Goal: Task Accomplishment & Management: Use online tool/utility

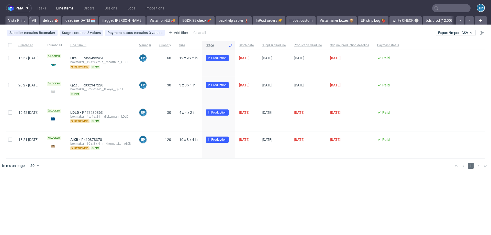
scroll to position [0, 225]
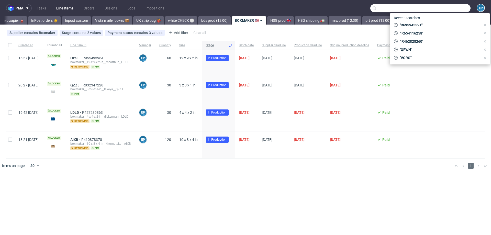
click at [458, 9] on input "text" at bounding box center [421, 8] width 100 height 8
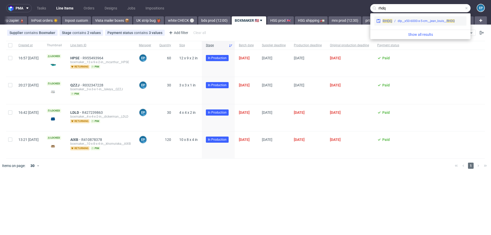
type input "rhdq"
click at [412, 20] on div "dlp__x50-6000-x-5-cm__jean_louis__ RHDQ" at bounding box center [426, 21] width 57 height 5
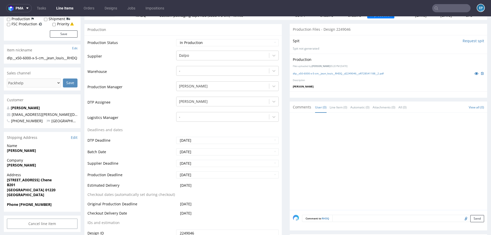
scroll to position [67, 0]
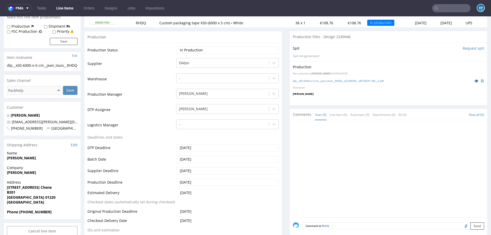
click at [475, 79] on icon at bounding box center [477, 81] width 4 height 4
click at [66, 1] on nav "pma Tasks Line Items Orders Designs Jobs Impositions EP" at bounding box center [245, 8] width 491 height 16
click at [65, 3] on nav "pma Tasks Line Items Orders Designs Jobs Impositions EP" at bounding box center [245, 8] width 491 height 16
click at [65, 9] on link "Line Items" at bounding box center [64, 8] width 23 height 8
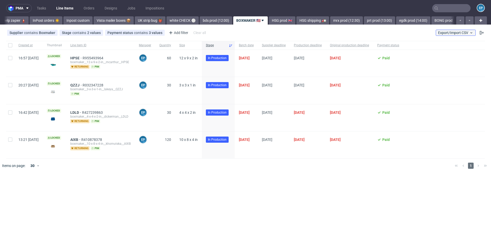
click at [454, 30] on button "Export/Import CSV" at bounding box center [456, 33] width 40 height 6
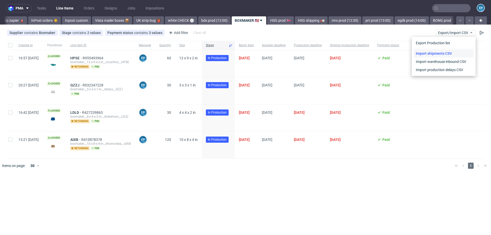
click at [448, 50] on link "Import shipments CSV" at bounding box center [444, 53] width 60 height 8
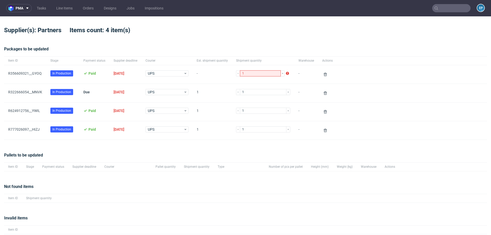
scroll to position [17, 0]
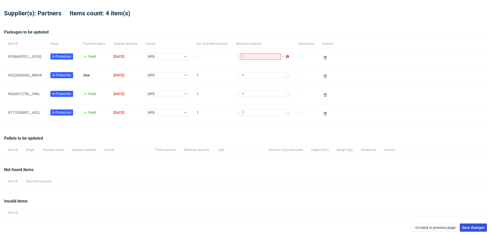
click at [470, 224] on button "Save changes" at bounding box center [473, 228] width 27 height 8
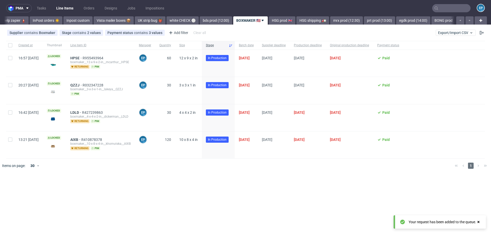
scroll to position [0, 225]
click at [443, 34] on span "Export/Import CSV" at bounding box center [455, 33] width 35 height 4
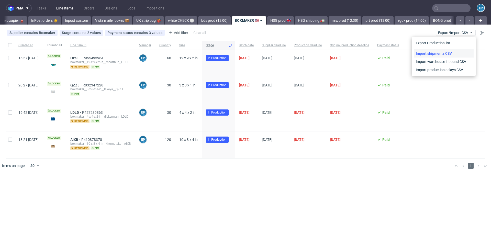
click at [436, 53] on link "Import shipments CSV" at bounding box center [444, 53] width 60 height 8
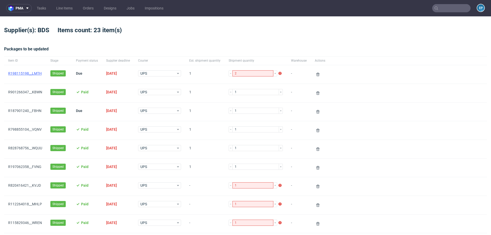
click at [28, 73] on link "R198115198__LMTH" at bounding box center [25, 73] width 34 height 4
click at [37, 148] on link "R828768756__WQUU" at bounding box center [25, 148] width 34 height 4
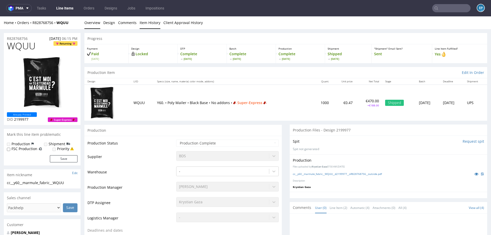
click at [143, 24] on link "Item History" at bounding box center [150, 22] width 21 height 13
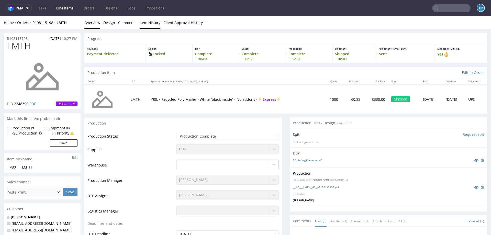
click at [148, 24] on link "Item History" at bounding box center [150, 22] width 21 height 13
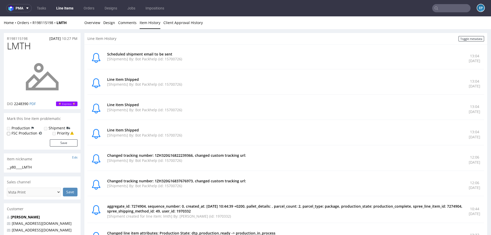
click at [444, 9] on input "text" at bounding box center [452, 8] width 38 height 8
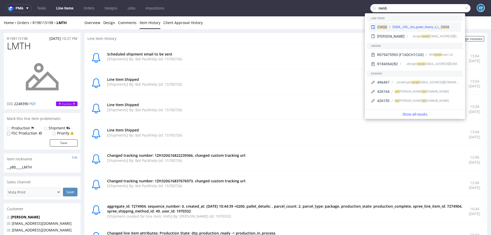
type input "owsb"
click at [388, 24] on div "OWSB EGDK__f45__the_green_theory_s_l__ OWSB" at bounding box center [415, 27] width 92 height 9
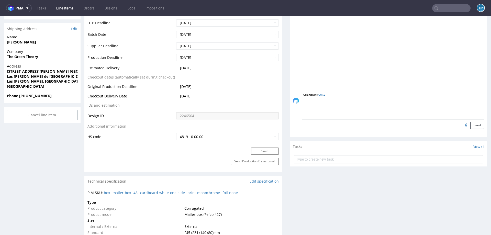
click at [341, 102] on textarea at bounding box center [393, 109] width 182 height 22
paste textarea "1Z5A15806894099284"
type textarea "dodatkowa paczka 1Z5A15806894099284"
click at [471, 124] on button "Send" at bounding box center [478, 125] width 14 height 7
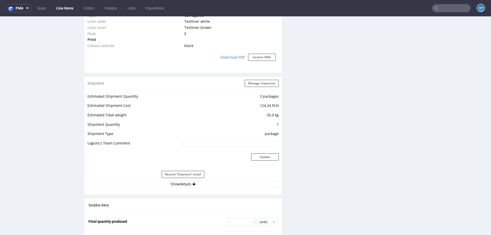
scroll to position [435, 0]
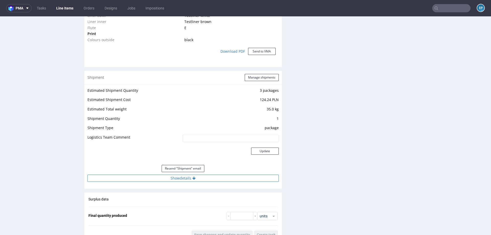
click at [207, 178] on button "Show details" at bounding box center [183, 178] width 191 height 7
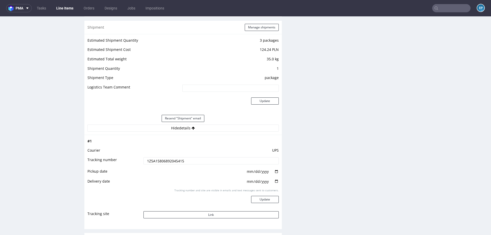
scroll to position [450, 0]
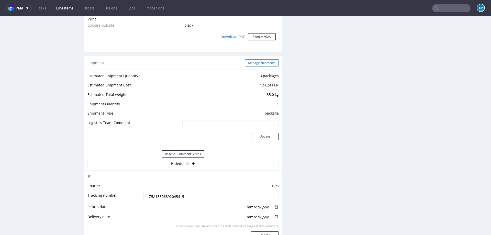
click at [255, 62] on button "Manage shipments" at bounding box center [262, 62] width 34 height 7
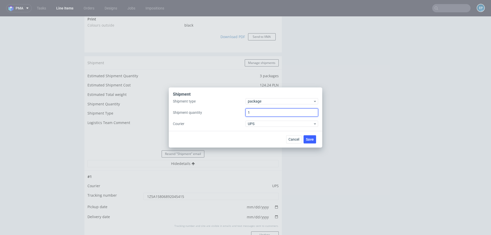
click at [256, 114] on input "1" at bounding box center [282, 113] width 73 height 8
type input "2"
click at [310, 138] on span "Save" at bounding box center [310, 140] width 8 height 4
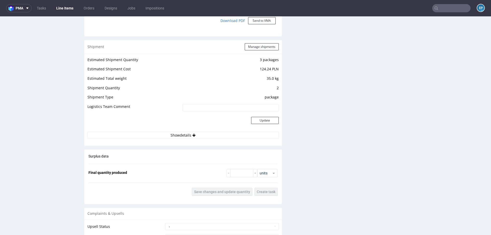
scroll to position [467, 0]
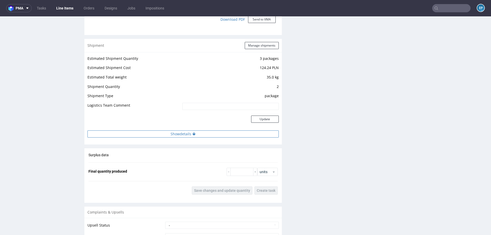
click at [206, 135] on button "Show details" at bounding box center [183, 134] width 191 height 7
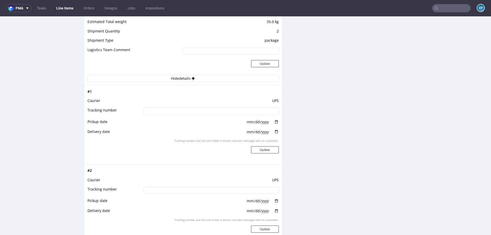
scroll to position [532, 0]
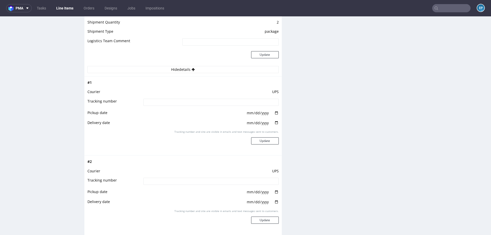
click at [197, 101] on input at bounding box center [211, 102] width 135 height 7
paste input "1Z5A15806894099284"
type input "1Z5A15806894099284"
click at [259, 139] on button "Update" at bounding box center [265, 140] width 28 height 7
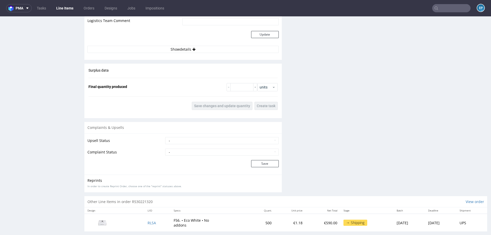
scroll to position [558, 0]
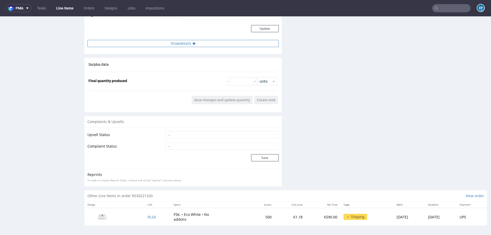
click at [212, 42] on button "Show details" at bounding box center [183, 43] width 191 height 7
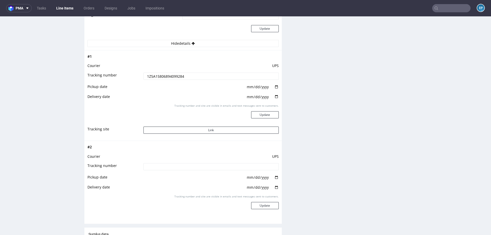
click at [223, 169] on input at bounding box center [211, 166] width 135 height 7
paste input "1Z5A15806892045415"
type input "1Z5A15806892045415"
click at [267, 205] on button "Update" at bounding box center [265, 205] width 28 height 7
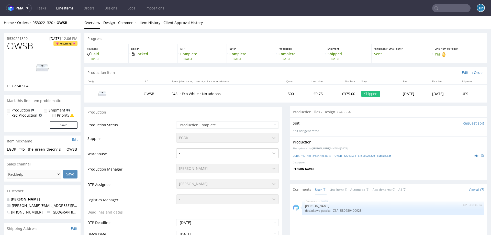
scroll to position [436, 0]
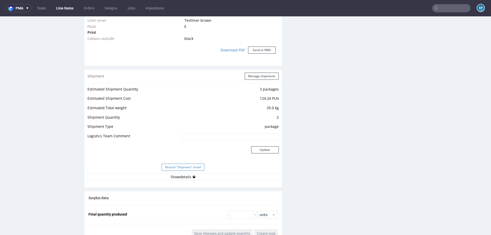
click at [195, 167] on button "Resend "Shipment" email" at bounding box center [183, 167] width 43 height 7
click at [447, 6] on input "text" at bounding box center [452, 8] width 38 height 8
type input "v"
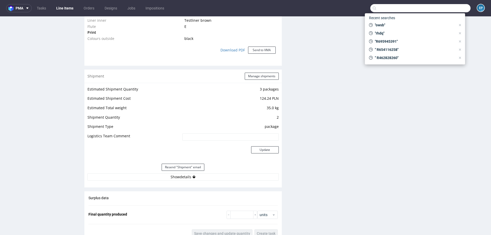
paste input "EFLZ"
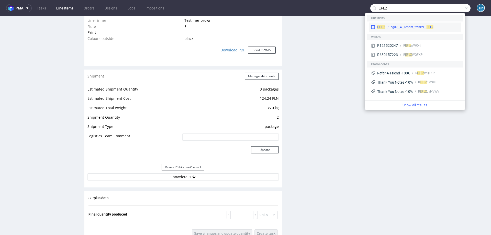
type input "EFLZ"
click at [387, 25] on div "egdk__4__reprint_frankel__ EFLZ" at bounding box center [423, 27] width 74 height 5
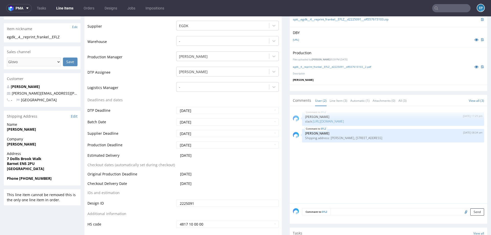
scroll to position [126, 0]
click at [209, 131] on input "[DATE]" at bounding box center [227, 133] width 103 height 7
click at [217, 126] on td "5" at bounding box center [219, 126] width 8 height 8
type input "[DATE]"
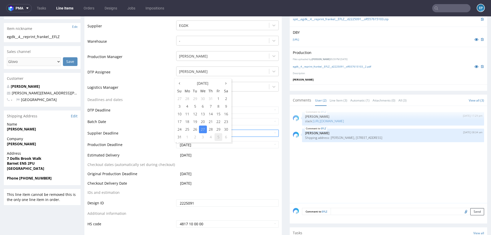
click at [218, 138] on td "5" at bounding box center [219, 137] width 8 height 8
type input "2025-09-05"
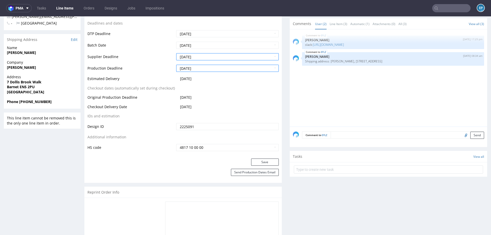
scroll to position [232, 0]
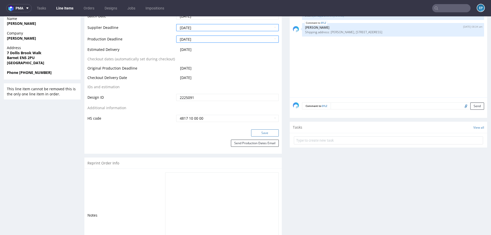
click at [257, 132] on button "Save" at bounding box center [265, 133] width 28 height 7
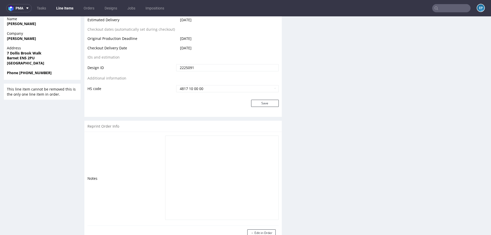
scroll to position [232, 0]
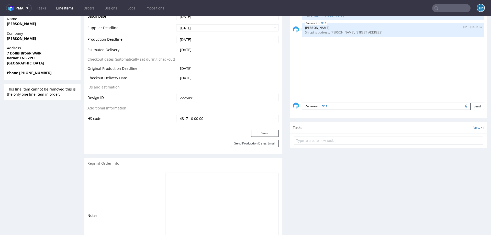
click at [69, 7] on link "Line Items" at bounding box center [64, 8] width 23 height 8
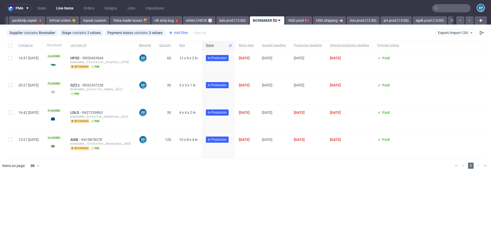
scroll to position [0, 225]
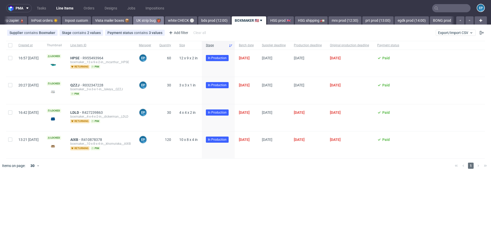
click at [133, 21] on link "UK strip bug 👹" at bounding box center [148, 20] width 31 height 8
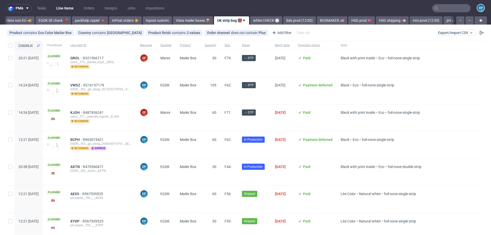
scroll to position [0, 130]
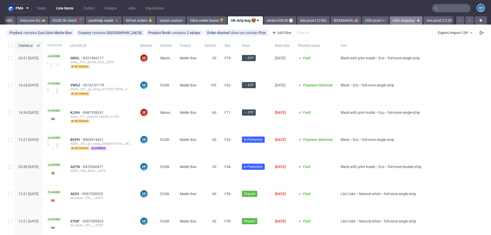
click at [390, 22] on link "HSG shipping 🚛" at bounding box center [406, 20] width 33 height 8
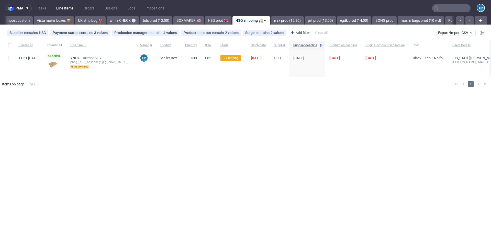
scroll to position [0, 284]
click at [371, 21] on link "BONG prod" at bounding box center [383, 20] width 24 height 8
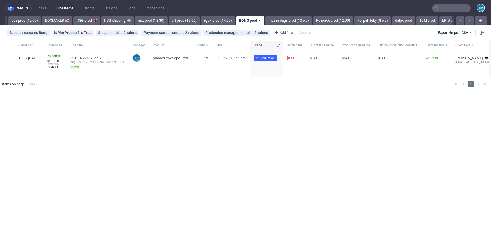
scroll to position [0, 415]
click at [363, 21] on link "Polipak tuby (8 wd)" at bounding box center [373, 20] width 37 height 8
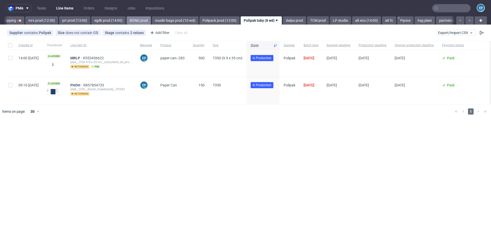
scroll to position [0, 535]
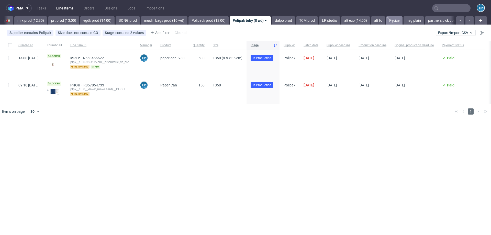
click at [387, 21] on link "Pęcice" at bounding box center [395, 20] width 16 height 8
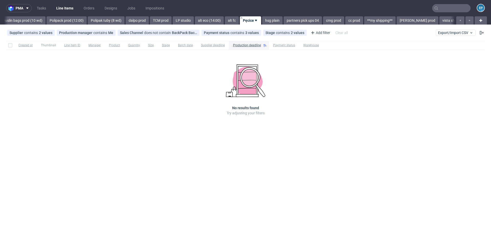
scroll to position [0, 677]
click at [97, 34] on div "Production manager contains Me" at bounding box center [86, 33] width 54 height 4
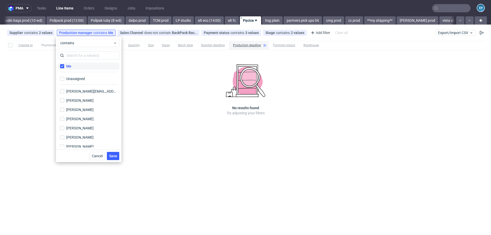
click at [72, 67] on label "Me" at bounding box center [88, 66] width 61 height 7
click at [64, 67] on input "Me" at bounding box center [62, 66] width 4 height 4
checkbox input "false"
click at [73, 55] on input "text" at bounding box center [88, 55] width 61 height 8
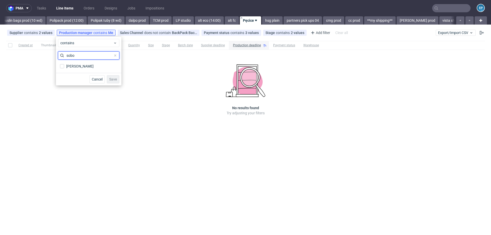
type input "sobo"
click at [83, 71] on div "sobo Maciej Sobola" at bounding box center [89, 61] width 66 height 24
click at [82, 65] on div "[PERSON_NAME]" at bounding box center [79, 66] width 27 height 5
click at [64, 65] on input "[PERSON_NAME]" at bounding box center [62, 66] width 4 height 4
checkbox input "true"
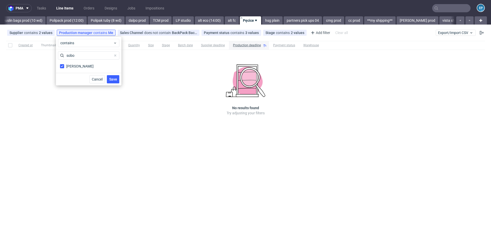
click at [120, 80] on div "Cancel Save" at bounding box center [89, 79] width 66 height 13
click at [112, 80] on span "Save" at bounding box center [113, 80] width 8 height 4
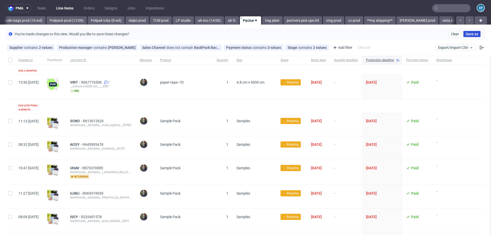
click at [466, 34] on span "Save as" at bounding box center [472, 34] width 13 height 4
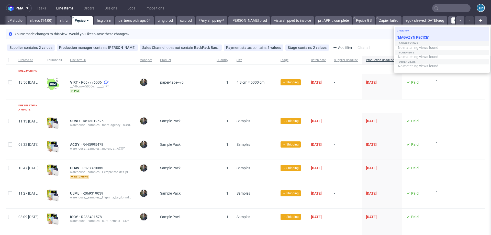
type input "MAGAZYN PECICE"
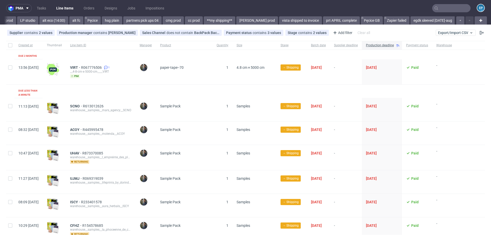
scroll to position [0, 834]
drag, startPoint x: 441, startPoint y: 19, endPoint x: 169, endPoint y: 22, distance: 271.9
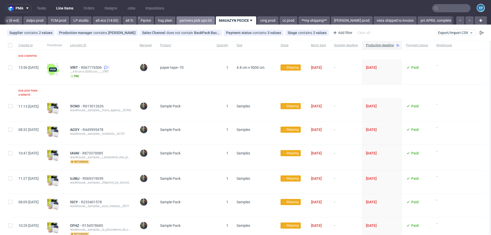
scroll to position [0, 769]
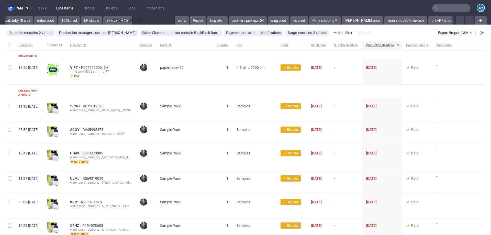
drag, startPoint x: 230, startPoint y: 19, endPoint x: 132, endPoint y: 19, distance: 97.8
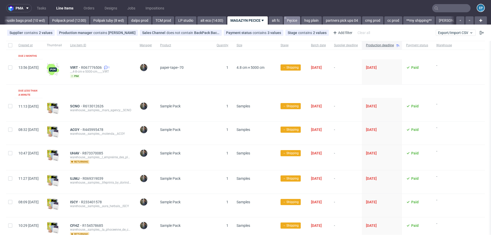
click at [284, 21] on link "Pęcice" at bounding box center [292, 20] width 16 height 8
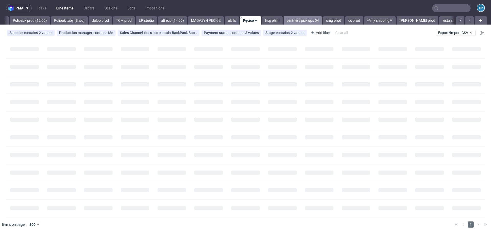
scroll to position [0, 715]
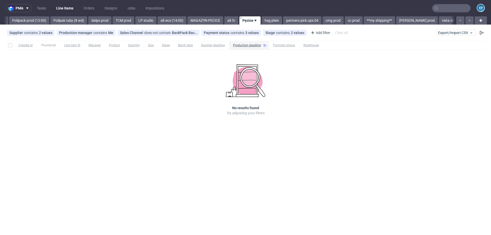
click at [255, 20] on use at bounding box center [256, 21] width 2 height 2
click at [237, 50] on span "Hide view" at bounding box center [248, 51] width 43 height 5
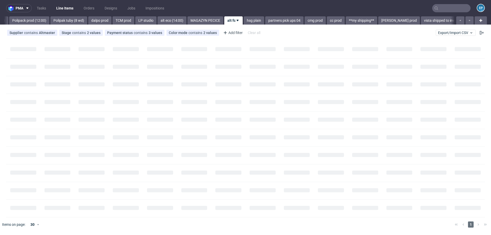
scroll to position [0, 698]
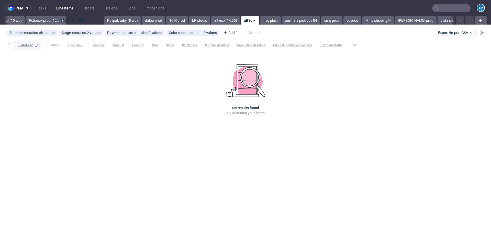
drag, startPoint x: 198, startPoint y: 21, endPoint x: 61, endPoint y: 24, distance: 136.2
drag, startPoint x: 71, startPoint y: 18, endPoint x: 24, endPoint y: 18, distance: 47.6
click at [63, 21] on link "Polipack prod (12:00)" at bounding box center [83, 20] width 40 height 8
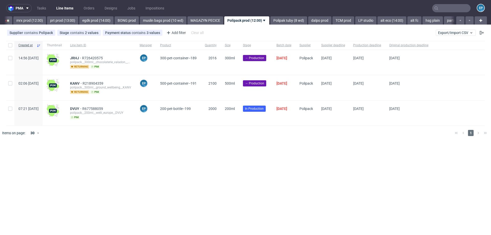
scroll to position [0, 533]
click at [197, 20] on link "MAGAZYN PECICE" at bounding box center [209, 20] width 36 height 8
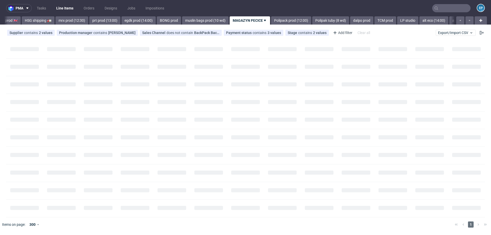
scroll to position [0, 496]
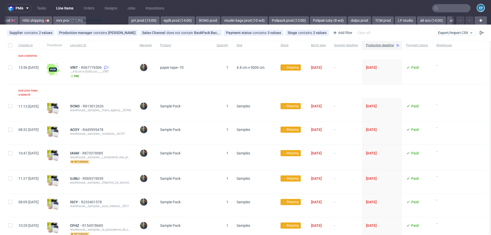
drag, startPoint x: 223, startPoint y: 20, endPoint x: 81, endPoint y: 20, distance: 142.1
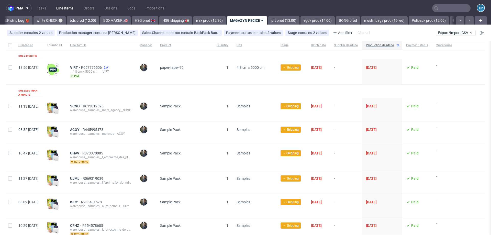
scroll to position [0, 356]
drag, startPoint x: 219, startPoint y: 20, endPoint x: 103, endPoint y: 22, distance: 116.5
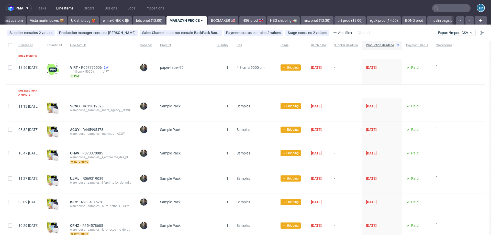
scroll to position [0, 231]
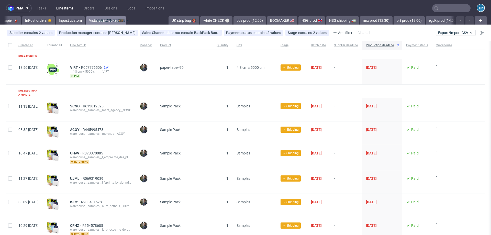
drag, startPoint x: 218, startPoint y: 21, endPoint x: 106, endPoint y: 17, distance: 112.4
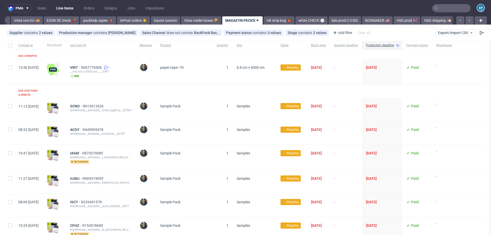
scroll to position [0, 133]
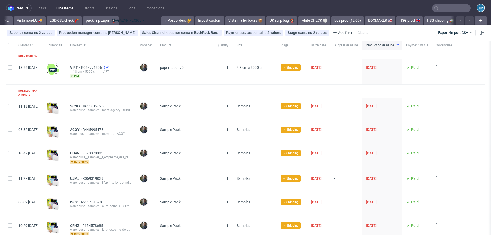
drag, startPoint x: 217, startPoint y: 20, endPoint x: 116, endPoint y: 23, distance: 100.9
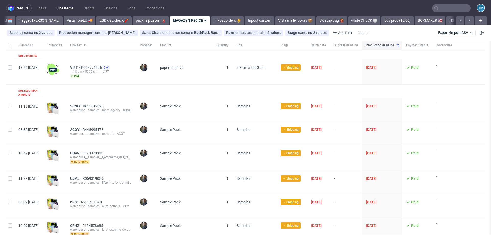
scroll to position [0, 28]
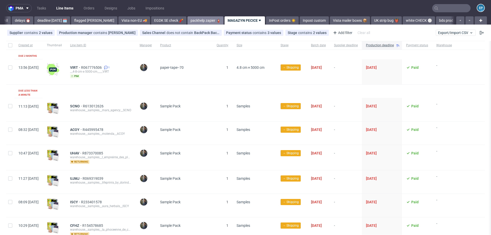
click at [188, 20] on link "packhelp zapier 🧯" at bounding box center [206, 20] width 36 height 8
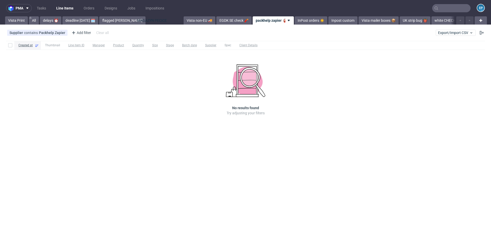
drag, startPoint x: 256, startPoint y: 21, endPoint x: 153, endPoint y: 25, distance: 103.7
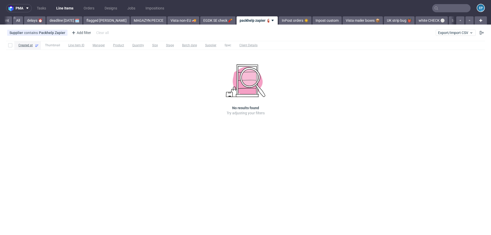
scroll to position [0, 26]
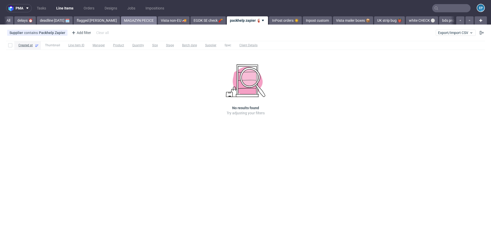
click at [121, 20] on link "MAGAZYN PECICE" at bounding box center [139, 20] width 36 height 8
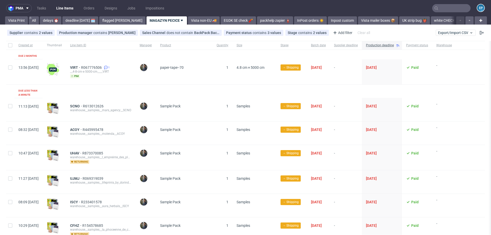
click at [180, 21] on icon at bounding box center [182, 20] width 4 height 4
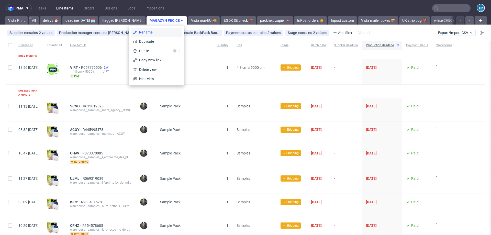
click at [162, 30] on span "Rename" at bounding box center [158, 32] width 43 height 5
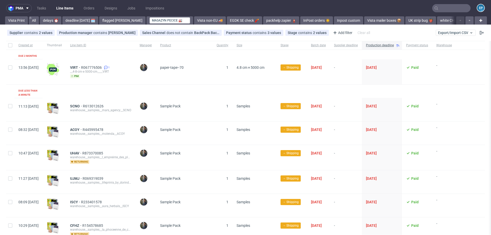
type input "MAGAZYN PECICE 🏭"
click at [109, 16] on nav "pma Tasks Line Items Orders Designs Jobs Impositions EP" at bounding box center [245, 8] width 491 height 16
click at [109, 16] on div "pma Tasks Line Items Orders Designs Jobs Impositions EP Vista Print All delays …" at bounding box center [245, 117] width 491 height 235
click at [111, 22] on link "flagged Ewa 🚩" at bounding box center [122, 20] width 46 height 8
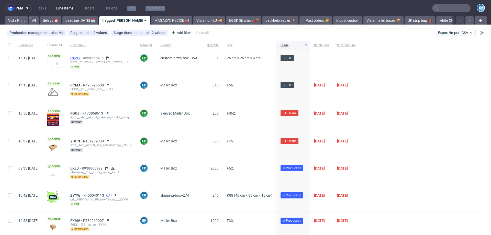
click at [83, 58] on span "CXZG" at bounding box center [76, 58] width 13 height 4
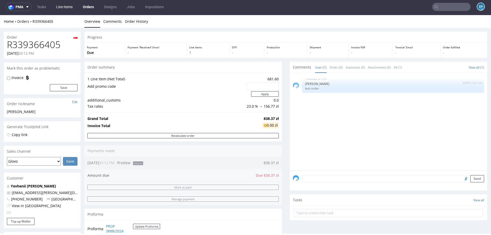
click at [70, 7] on link "Line Items" at bounding box center [64, 7] width 23 height 8
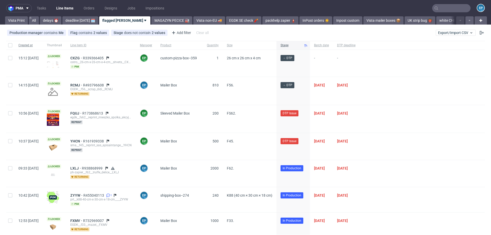
click at [32, 46] on span "Created at" at bounding box center [28, 45] width 20 height 4
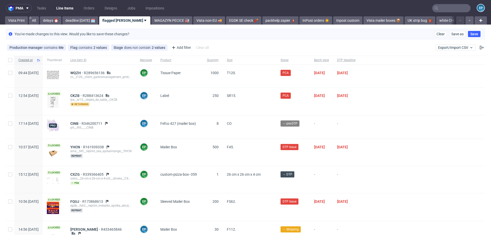
click at [31, 62] on span "Created at" at bounding box center [26, 60] width 16 height 4
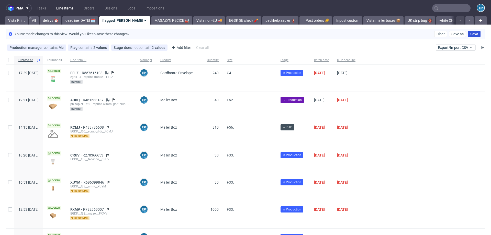
click at [471, 32] on span "Save" at bounding box center [475, 34] width 8 height 4
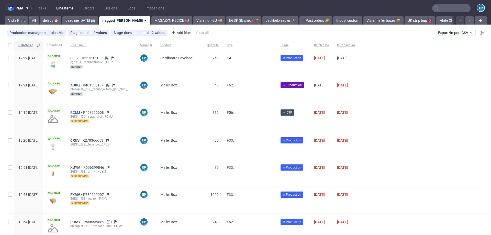
click at [83, 112] on span "RCMJ" at bounding box center [76, 113] width 13 height 4
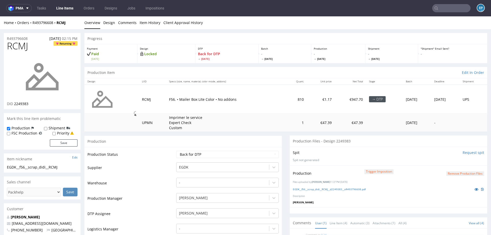
click at [446, 9] on input "text" at bounding box center [452, 8] width 38 height 8
paste input "FAHO"
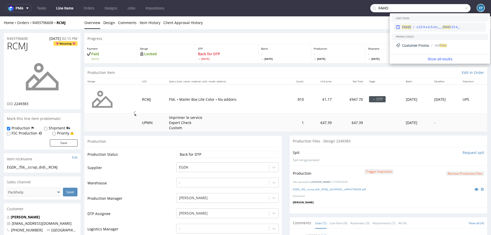
type input "FAHO"
click at [413, 24] on div "FAHO __33-4-x-23-9-x-6-5-cm____ FAHO" at bounding box center [440, 27] width 92 height 9
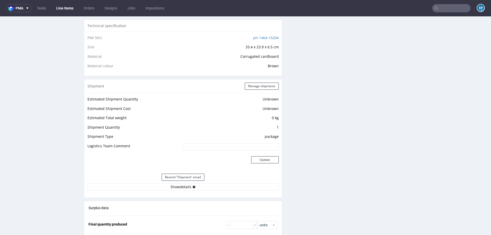
scroll to position [349, 0]
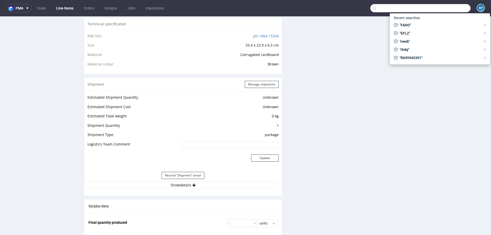
click at [449, 7] on input "text" at bounding box center [421, 8] width 100 height 8
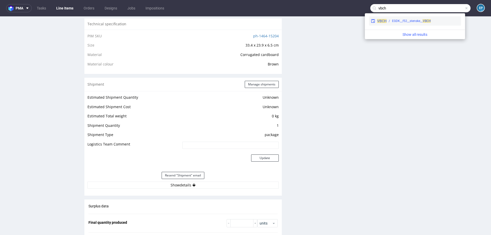
type input "vbch"
click at [412, 22] on div "EGDK__f52__stenske__ VBCH" at bounding box center [411, 21] width 39 height 5
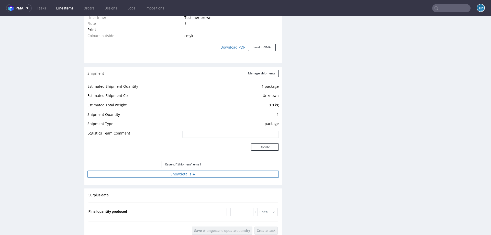
click at [208, 174] on button "Show details" at bounding box center [183, 174] width 191 height 7
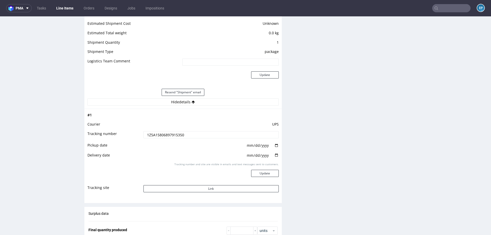
scroll to position [540, 0]
click at [168, 137] on td "1Z5A15806897915350" at bounding box center [210, 136] width 137 height 12
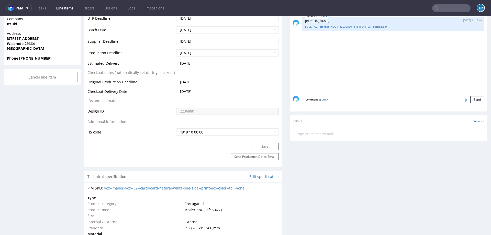
scroll to position [174, 0]
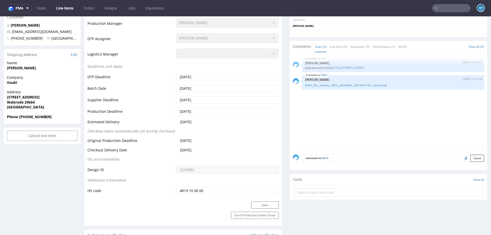
click at [362, 161] on textarea at bounding box center [408, 158] width 152 height 7
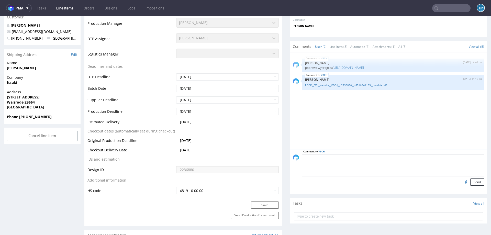
click at [362, 161] on textarea at bounding box center [393, 166] width 182 height 22
type textarea "t"
paste textarea "1Z5A15806894443384"
type textarea "reshipping 1Z5A15806894443384"
click at [471, 183] on button "Send" at bounding box center [478, 182] width 14 height 7
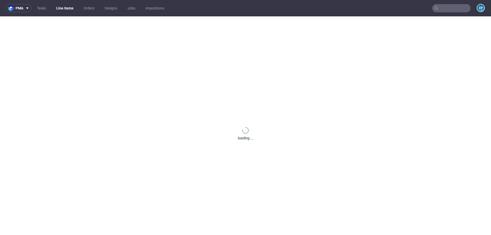
scroll to position [0, 0]
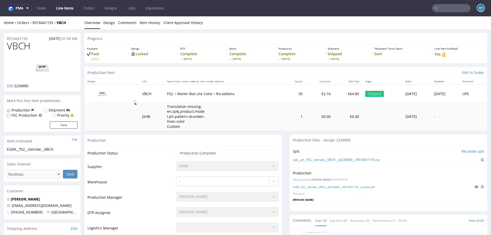
click at [449, 8] on input "text" at bounding box center [452, 8] width 38 height 8
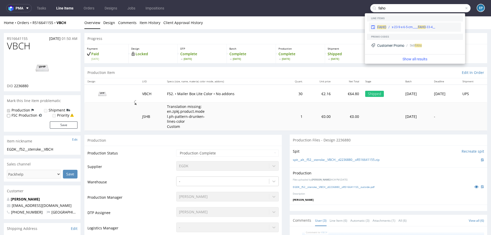
type input "faho"
click at [405, 25] on div "FAHO __33-4-x-23-9-x-6-5-cm____ FAHO" at bounding box center [415, 27] width 92 height 9
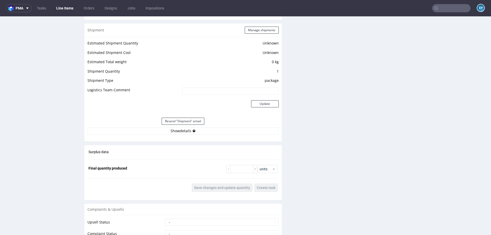
scroll to position [406, 0]
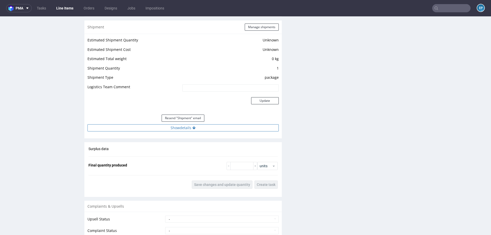
click at [224, 127] on button "Show details" at bounding box center [183, 127] width 191 height 7
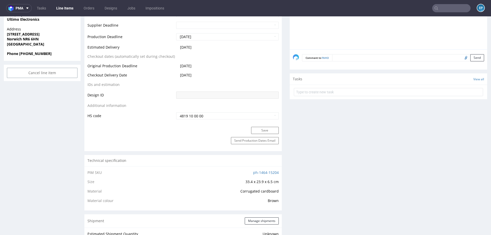
scroll to position [0, 0]
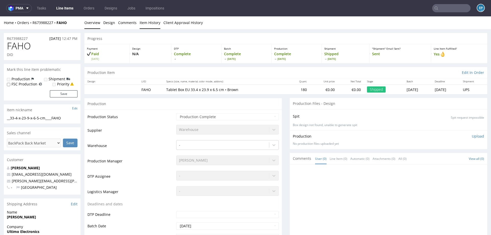
click at [145, 23] on link "Item History" at bounding box center [150, 22] width 21 height 13
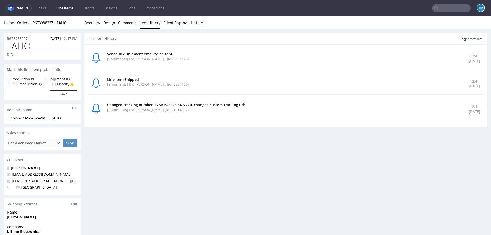
click at [445, 7] on input "text" at bounding box center [452, 8] width 38 height 8
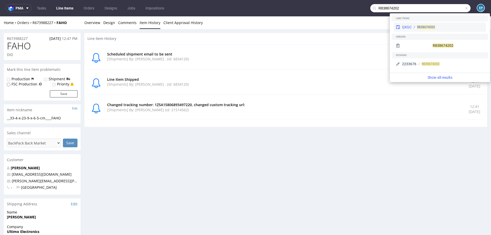
type input "R838674202"
click at [412, 25] on div "R838674202" at bounding box center [448, 27] width 72 height 5
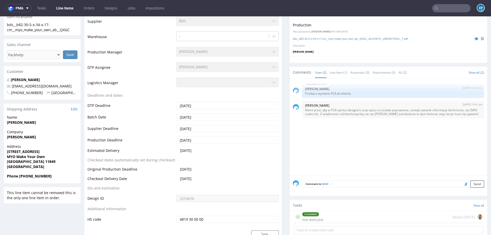
scroll to position [154, 0]
click at [447, 8] on input "text" at bounding box center [452, 8] width 38 height 8
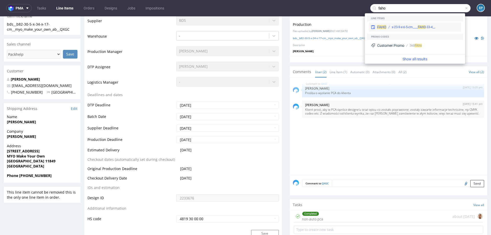
type input "faho"
click at [402, 26] on div "__33-4-x-23-9-x-6-5-cm____ FAHO" at bounding box center [414, 27] width 44 height 5
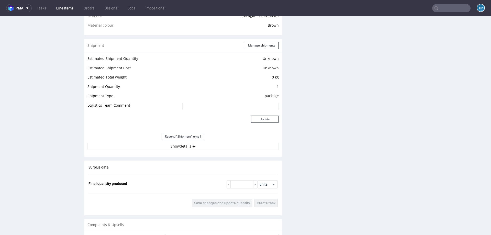
scroll to position [392, 0]
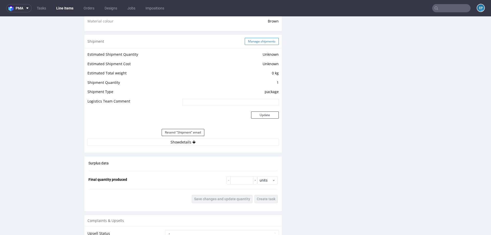
click at [251, 39] on button "Manage shipments" at bounding box center [262, 41] width 34 height 7
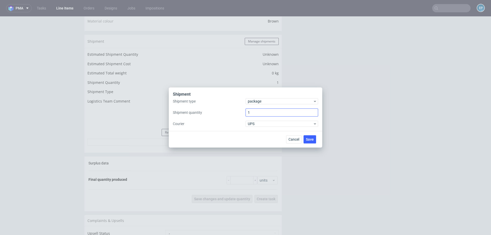
click at [259, 112] on input "1" at bounding box center [282, 113] width 73 height 8
type input "3"
click at [307, 138] on span "Save" at bounding box center [310, 140] width 8 height 4
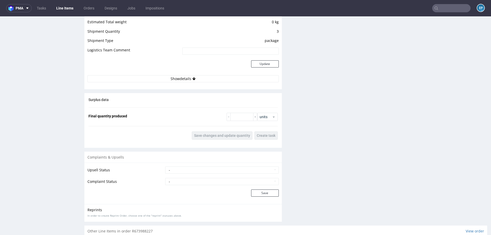
scroll to position [459, 0]
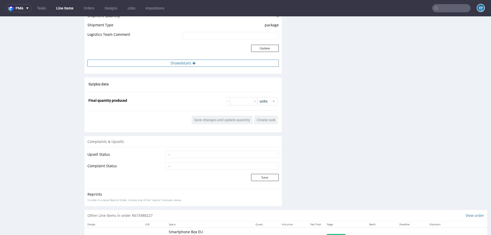
click at [193, 60] on button "Show details" at bounding box center [183, 63] width 191 height 7
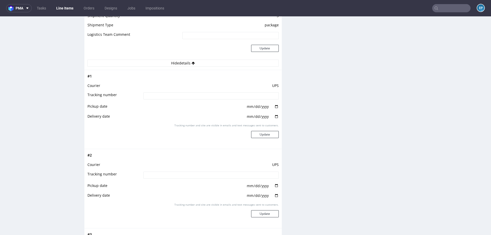
click at [190, 96] on input at bounding box center [211, 95] width 135 height 7
paste input "1Z5A15806890158646"
type input "1Z5A15806890158646"
click at [257, 134] on button "Update" at bounding box center [265, 134] width 28 height 7
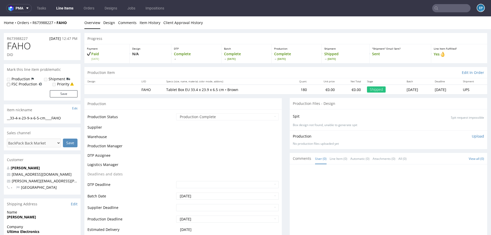
scroll to position [459, 0]
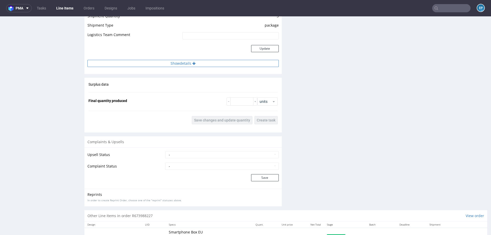
click at [189, 63] on button "Show details" at bounding box center [183, 63] width 191 height 7
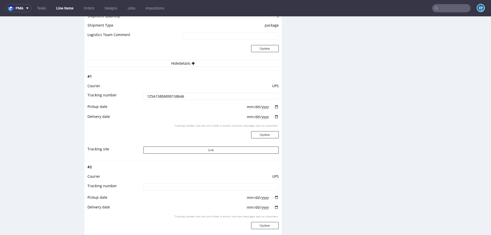
click at [190, 190] on td at bounding box center [210, 189] width 137 height 12
click at [189, 187] on input at bounding box center [211, 187] width 135 height 7
paste input "1Z5A15806894391458"
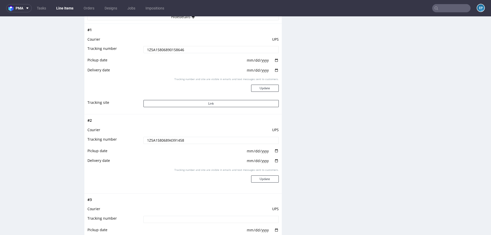
scroll to position [509, 0]
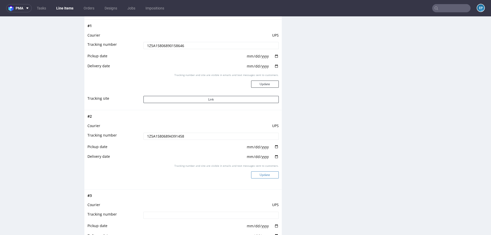
type input "1Z5A15806894391458"
click at [260, 175] on button "Update" at bounding box center [265, 174] width 28 height 7
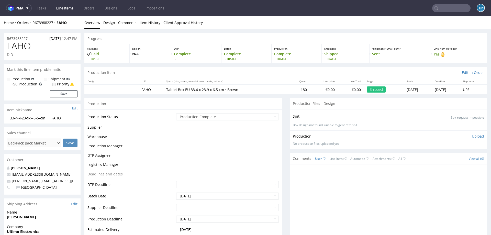
scroll to position [459, 0]
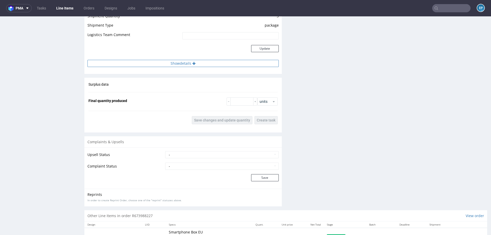
click at [182, 63] on button "Show details" at bounding box center [183, 63] width 191 height 7
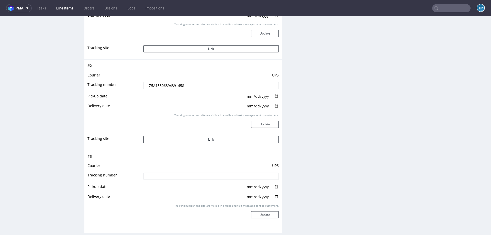
scroll to position [567, 0]
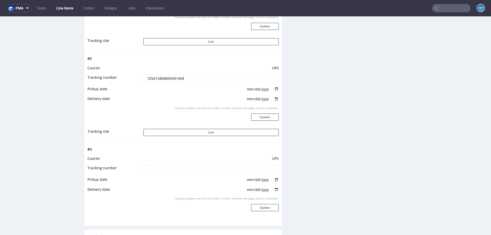
click at [192, 169] on input at bounding box center [211, 169] width 135 height 7
paste input "1Z5A15806894375430"
type input "1Z5A15806894375430"
click at [261, 209] on button "Update" at bounding box center [265, 207] width 28 height 7
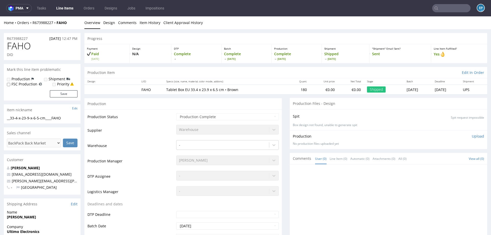
scroll to position [471, 0]
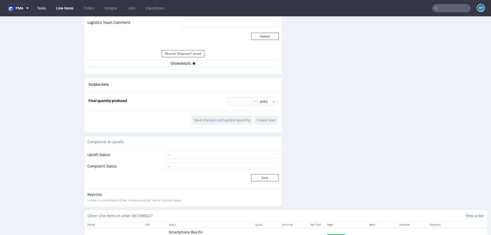
click at [45, 8] on link "Tasks" at bounding box center [41, 8] width 15 height 8
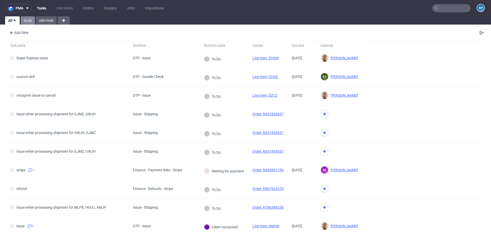
click at [28, 21] on link "to do" at bounding box center [28, 20] width 14 height 8
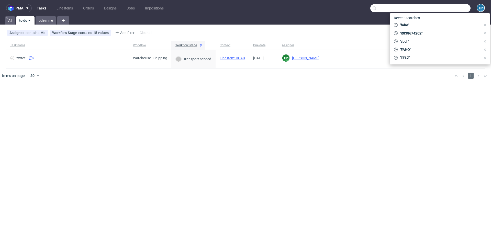
click at [443, 10] on input "text" at bounding box center [421, 8] width 100 height 8
paste input "R938868999"
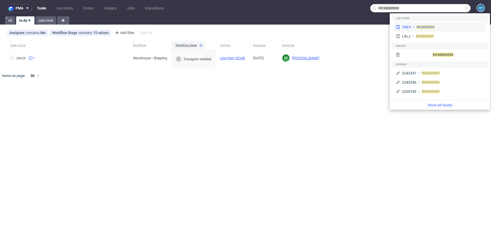
type input "R938868999"
click at [412, 27] on div "R938868999" at bounding box center [448, 27] width 73 height 5
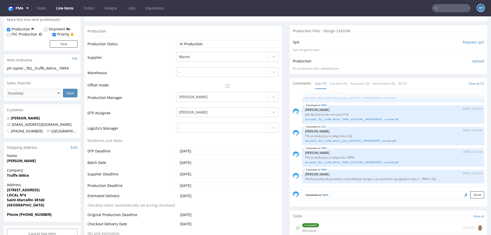
scroll to position [83, 0]
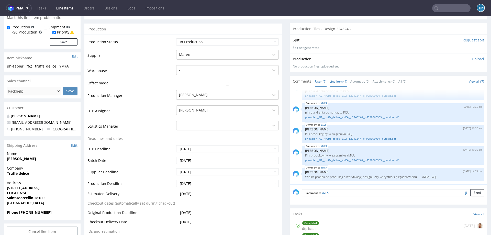
click at [338, 81] on link "Line Item (4)" at bounding box center [339, 81] width 18 height 11
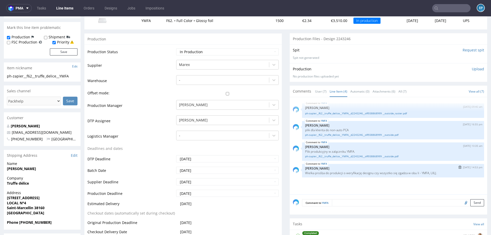
scroll to position [70, 0]
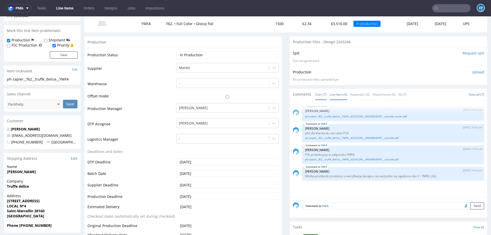
click at [316, 96] on link "User (7)" at bounding box center [321, 94] width 12 height 11
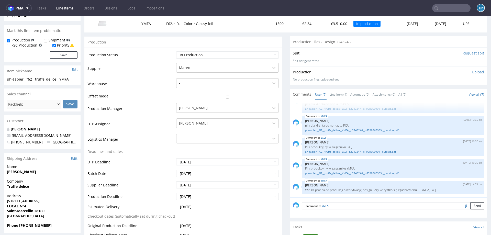
scroll to position [0, 0]
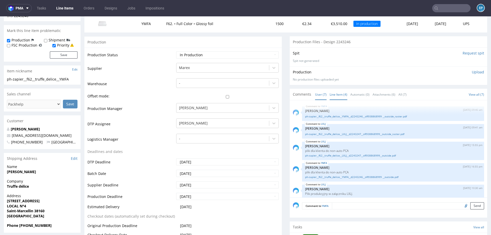
click at [332, 91] on link "Line Item (4)" at bounding box center [339, 94] width 18 height 11
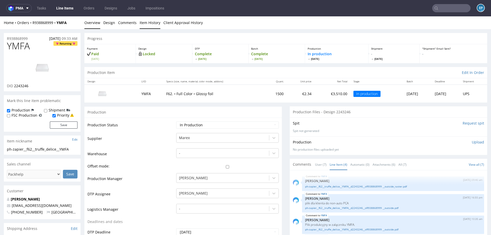
click at [144, 23] on link "Item History" at bounding box center [150, 22] width 21 height 13
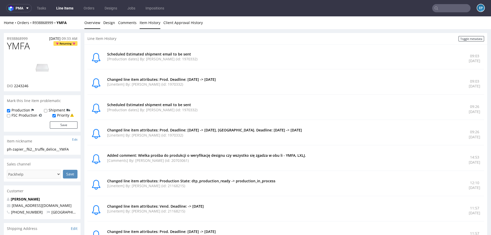
click at [88, 25] on link "Overview" at bounding box center [92, 22] width 16 height 13
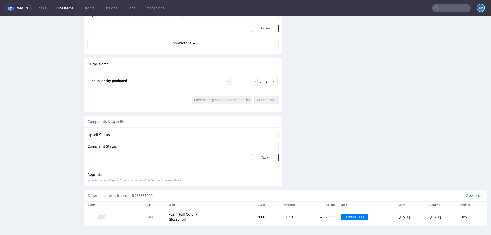
scroll to position [1, 0]
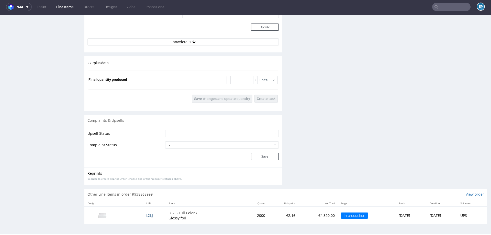
click at [146, 215] on span "LXLJ" at bounding box center [149, 215] width 7 height 5
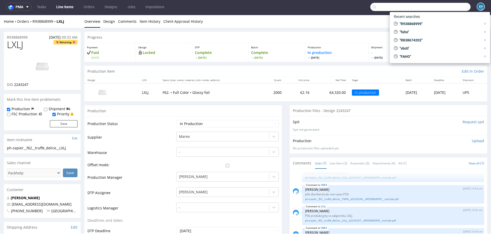
click at [441, 7] on input "text" at bounding box center [421, 7] width 100 height 8
paste input "R044110794__MFRH"
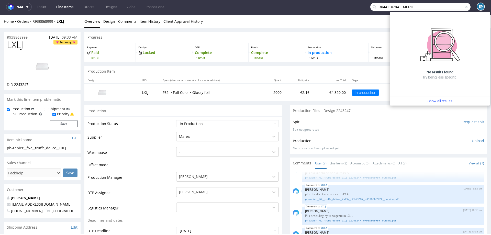
drag, startPoint x: 398, startPoint y: 7, endPoint x: 369, endPoint y: 5, distance: 28.8
click at [371, 5] on div "R044110794__MFRH" at bounding box center [421, 7] width 100 height 8
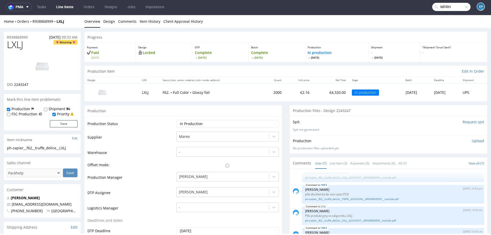
type input "MFRH"
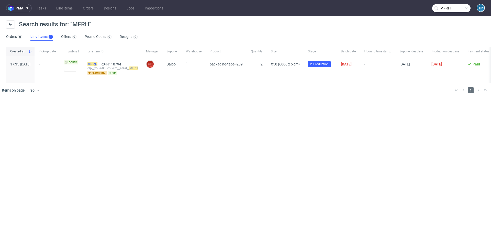
click at [98, 65] on mark "MFRH" at bounding box center [93, 64] width 10 height 4
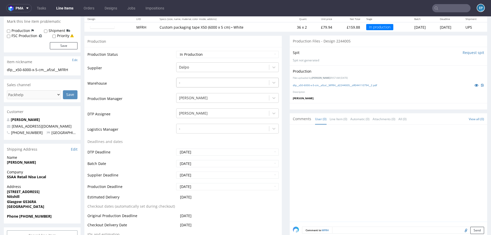
scroll to position [59, 0]
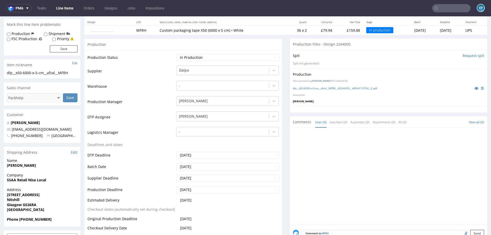
click at [191, 52] on div "Production Status Waiting for Artwork Waiting for Diecut Waiting for Mockup Wai…" at bounding box center [183, 165] width 198 height 230
click at [191, 56] on select "Waiting for Artwork Waiting for Diecut Waiting for Mockup Waiting for DTP Waiti…" at bounding box center [227, 57] width 103 height 7
select select "production_complete"
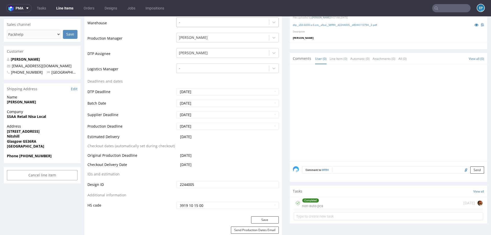
scroll to position [162, 0]
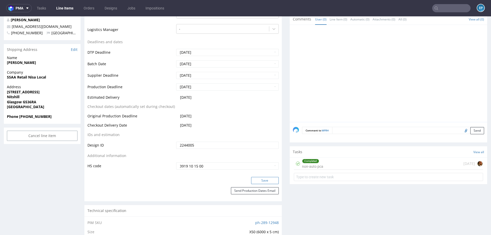
click at [256, 179] on button "Save" at bounding box center [265, 180] width 28 height 7
click at [442, 6] on input "text" at bounding box center [452, 8] width 38 height 8
paste input "R146842542__QIBB"
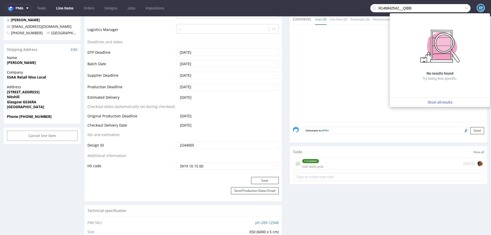
drag, startPoint x: 397, startPoint y: 8, endPoint x: 367, endPoint y: 8, distance: 29.9
click at [371, 8] on div "R146842542__QIBB" at bounding box center [421, 8] width 100 height 8
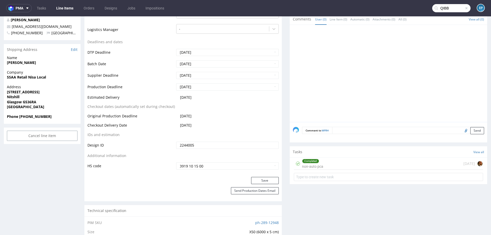
type input "QIBB"
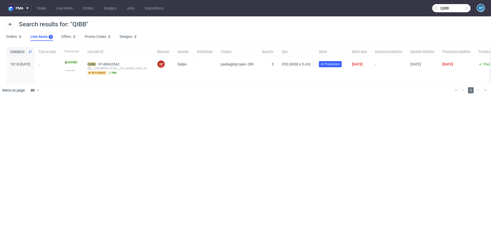
click at [100, 66] on div "QIBB R146842542 dlp__x50-6000-x-5-cm__nm_polska_nina_malinowska__ QIBB returnin…" at bounding box center [118, 69] width 70 height 27
click at [96, 65] on mark "QIBB" at bounding box center [92, 64] width 8 height 4
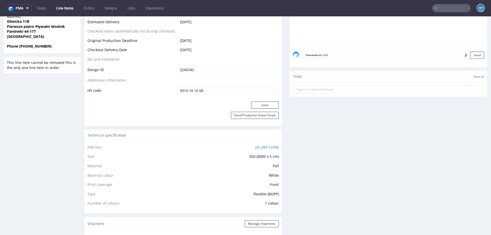
scroll to position [54, 0]
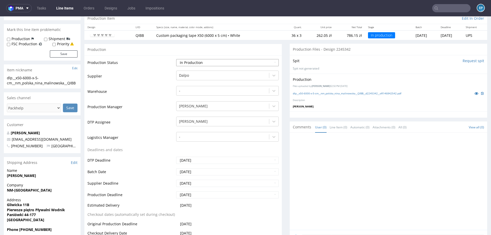
click at [198, 60] on select "Waiting for Artwork Waiting for Diecut Waiting for Mockup Waiting for DTP Waiti…" at bounding box center [227, 62] width 103 height 7
select select "production_complete"
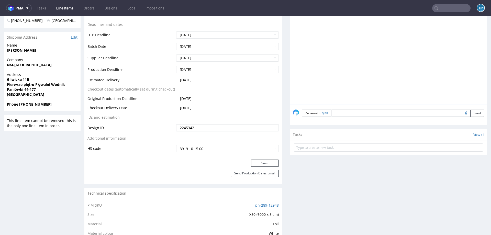
scroll to position [228, 0]
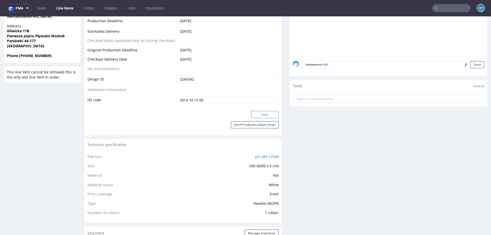
click at [258, 115] on button "Save" at bounding box center [265, 114] width 28 height 7
click at [61, 7] on link "Line Items" at bounding box center [64, 8] width 23 height 8
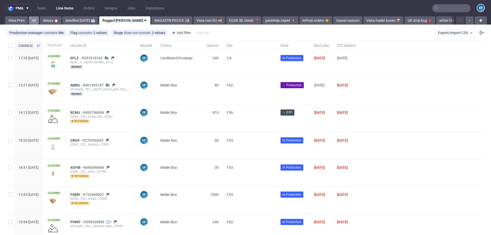
click at [36, 22] on link "All" at bounding box center [34, 20] width 10 height 8
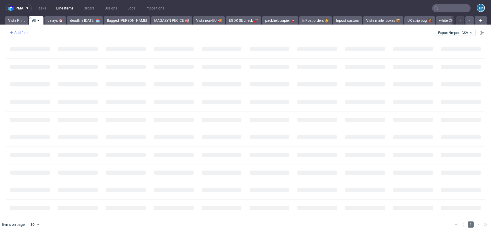
click at [23, 35] on div "Add filter" at bounding box center [18, 33] width 23 height 8
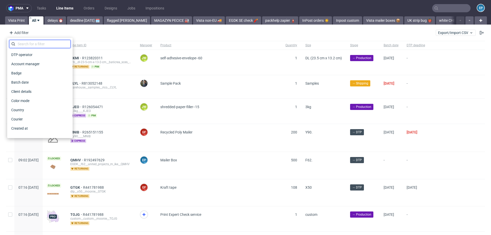
click at [31, 42] on input "text" at bounding box center [39, 44] width 61 height 8
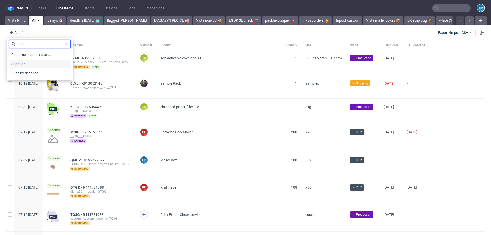
type input "sup"
click at [25, 62] on span "Supplier" at bounding box center [18, 63] width 18 height 7
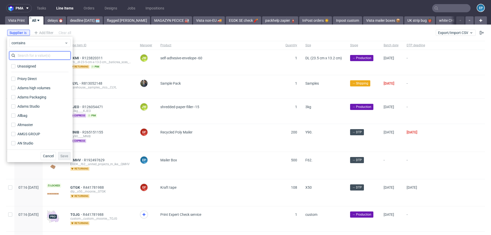
click at [38, 55] on input "text" at bounding box center [39, 55] width 61 height 8
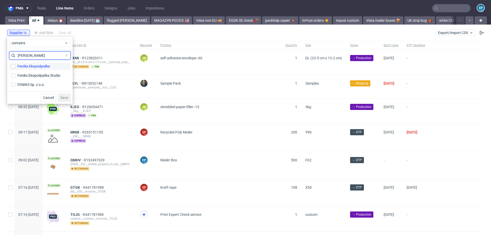
type input "fenik"
click at [41, 67] on div "Feniks Ekopodpałka" at bounding box center [33, 66] width 33 height 5
click at [15, 67] on input "Feniks Ekopodpałka" at bounding box center [13, 66] width 4 height 4
checkbox input "true"
click at [41, 79] on label "Feniks Ekopodpałka Studio" at bounding box center [39, 75] width 61 height 7
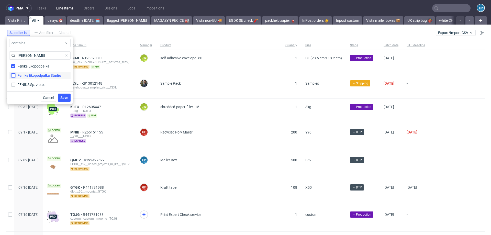
click at [15, 78] on input "Feniks Ekopodpałka Studio" at bounding box center [13, 75] width 4 height 4
checkbox input "true"
click at [41, 85] on div "FENIKS Sp. z o.o." at bounding box center [30, 84] width 27 height 5
click at [15, 85] on input "FENIKS Sp. z o.o." at bounding box center [13, 85] width 4 height 4
checkbox input "true"
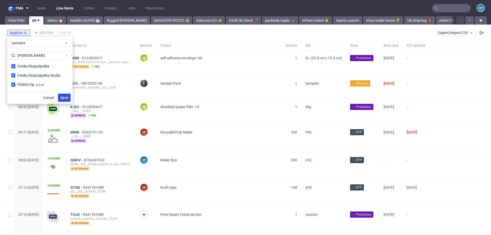
click at [65, 99] on span "Save" at bounding box center [64, 98] width 8 height 4
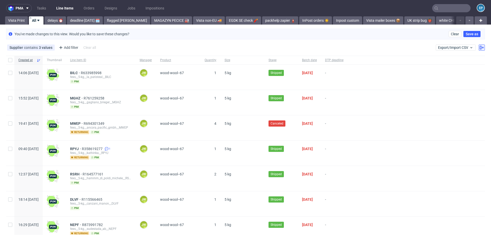
click at [480, 49] on use at bounding box center [482, 48] width 4 height 4
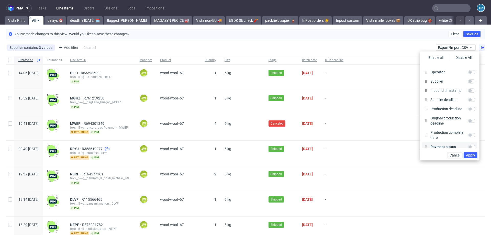
scroll to position [104, 0]
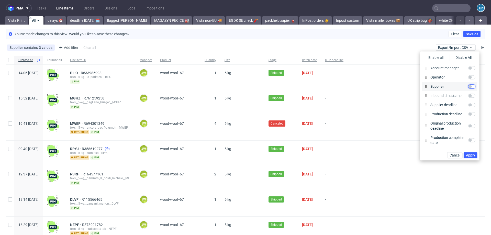
click at [470, 87] on input "Supplier" at bounding box center [472, 86] width 7 height 4
checkbox input "true"
click at [474, 156] on span "Apply" at bounding box center [470, 156] width 9 height 4
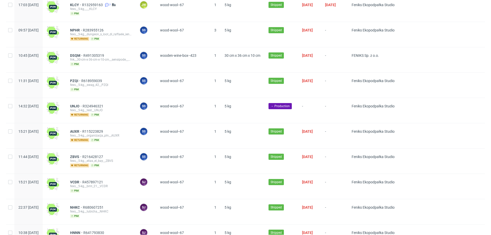
scroll to position [526, 0]
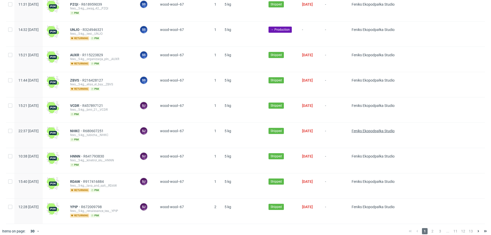
click at [379, 129] on span "Feniks Ekopodpałka Studio" at bounding box center [373, 131] width 43 height 4
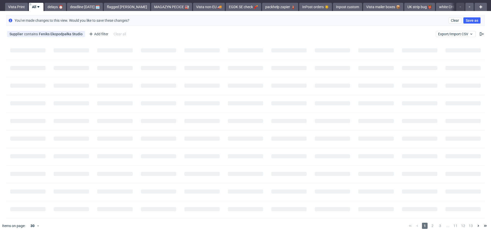
scroll to position [13, 0]
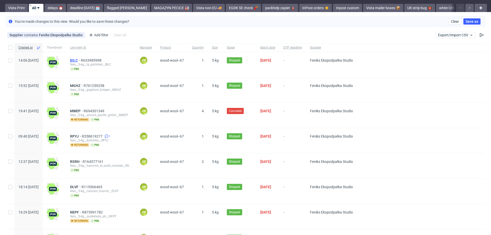
click at [81, 60] on span "BILC" at bounding box center [75, 60] width 11 height 4
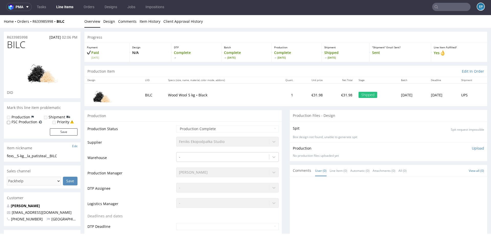
click at [63, 9] on link "Line Items" at bounding box center [64, 7] width 23 height 8
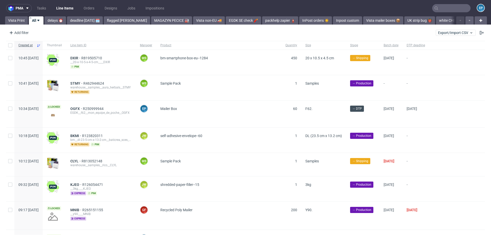
click at [441, 37] on div "Add filter Hide filters Clear all Export/Import CSV" at bounding box center [245, 33] width 491 height 12
click at [441, 31] on span "Export/Import CSV" at bounding box center [455, 33] width 35 height 4
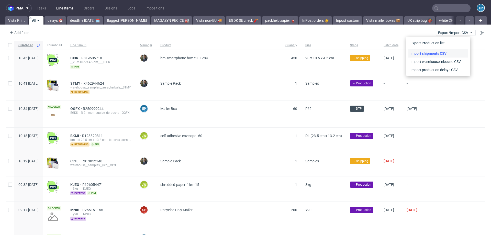
click at [428, 51] on link "Import shipments CSV" at bounding box center [439, 53] width 60 height 8
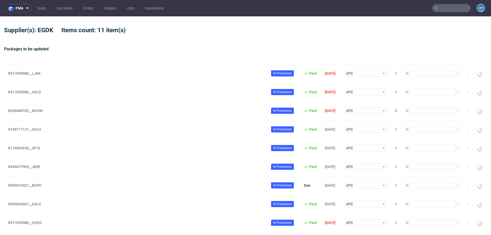
type input "1"
type input "3"
type input "1"
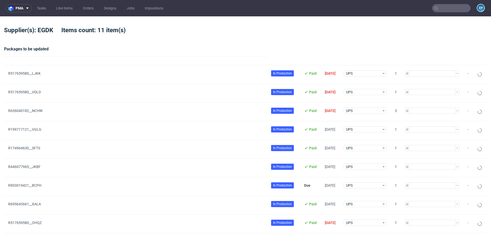
type input "1"
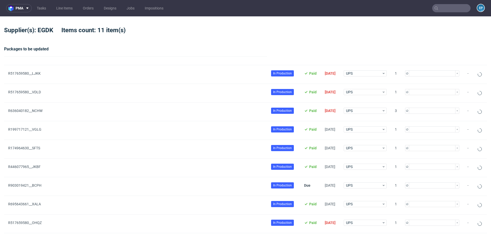
type input "3"
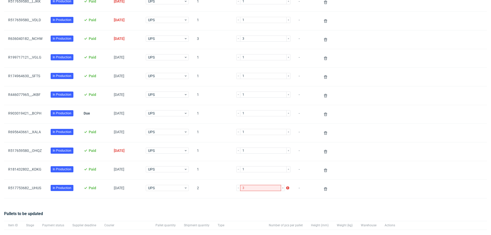
scroll to position [83, 0]
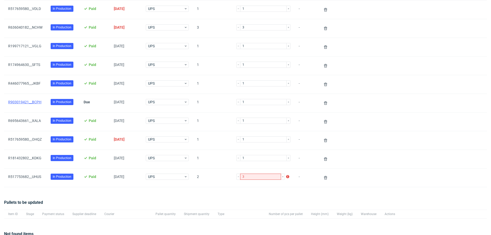
click at [34, 101] on link "R903019421__BCPH" at bounding box center [24, 102] width 33 height 4
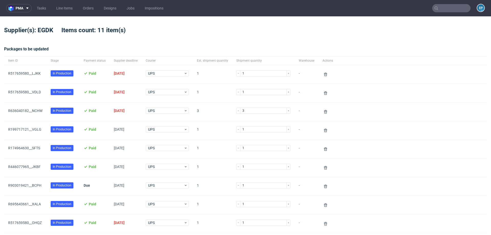
scroll to position [147, 0]
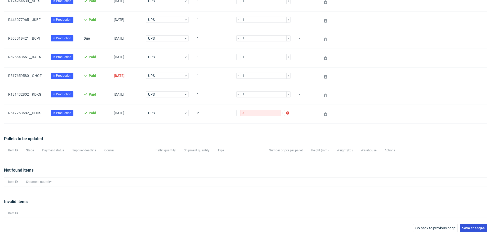
click at [471, 227] on span "Save changes" at bounding box center [474, 229] width 23 height 4
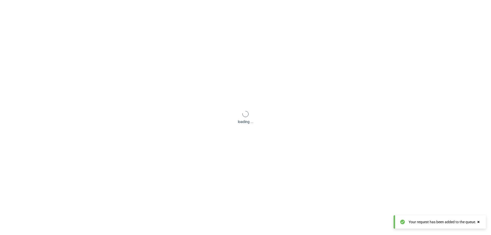
scroll to position [25, 0]
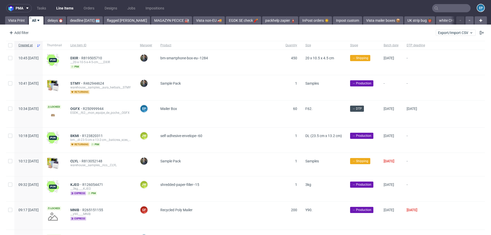
click at [449, 4] on input "text" at bounding box center [452, 8] width 38 height 8
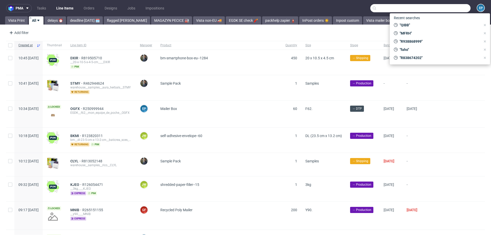
paste input "R938868999"
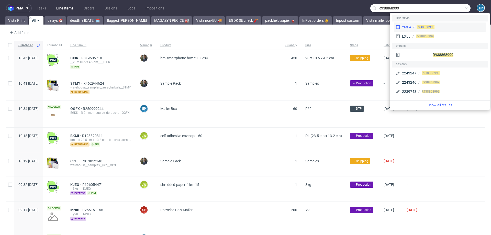
type input "R938868999"
click at [408, 27] on div "YMFA" at bounding box center [406, 27] width 9 height 5
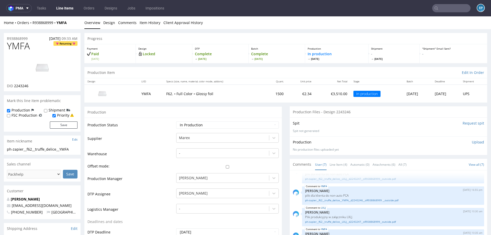
click at [51, 109] on label "Shipment" at bounding box center [57, 110] width 17 height 5
click at [47, 109] on input "Shipment" at bounding box center [45, 111] width 3 height 4
click at [54, 124] on button "Save" at bounding box center [64, 125] width 28 height 7
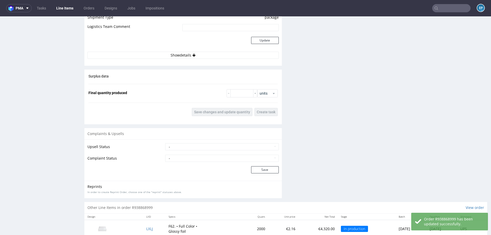
scroll to position [602, 0]
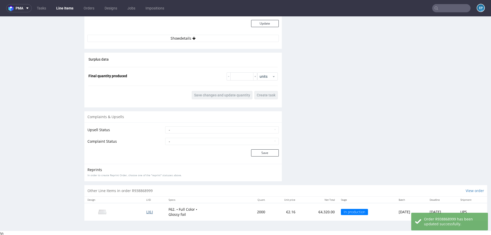
click at [146, 210] on span "LXLJ" at bounding box center [149, 212] width 7 height 5
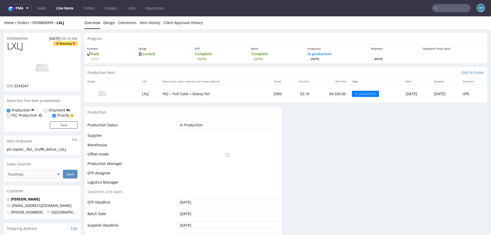
click at [49, 109] on label "Shipment" at bounding box center [57, 110] width 17 height 5
click at [47, 109] on input "Shipment" at bounding box center [45, 111] width 3 height 4
checkbox input "true"
click at [62, 126] on button "Save" at bounding box center [64, 125] width 28 height 7
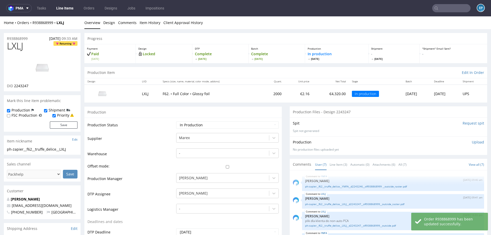
scroll to position [47, 0]
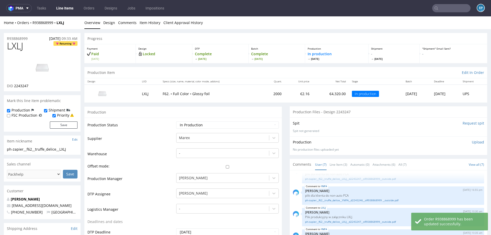
click at [70, 10] on link "Line Items" at bounding box center [64, 8] width 23 height 8
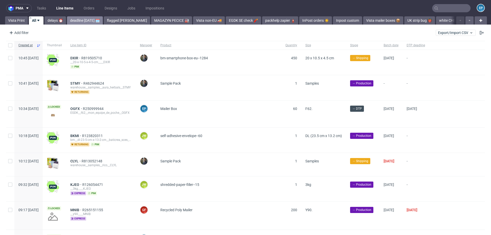
click at [83, 20] on link "deadline today 🗓️" at bounding box center [85, 20] width 36 height 8
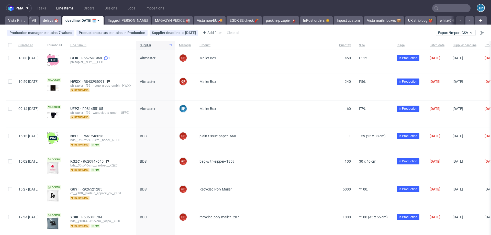
click at [56, 23] on link "delays ⏰" at bounding box center [51, 20] width 22 height 8
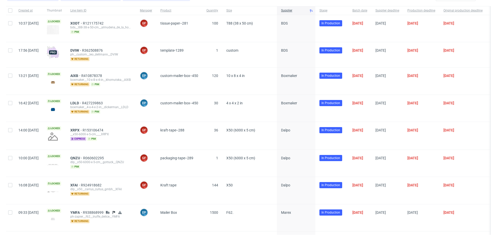
scroll to position [35, 0]
click at [12, 104] on input "checkbox" at bounding box center [10, 103] width 4 height 4
checkbox input "true"
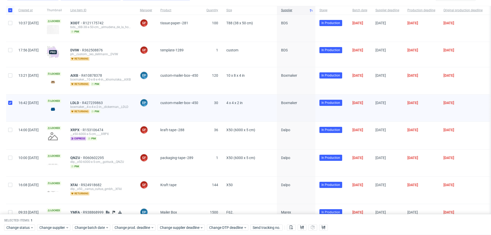
click at [12, 104] on div at bounding box center [10, 108] width 8 height 27
checkbox input "false"
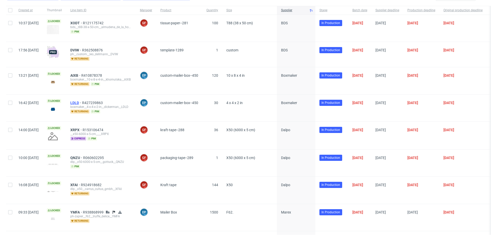
click at [82, 103] on span "LDLD" at bounding box center [76, 103] width 12 height 4
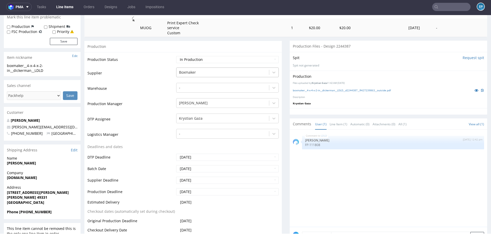
scroll to position [83, 0]
click at [205, 177] on input "2025-08-21" at bounding box center [227, 179] width 103 height 7
click at [200, 167] on td "27" at bounding box center [203, 164] width 8 height 8
type input "2025-08-27"
click at [201, 189] on input "2025-08-06" at bounding box center [227, 191] width 103 height 7
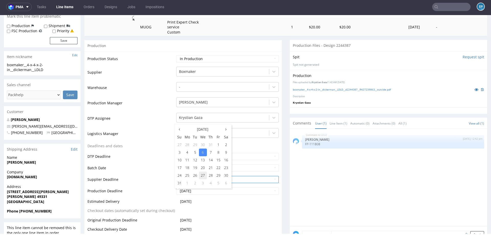
click at [203, 173] on td "27" at bounding box center [203, 176] width 8 height 8
type input "2025-08-27"
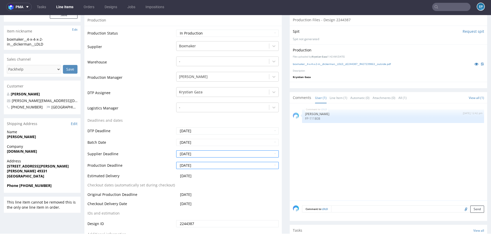
scroll to position [140, 0]
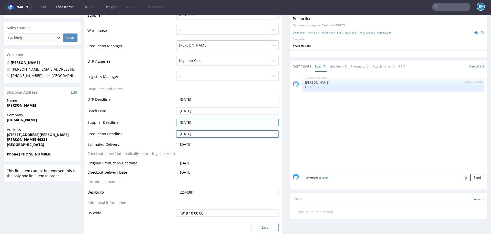
click at [261, 227] on button "Save" at bounding box center [265, 227] width 28 height 7
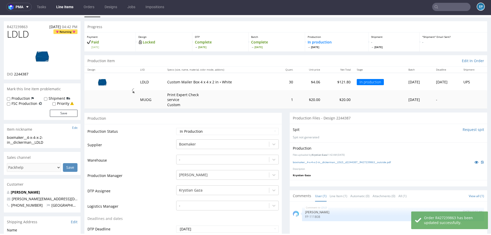
scroll to position [0, 0]
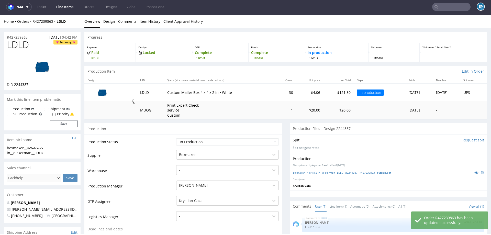
click at [72, 8] on link "Line Items" at bounding box center [64, 7] width 23 height 8
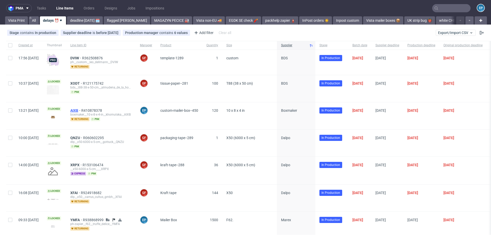
click at [81, 109] on span "AIXB" at bounding box center [75, 111] width 11 height 4
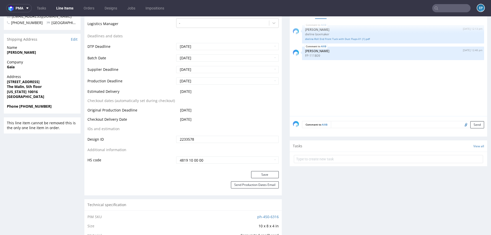
scroll to position [200, 0]
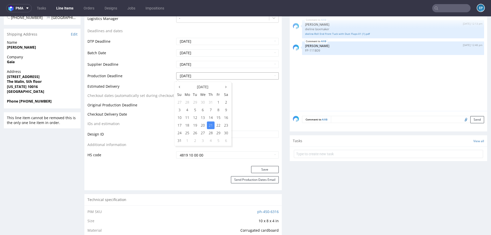
click at [208, 74] on input "2025-08-21" at bounding box center [227, 75] width 103 height 7
click at [204, 134] on td "27" at bounding box center [203, 133] width 8 height 8
type input "2025-08-27"
click at [198, 66] on input "2025-08-21" at bounding box center [227, 64] width 103 height 7
click at [205, 122] on td "27" at bounding box center [203, 122] width 8 height 8
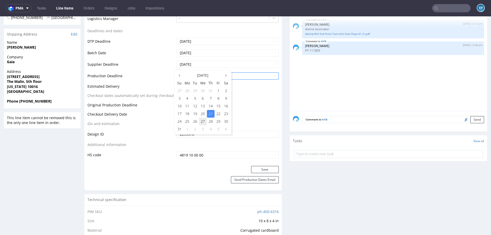
type input "2025-08-27"
click at [252, 168] on button "Save" at bounding box center [265, 169] width 28 height 7
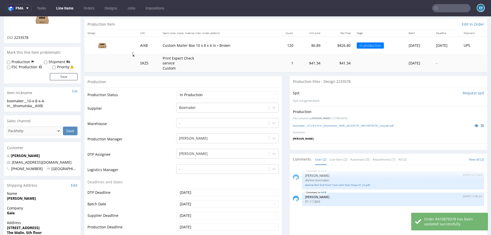
scroll to position [0, 0]
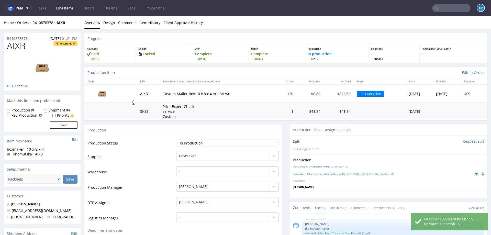
click at [65, 9] on link "Line Items" at bounding box center [64, 8] width 23 height 8
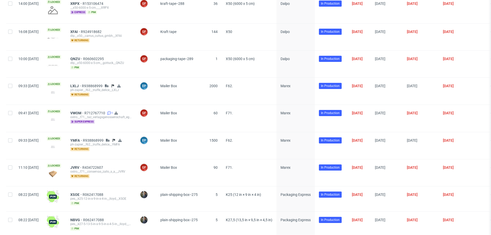
scroll to position [124, 0]
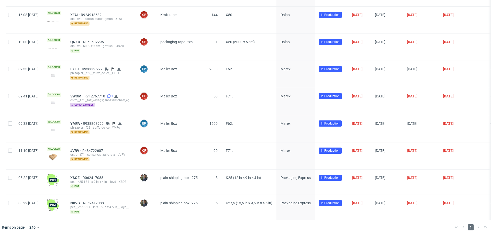
click at [291, 96] on span "Marex" at bounding box center [286, 96] width 10 height 4
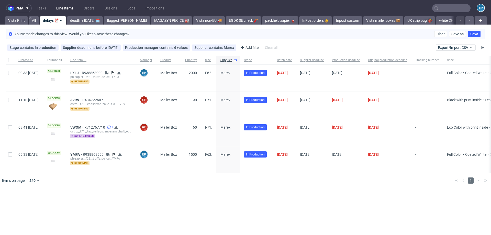
click at [454, 13] on nav "pma Tasks Line Items Orders Designs Jobs Impositions EP" at bounding box center [245, 8] width 491 height 16
click at [82, 72] on span "LXLJ" at bounding box center [76, 73] width 12 height 4
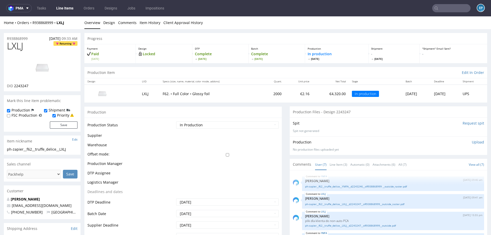
scroll to position [47, 0]
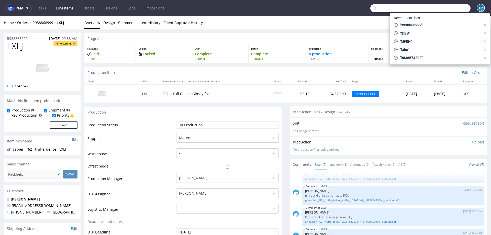
click at [437, 10] on input "text" at bounding box center [421, 8] width 100 height 8
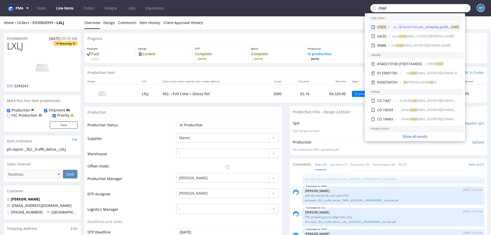
type input "ched"
click at [405, 25] on div "CHED warehouse__18-3-x-4-x-10-2-cm__intrapass_gmbh__ CHED" at bounding box center [415, 27] width 92 height 9
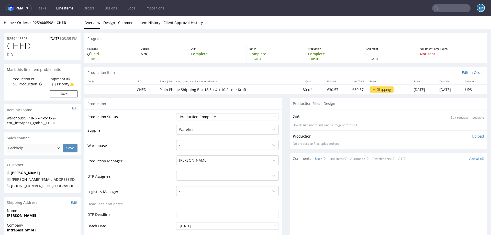
click at [456, 13] on nav "pma Tasks Line Items Orders Designs Jobs Impositions EP" at bounding box center [245, 8] width 491 height 16
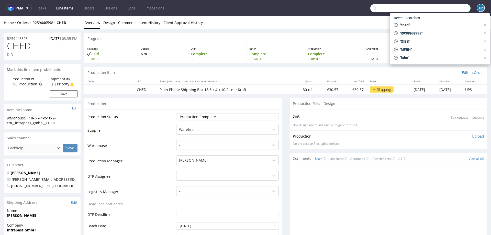
click at [455, 11] on input "text" at bounding box center [421, 8] width 100 height 8
click at [248, 69] on div "Production Item Edit In Order" at bounding box center [285, 72] width 403 height 11
click at [61, 11] on link "Line Items" at bounding box center [64, 8] width 23 height 8
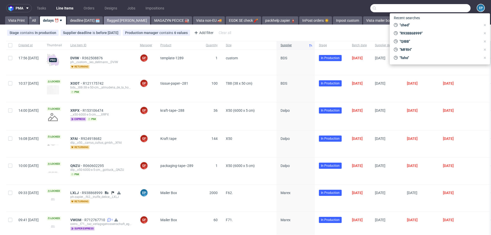
click at [127, 22] on link "flagged [PERSON_NAME]" at bounding box center [127, 20] width 46 height 8
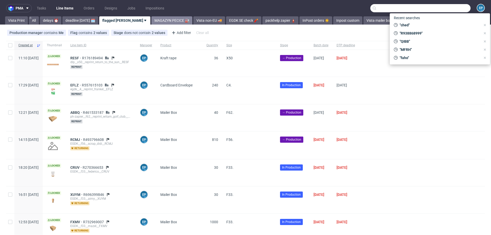
click at [152, 22] on link "MAGAZYN PECICE 🏭" at bounding box center [172, 20] width 41 height 8
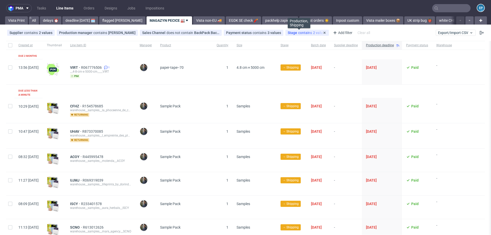
click at [298, 35] on span "contains" at bounding box center [305, 33] width 15 height 4
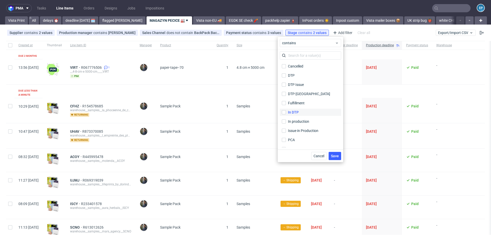
scroll to position [34, 0]
click at [291, 131] on div "Shipped" at bounding box center [294, 133] width 13 height 5
click at [286, 132] on input "Shipped" at bounding box center [284, 134] width 4 height 4
checkbox input "true"
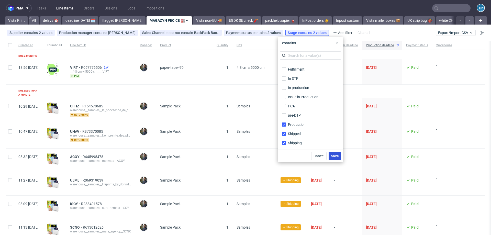
click at [335, 156] on span "Save" at bounding box center [335, 156] width 8 height 4
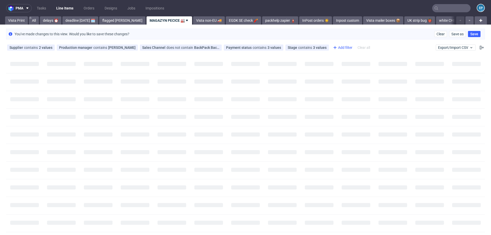
click at [336, 48] on div "Add filter" at bounding box center [342, 48] width 23 height 8
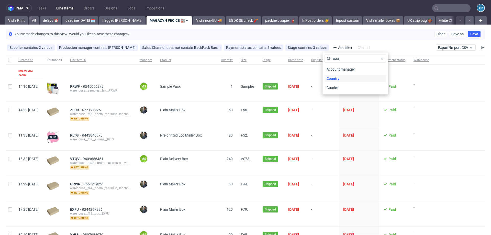
type input "cou"
click at [341, 77] on span "Country" at bounding box center [333, 78] width 17 height 7
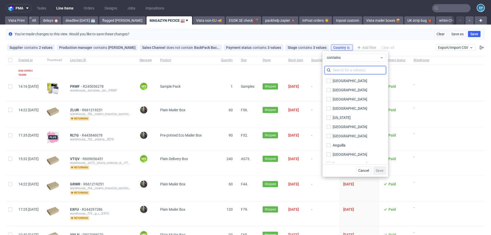
click at [341, 73] on input "text" at bounding box center [355, 70] width 61 height 8
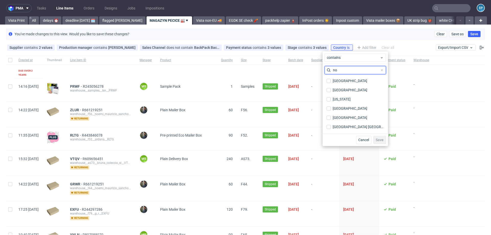
type input "n"
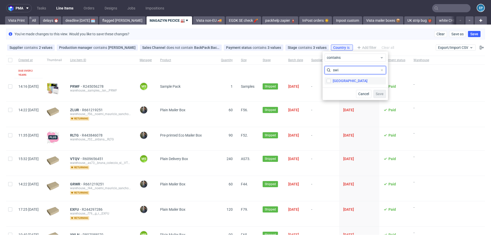
type input "swi"
click at [343, 83] on div "Switzerland" at bounding box center [350, 80] width 35 height 5
click at [331, 83] on input "Switzerland" at bounding box center [329, 81] width 4 height 4
checkbox input "true"
click at [381, 93] on span "Save" at bounding box center [380, 94] width 8 height 4
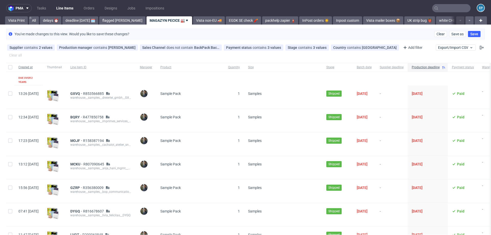
click at [32, 65] on span "Created at" at bounding box center [28, 67] width 20 height 4
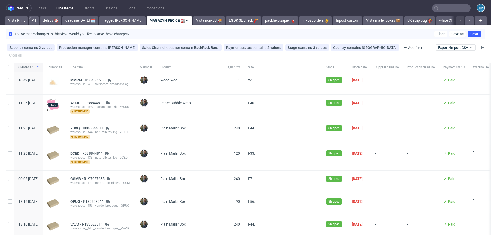
click at [29, 65] on span "Created at" at bounding box center [26, 67] width 16 height 4
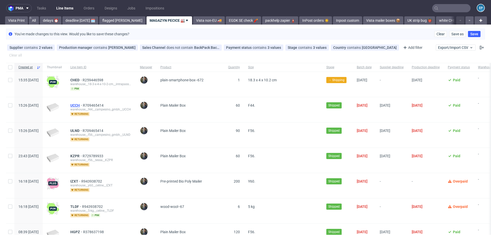
click at [83, 103] on span "UCCH" at bounding box center [76, 105] width 13 height 4
click at [445, 12] on nav "pma Tasks Line Items Orders Designs Jobs Impositions EP" at bounding box center [245, 8] width 491 height 16
click at [442, 8] on input "text" at bounding box center [452, 8] width 38 height 8
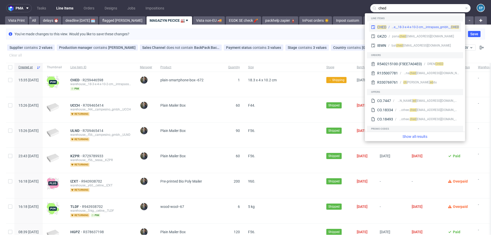
type input "ched"
click at [403, 25] on div "warehouse__18-3-x-4-x-10-2-cm__intrapass_gmbh__ CHED" at bounding box center [425, 27] width 67 height 5
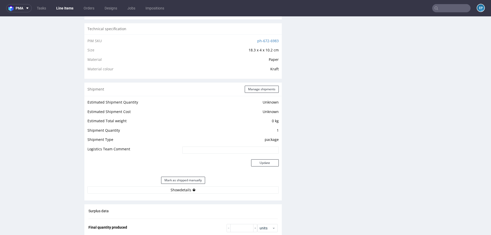
scroll to position [365, 0]
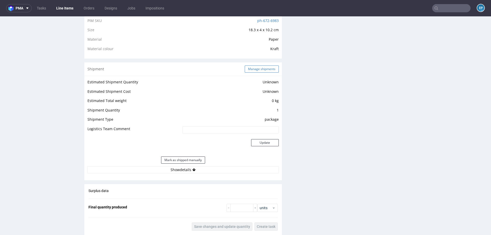
click at [255, 70] on button "Manage shipments" at bounding box center [262, 69] width 34 height 7
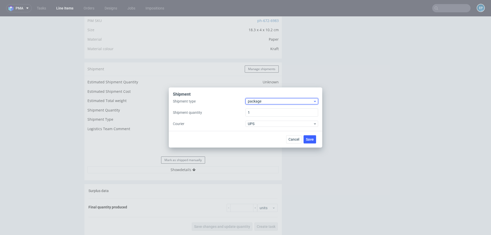
click at [260, 101] on span "package" at bounding box center [280, 101] width 65 height 5
click at [260, 110] on div "pallet" at bounding box center [282, 112] width 69 height 9
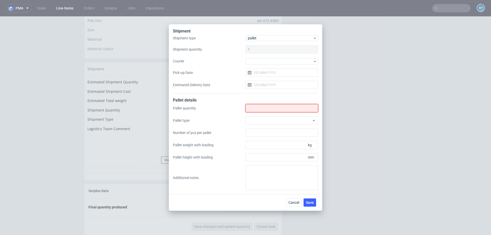
click at [260, 110] on input "Shipment type" at bounding box center [282, 108] width 73 height 8
type input "1"
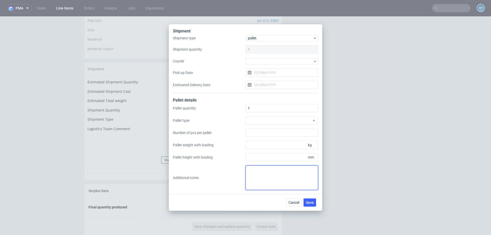
click at [250, 169] on textarea at bounding box center [282, 178] width 73 height 25
type textarea "1 paczka, proforma w kom - błąd w2s, proszę o etykietę"
click at [312, 205] on button "Save" at bounding box center [310, 203] width 13 height 8
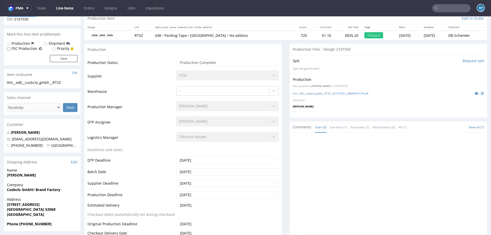
scroll to position [55, 0]
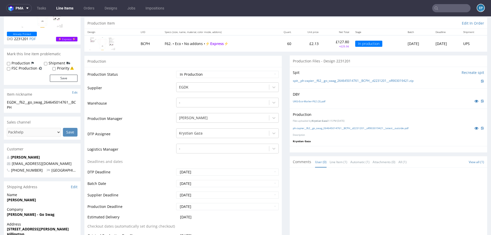
scroll to position [49, 0]
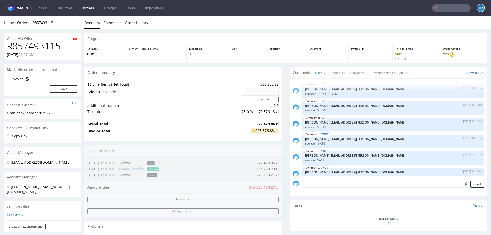
scroll to position [1470, 0]
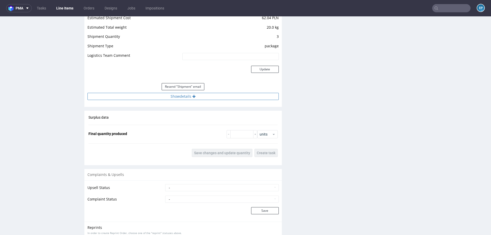
scroll to position [626, 0]
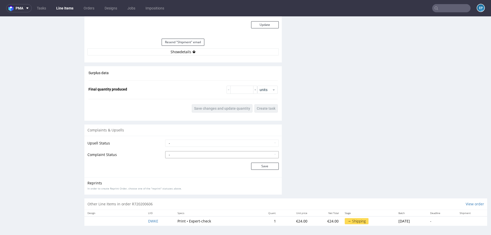
click at [186, 157] on select "- Complaint Received Complaint Rejected Complaint Accepted (DTP Issue) - Reprin…" at bounding box center [222, 154] width 114 height 7
select select "accepted_print_issue_reprint"
click at [262, 167] on button "Save" at bounding box center [265, 166] width 28 height 7
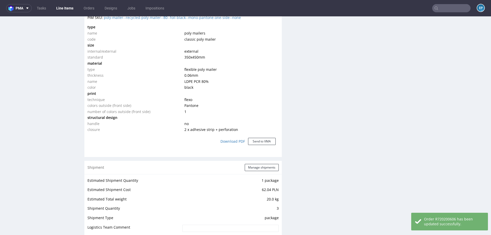
scroll to position [647, 0]
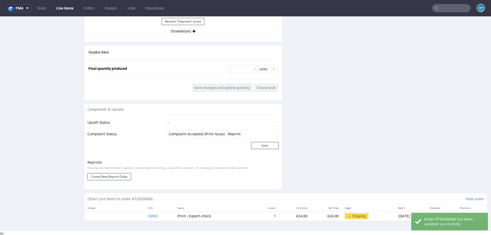
click at [121, 180] on td "Create New Reprint Order" at bounding box center [126, 177] width 77 height 12
click at [121, 178] on button "Create New Reprint Order" at bounding box center [110, 176] width 44 height 7
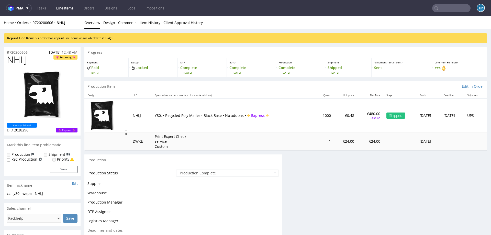
scroll to position [0, 0]
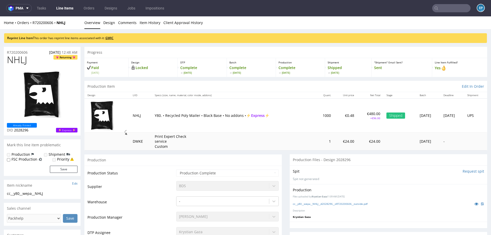
click at [111, 36] on link "GWJC" at bounding box center [109, 38] width 8 height 4
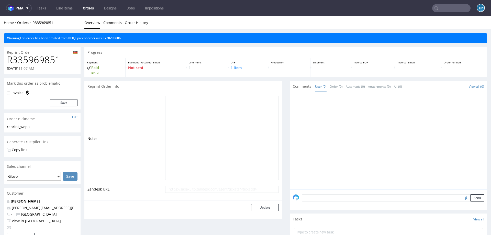
scroll to position [173, 0]
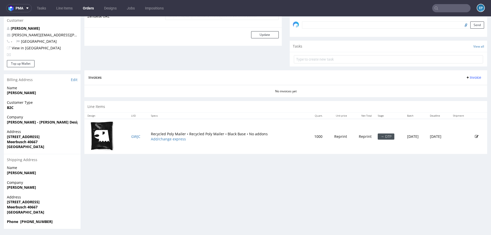
click at [475, 136] on icon at bounding box center [477, 137] width 4 height 4
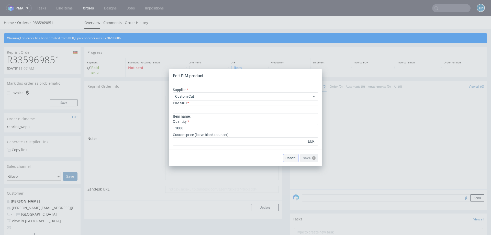
click at [288, 159] on span "Cancel" at bounding box center [291, 158] width 11 height 4
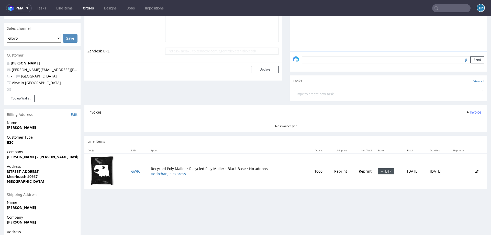
scroll to position [173, 0]
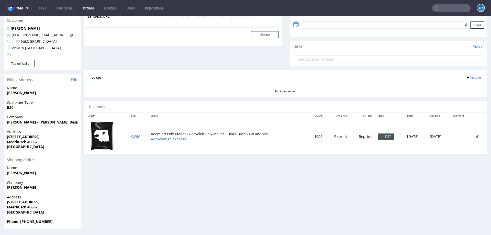
click at [307, 136] on td "1000" at bounding box center [316, 136] width 18 height 35
click at [475, 136] on icon at bounding box center [477, 137] width 4 height 4
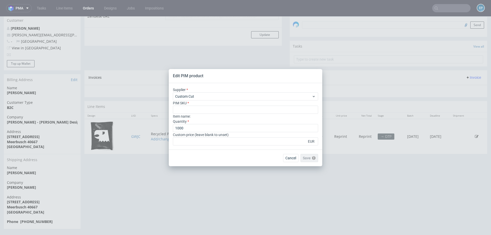
scroll to position [0, 0]
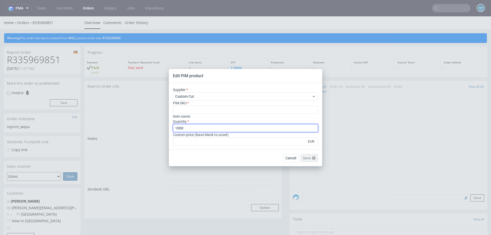
click at [199, 125] on input "1000" at bounding box center [245, 128] width 145 height 8
drag, startPoint x: 190, startPoint y: 127, endPoint x: 152, endPoint y: 124, distance: 38.0
click at [152, 124] on div "Edit PIM product Supplier Custom Cut PIM SKU Item name : Quantity 1000 Custom p…" at bounding box center [245, 117] width 491 height 235
type input "500"
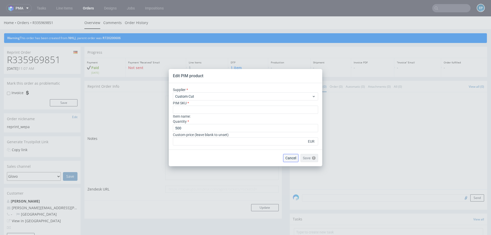
click at [295, 158] on span "Cancel" at bounding box center [291, 158] width 11 height 4
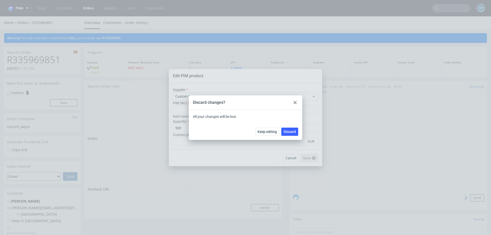
click at [295, 101] on icon at bounding box center [295, 102] width 3 height 3
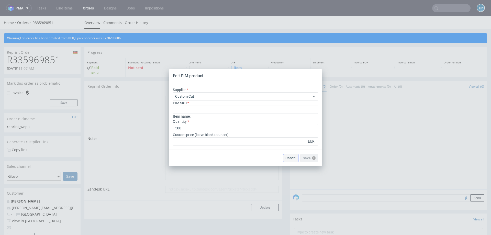
click at [289, 156] on span "Cancel" at bounding box center [291, 158] width 11 height 4
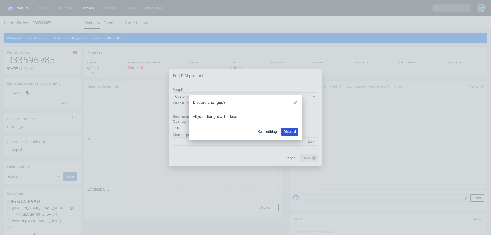
click at [292, 130] on span "Discard" at bounding box center [290, 132] width 12 height 4
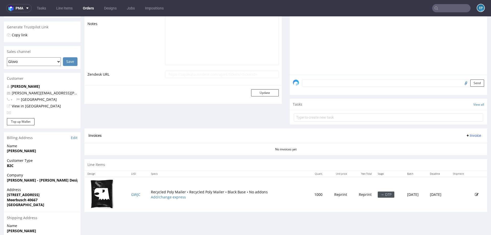
scroll to position [173, 0]
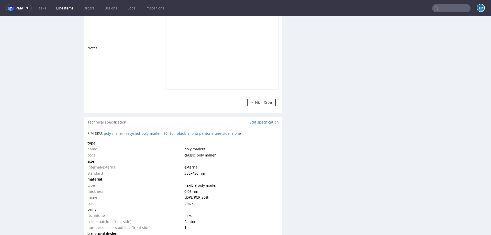
scroll to position [420, 0]
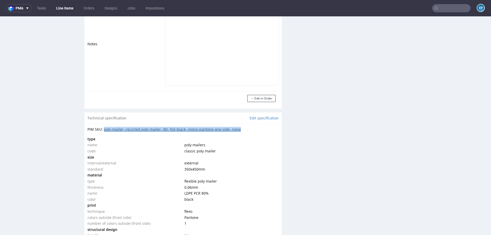
drag, startPoint x: 252, startPoint y: 129, endPoint x: 104, endPoint y: 131, distance: 147.7
click at [104, 131] on div "PIM SKU: poly-mailer--recycled-poly-mailer--80--foil-black--mono-pantone-one-si…" at bounding box center [183, 129] width 191 height 5
copy link "poly-mailer--recycled-poly-mailer--80--foil-black--mono-pantone-one-side--none"
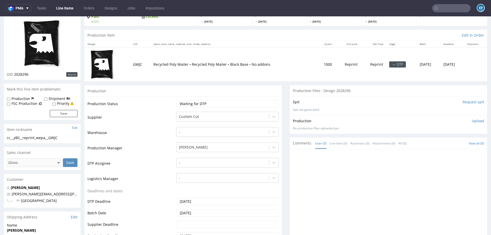
scroll to position [0, 0]
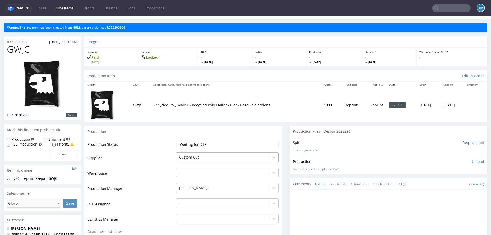
click at [186, 160] on div "Custom Cut" at bounding box center [227, 156] width 103 height 7
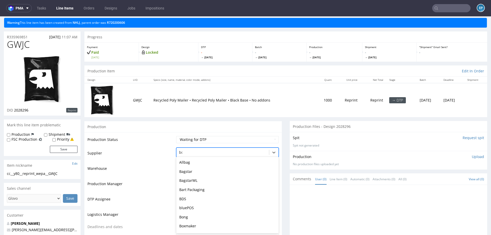
type input "bds"
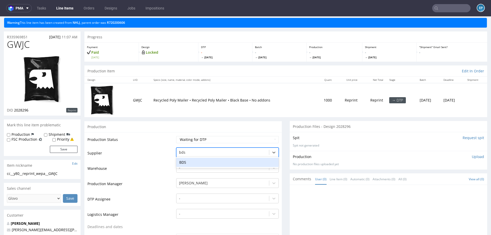
click at [188, 162] on div "BDS" at bounding box center [227, 162] width 103 height 9
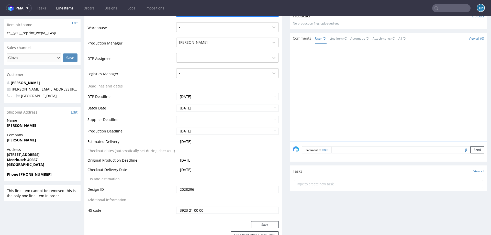
scroll to position [181, 0]
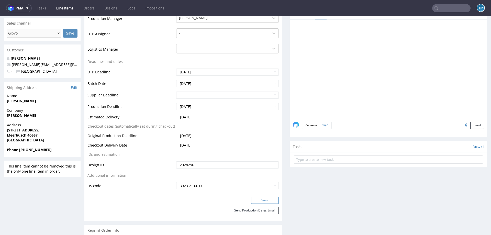
click at [264, 201] on button "Save" at bounding box center [265, 200] width 28 height 7
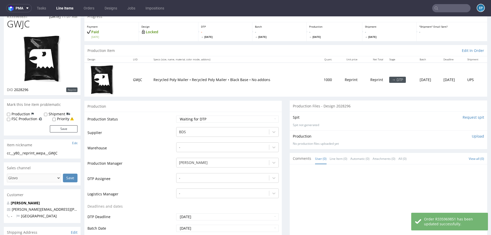
scroll to position [0, 0]
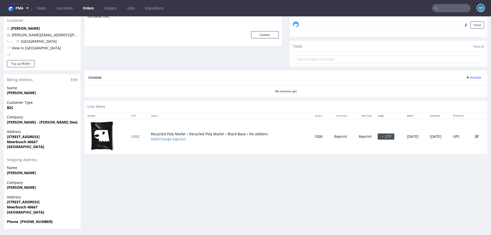
scroll to position [1, 0]
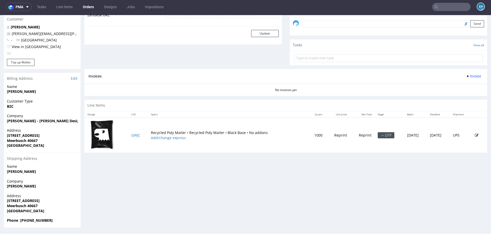
click at [475, 135] on icon at bounding box center [477, 136] width 4 height 4
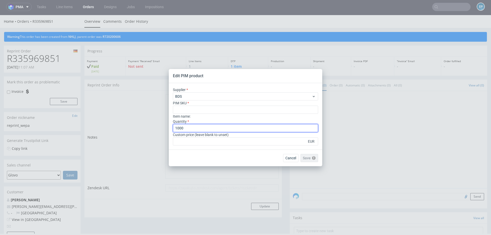
drag, startPoint x: 199, startPoint y: 126, endPoint x: 154, endPoint y: 124, distance: 45.8
click at [154, 125] on div "Edit PIM product Supplier BDS PIM SKU Item name : Quantity 1000 Custom price (l…" at bounding box center [245, 117] width 491 height 235
type input "500"
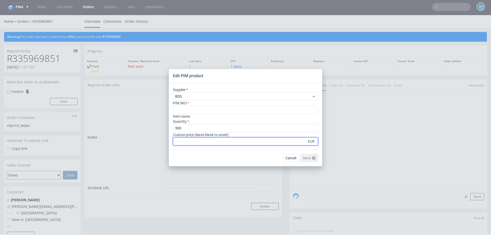
click at [182, 144] on input "number" at bounding box center [245, 141] width 145 height 8
click at [256, 142] on input "number" at bounding box center [245, 141] width 145 height 8
click at [251, 175] on div "Edit PIM product Supplier BDS PIM SKU Item name : Quantity 500 Custom price (le…" at bounding box center [245, 117] width 491 height 235
click at [221, 142] on input "number" at bounding box center [245, 141] width 145 height 8
click at [283, 153] on div "Cancel Save Please check the form fields as they contain errors" at bounding box center [246, 158] width 154 height 17
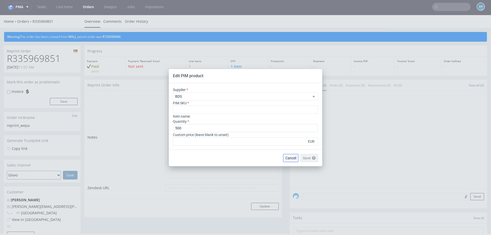
click at [290, 158] on span "Cancel" at bounding box center [291, 158] width 11 height 4
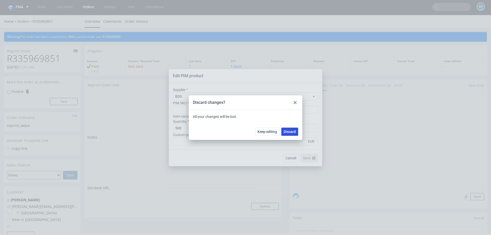
click at [291, 129] on button "Discard" at bounding box center [290, 132] width 17 height 8
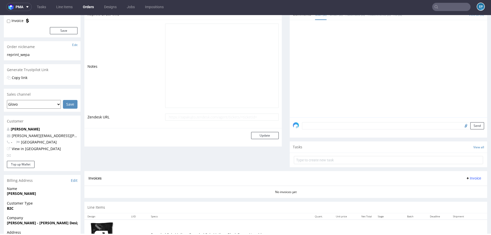
scroll to position [173, 0]
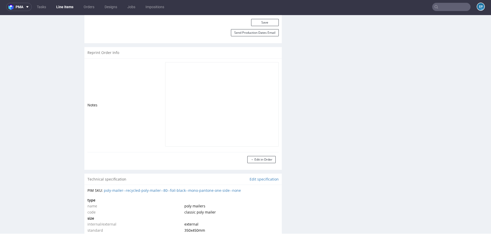
scroll to position [358, 0]
drag, startPoint x: 250, startPoint y: 191, endPoint x: 103, endPoint y: 191, distance: 147.2
click at [103, 191] on div "PIM SKU: poly-mailer--recycled-poly-mailer--80--foil-black--mono-pantone-one-si…" at bounding box center [183, 190] width 191 height 5
copy div "poly-mailer--recycled-poly-mailer--80--foil-black--mono-pantone-one-side--none"
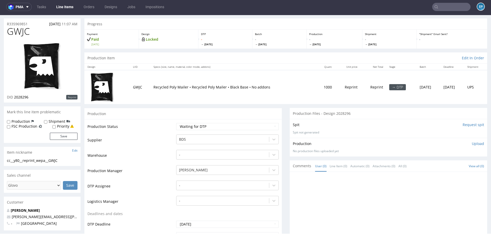
scroll to position [0, 0]
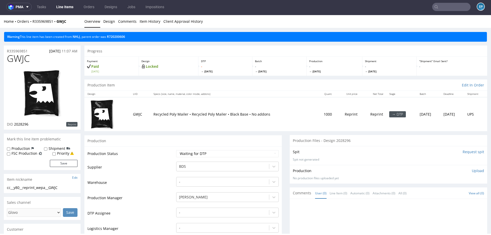
click at [13, 53] on span "GWJC" at bounding box center [18, 58] width 23 height 10
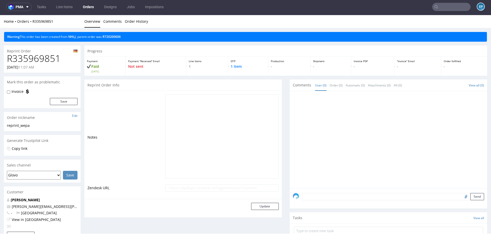
scroll to position [173, 0]
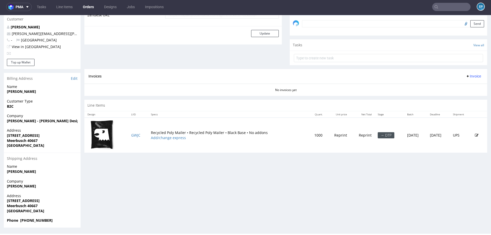
click at [474, 137] on td at bounding box center [479, 135] width 15 height 35
click at [475, 134] on icon at bounding box center [477, 136] width 4 height 4
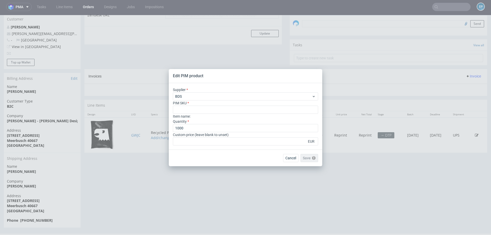
scroll to position [0, 0]
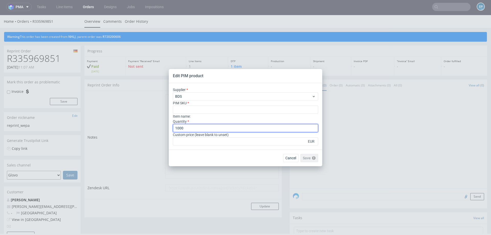
click at [237, 129] on input "1000" at bounding box center [245, 128] width 145 height 8
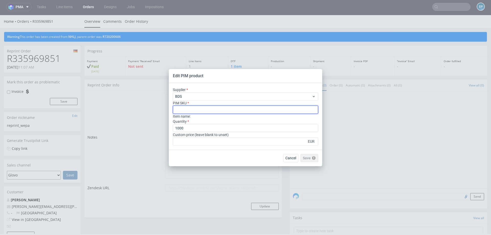
click at [209, 108] on input "text" at bounding box center [245, 110] width 145 height 8
paste input "poly-mailer--recycled-poly-mailer--80--foil-black--mono-pantone-one-side--none"
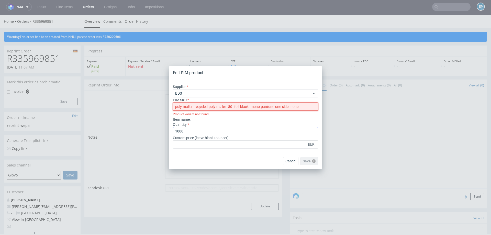
type input "poly-mailer--recycled-poly-mailer--80--foil-black--mono-pantone-one-side--none"
drag, startPoint x: 189, startPoint y: 132, endPoint x: 161, endPoint y: 132, distance: 27.9
click at [161, 132] on div "Edit PIM product Supplier BDS PIM SKU poly-mailer--recycled-poly-mailer--80--fo…" at bounding box center [245, 117] width 491 height 235
type input "500"
click at [189, 104] on input "poly-mailer--recycled-poly-mailer--80--foil-black--mono-pantone-one-side--none" at bounding box center [245, 107] width 145 height 8
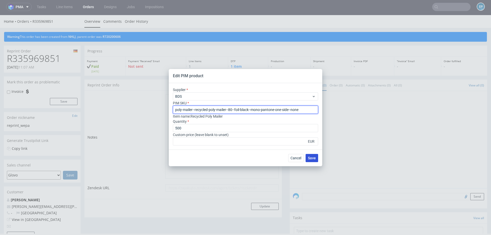
type input "poly-mailer--recycled-poly-mailer--80--foil-black--mono-pantone-one-side--none"
click at [313, 156] on span "Save" at bounding box center [312, 158] width 8 height 4
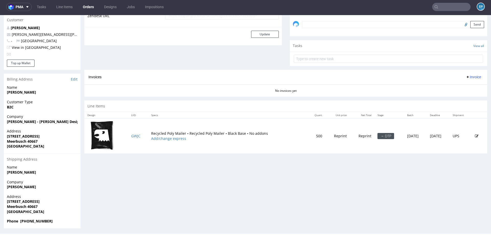
scroll to position [173, 0]
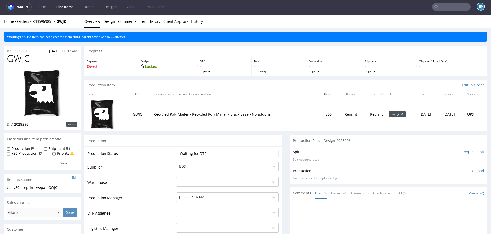
click at [22, 149] on label "Production" at bounding box center [21, 148] width 19 height 5
click at [10, 149] on input "Production" at bounding box center [8, 149] width 3 height 4
checkbox input "true"
click at [47, 149] on div "Shipment" at bounding box center [57, 148] width 26 height 5
click at [44, 148] on input "Shipment" at bounding box center [45, 149] width 3 height 4
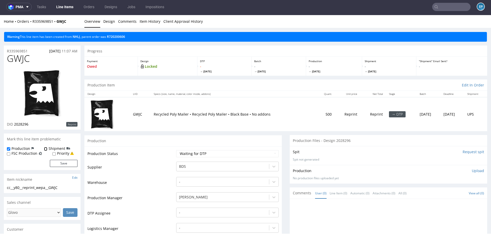
checkbox input "true"
click at [57, 159] on form "Production Shipment FSC Production Priority Save" at bounding box center [42, 156] width 71 height 21
click at [62, 165] on button "Save" at bounding box center [64, 163] width 28 height 7
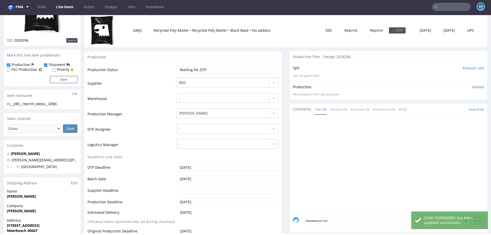
scroll to position [179, 0]
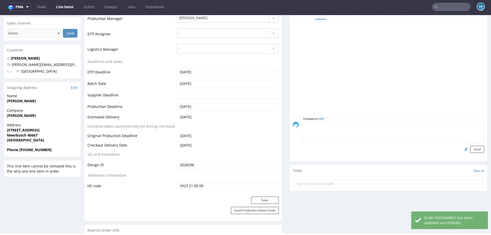
click at [357, 127] on textarea at bounding box center [393, 133] width 182 height 22
paste textarea "https://app-eu1.hubspot.com/contacts/25600958/record/0-5/150948750576/"
type textarea "hs: https://app-eu1.hubspot.com/contacts/25600958/record/0-5/150948750576/"
click at [474, 148] on button "Send" at bounding box center [478, 149] width 14 height 7
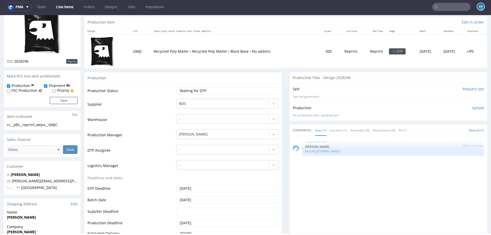
scroll to position [68, 0]
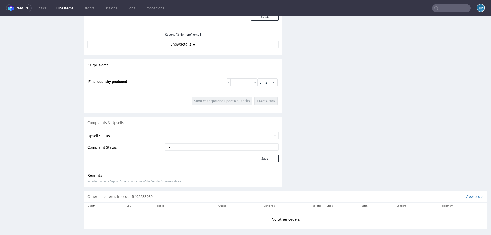
scroll to position [512, 0]
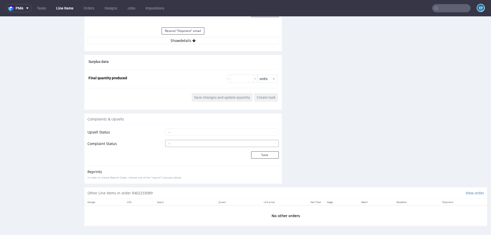
click at [207, 141] on select "- Complaint Received Complaint Rejected Complaint Accepted (DTP Issue) - Reprin…" at bounding box center [222, 143] width 114 height 7
select select "accepted_print_issue_reprint"
click at [258, 154] on button "Save" at bounding box center [265, 155] width 28 height 7
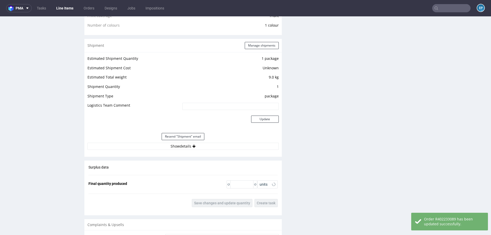
scroll to position [533, 0]
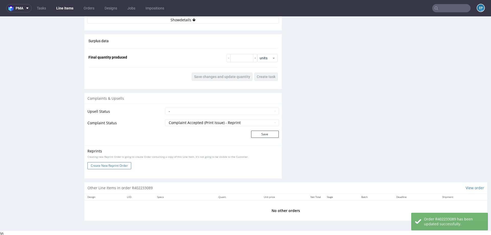
click at [109, 165] on button "Create New Reprint Order" at bounding box center [110, 165] width 44 height 7
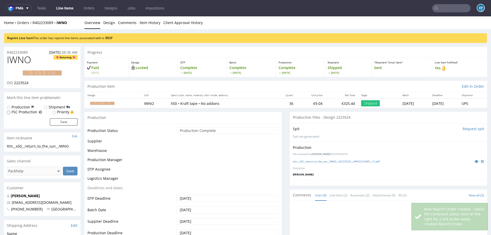
scroll to position [0, 0]
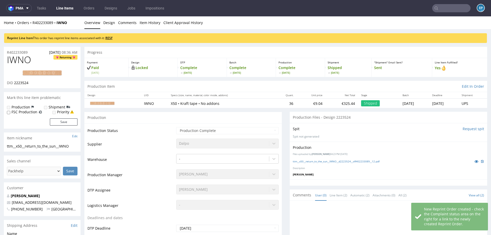
click at [111, 37] on link "RESF" at bounding box center [108, 38] width 7 height 4
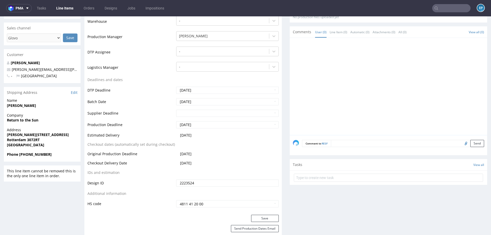
scroll to position [180, 0]
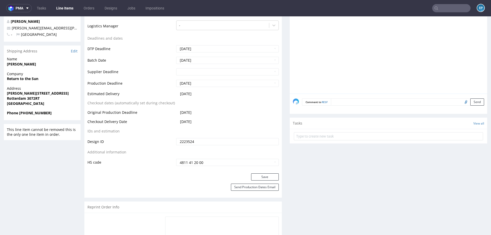
click at [346, 101] on textarea at bounding box center [407, 102] width 153 height 7
paste textarea "orange 021U"
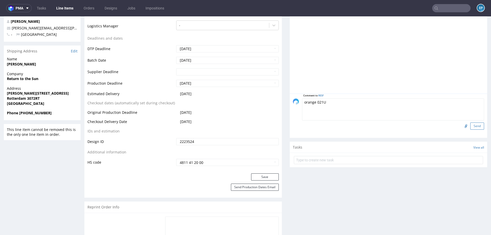
type textarea "orange 021U"
click at [471, 124] on button "Send" at bounding box center [478, 126] width 14 height 7
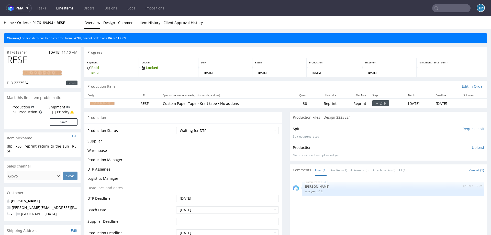
scroll to position [0, 0]
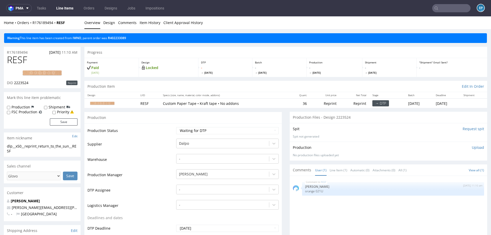
click at [15, 107] on label "Production" at bounding box center [21, 107] width 19 height 5
click at [10, 107] on input "Production" at bounding box center [8, 108] width 3 height 4
checkbox input "true"
click at [49, 107] on label "Shipment" at bounding box center [57, 107] width 17 height 5
click at [47, 107] on input "Shipment" at bounding box center [45, 108] width 3 height 4
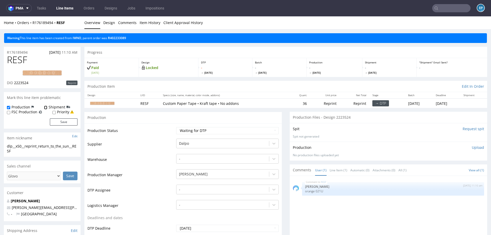
checkbox input "true"
click at [61, 120] on button "Save" at bounding box center [64, 122] width 28 height 7
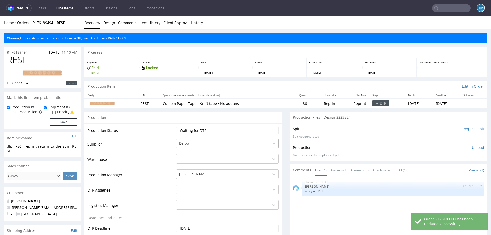
click at [194, 142] on div at bounding box center [223, 144] width 88 height 6
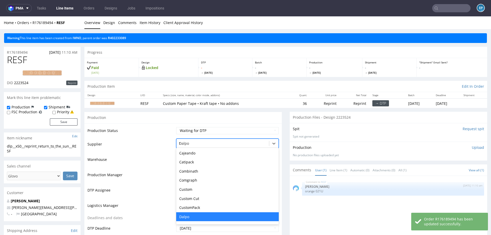
scroll to position [82, 0]
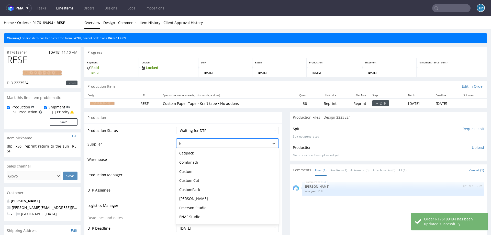
type input "tcm"
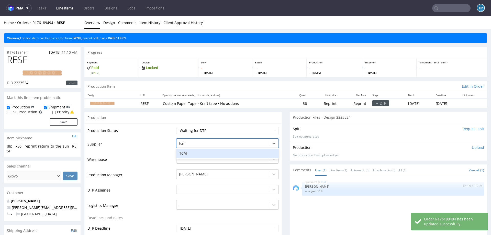
click at [193, 152] on div "TCM" at bounding box center [227, 153] width 103 height 9
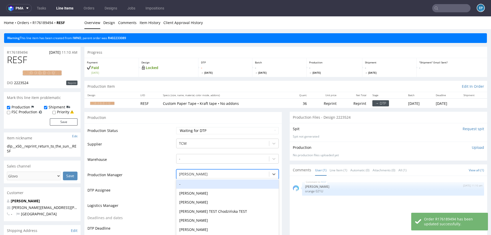
click at [192, 173] on div "-, 1 of 61. 61 results available. Use Up and Down to choose options, press Ente…" at bounding box center [227, 172] width 103 height 7
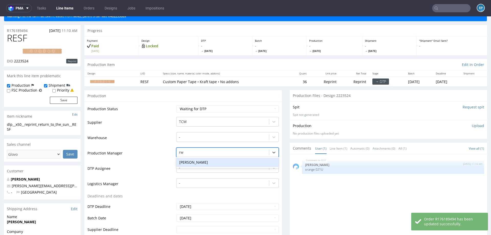
type input "r"
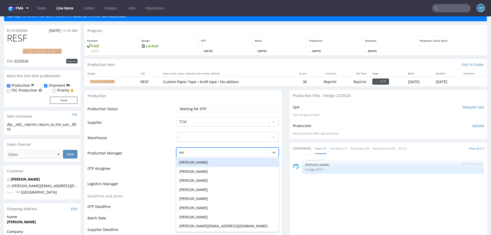
type input "ewa"
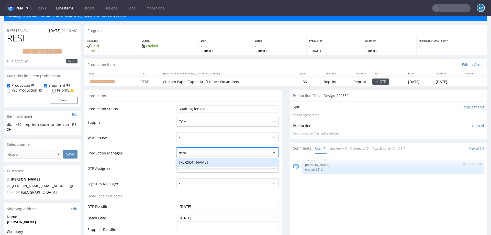
click at [186, 163] on div "[PERSON_NAME]" at bounding box center [227, 162] width 103 height 9
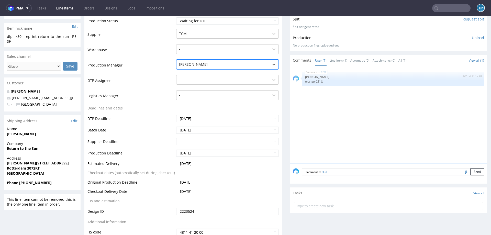
scroll to position [147, 0]
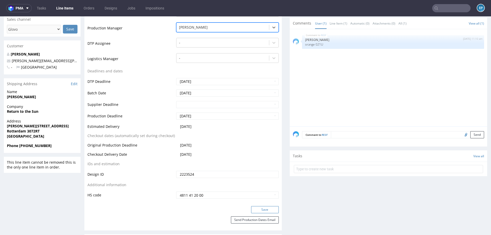
click at [267, 212] on button "Save" at bounding box center [265, 209] width 28 height 7
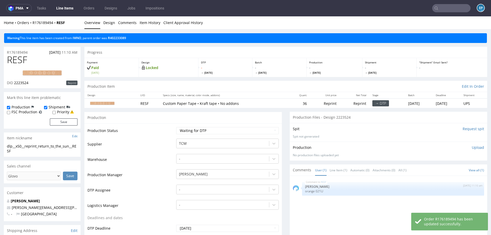
scroll to position [144, 0]
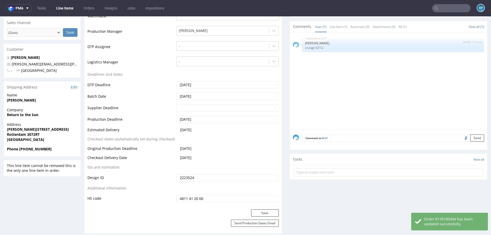
click at [353, 136] on textarea at bounding box center [407, 138] width 153 height 7
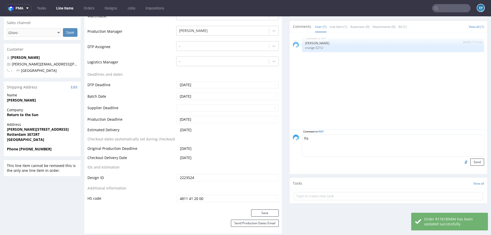
paste textarea "[URL][DOMAIN_NAME]"
type textarea "hs [URL][DOMAIN_NAME]"
click at [471, 162] on button "Send" at bounding box center [478, 162] width 14 height 7
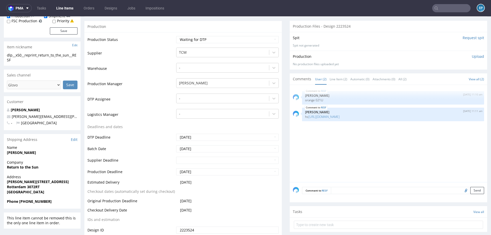
scroll to position [92, 0]
click at [204, 135] on input "[DATE]" at bounding box center [227, 136] width 103 height 7
click at [186, 121] on td "25" at bounding box center [188, 121] width 8 height 8
type input "[DATE]"
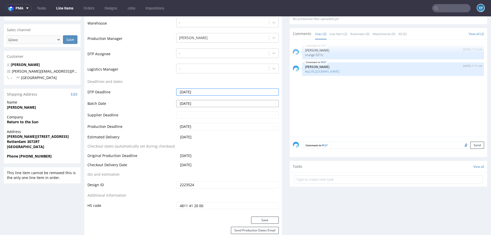
scroll to position [154, 0]
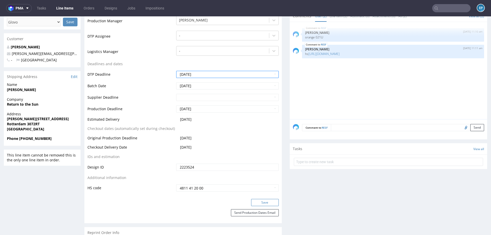
click at [256, 201] on button "Save" at bounding box center [265, 202] width 28 height 7
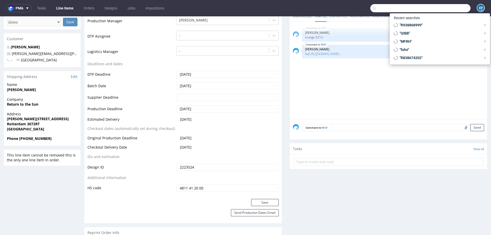
click at [451, 4] on input "text" at bounding box center [421, 8] width 100 height 8
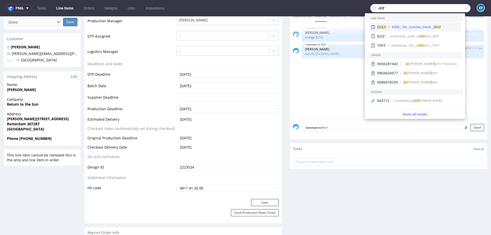
type input "ohlf"
click at [395, 26] on div "EGDK__f56__monday_merch__ OHLF" at bounding box center [416, 27] width 49 height 5
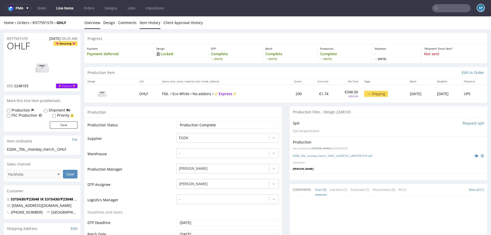
click at [153, 26] on link "Item History" at bounding box center [150, 22] width 21 height 13
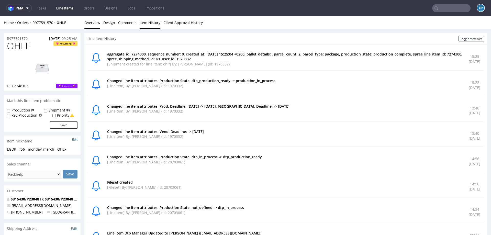
click at [94, 26] on link "Overview" at bounding box center [92, 22] width 16 height 13
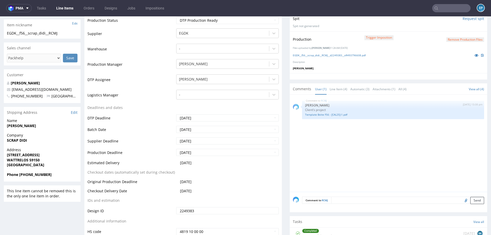
scroll to position [157, 0]
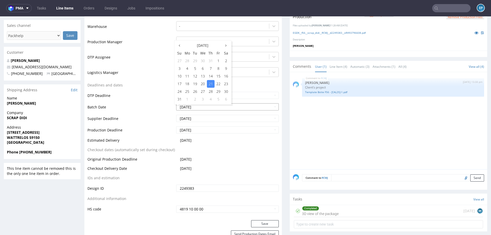
click at [236, 105] on input "[DATE]" at bounding box center [227, 106] width 103 height 7
click at [193, 92] on td "26" at bounding box center [195, 92] width 8 height 8
click at [193, 109] on input "[DATE]" at bounding box center [227, 106] width 103 height 7
click at [188, 91] on td "25" at bounding box center [188, 92] width 8 height 8
type input "[DATE]"
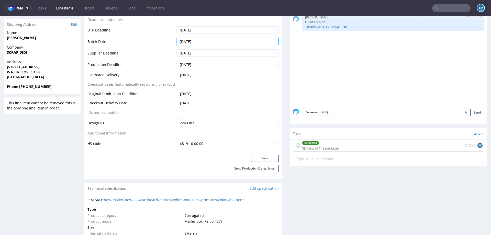
scroll to position [217, 0]
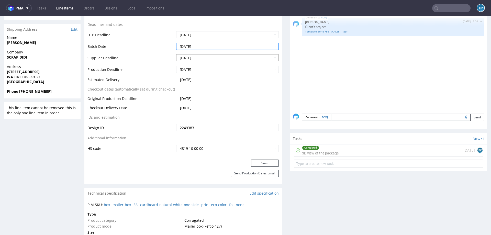
click at [185, 57] on input "[DATE]" at bounding box center [227, 57] width 103 height 7
click at [181, 70] on th at bounding box center [180, 69] width 8 height 8
click at [200, 122] on td "3" at bounding box center [203, 123] width 8 height 8
type input "2025-09-03"
click at [197, 70] on input "2025-09-01" at bounding box center [227, 69] width 103 height 7
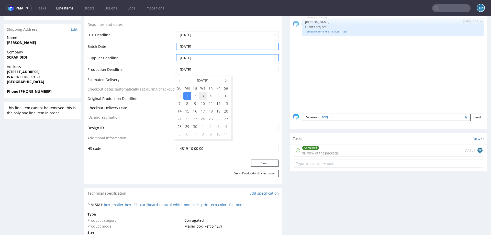
click at [201, 98] on td "3" at bounding box center [203, 96] width 8 height 8
type input "2025-09-03"
click at [258, 162] on button "Save" at bounding box center [265, 163] width 28 height 7
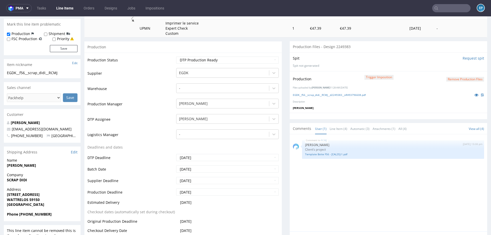
scroll to position [0, 0]
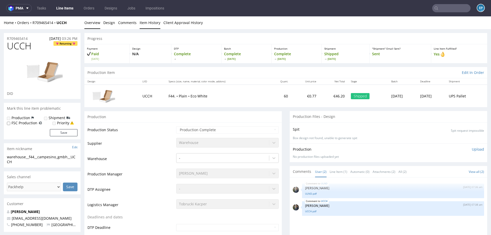
click at [148, 24] on link "Item History" at bounding box center [150, 22] width 21 height 13
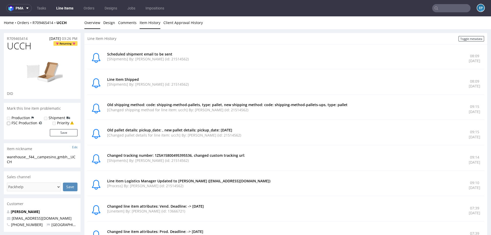
click at [90, 25] on link "Overview" at bounding box center [92, 22] width 16 height 13
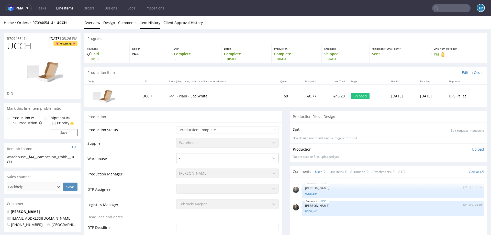
click at [150, 23] on link "Item History" at bounding box center [150, 22] width 21 height 13
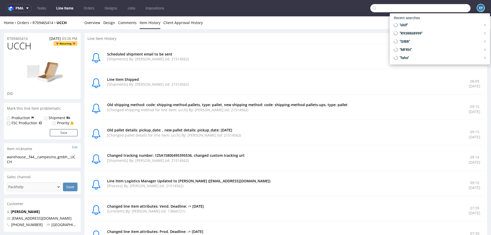
click at [440, 6] on input "text" at bounding box center [421, 8] width 100 height 8
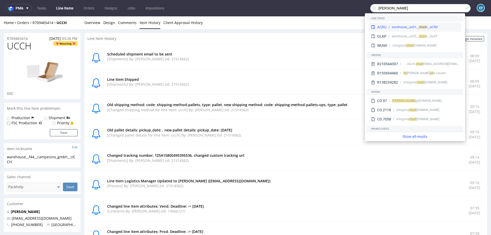
type input "chad"
click at [388, 25] on div "warehouse__as91__ ch ad li__ACRU" at bounding box center [423, 27] width 73 height 5
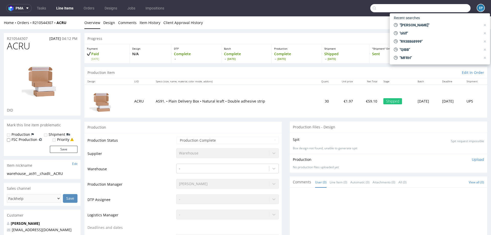
click at [458, 10] on input "text" at bounding box center [421, 8] width 100 height 8
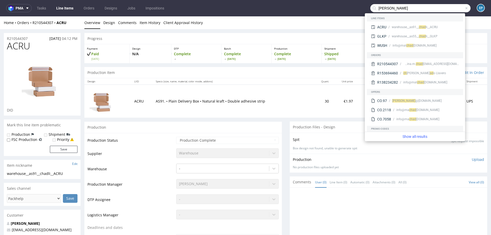
type input "chad"
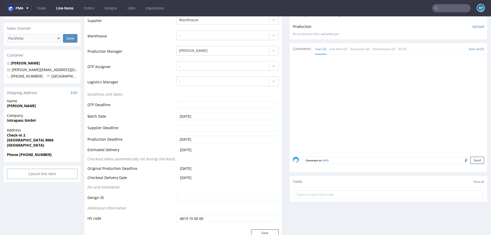
scroll to position [137, 0]
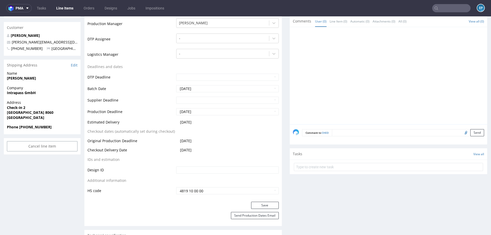
click at [430, 132] on textarea at bounding box center [408, 132] width 152 height 7
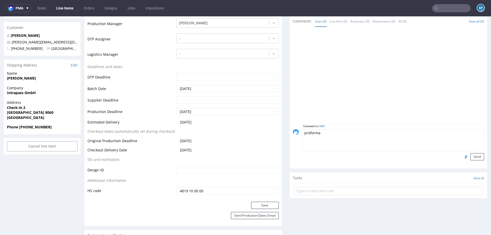
type textarea "proforma"
click at [462, 157] on input "file" at bounding box center [465, 156] width 7 height 7
type input "C:\fakepath\proforma-invoice-fp2025-08-88.pdf"
click at [471, 155] on button "Send" at bounding box center [478, 156] width 14 height 7
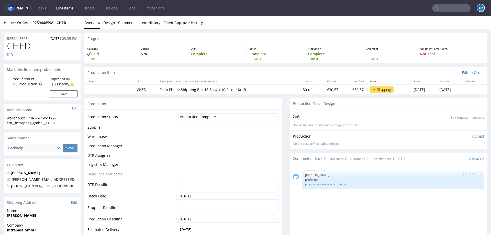
scroll to position [0, 0]
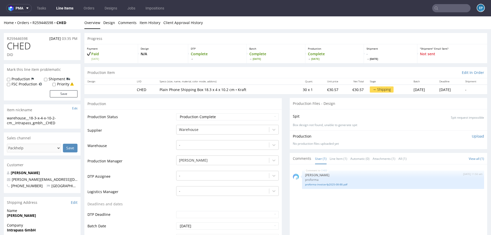
click at [67, 6] on link "Line Items" at bounding box center [64, 8] width 23 height 8
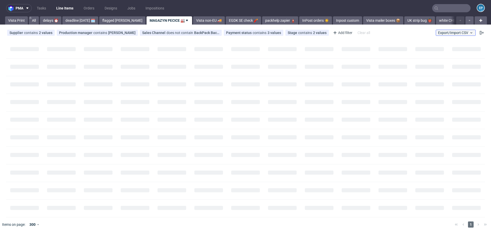
click at [460, 30] on button "Export/Import CSV" at bounding box center [456, 33] width 40 height 6
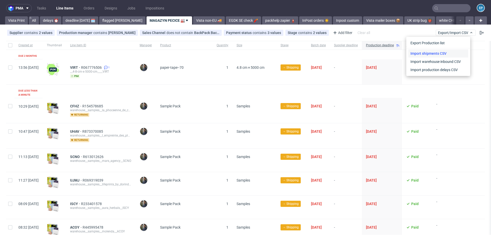
click at [437, 56] on link "Import shipments CSV" at bounding box center [439, 53] width 60 height 8
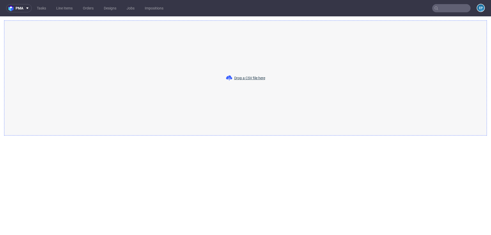
click at [226, 97] on div "Drop a CSV file here" at bounding box center [245, 77] width 483 height 115
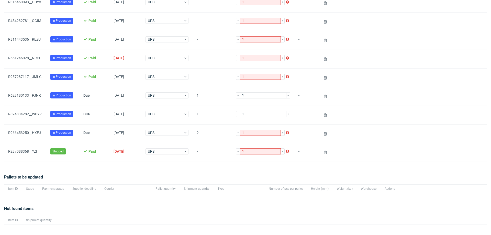
scroll to position [352, 0]
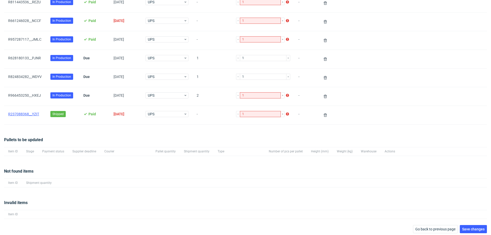
click at [24, 113] on link "R237088368__YZIT" at bounding box center [23, 114] width 31 height 4
click at [324, 113] on icon at bounding box center [326, 115] width 4 height 4
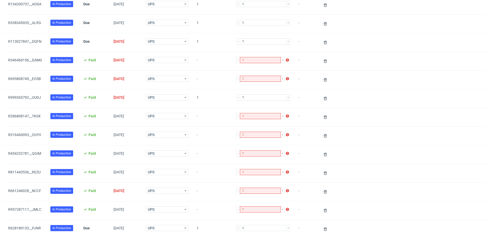
scroll to position [333, 0]
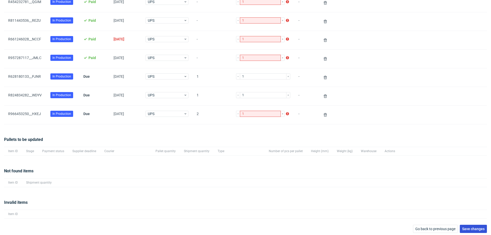
click at [467, 225] on button "Save changes" at bounding box center [473, 229] width 27 height 8
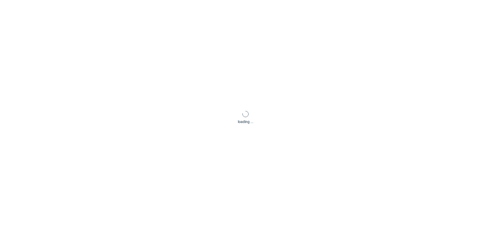
scroll to position [25, 0]
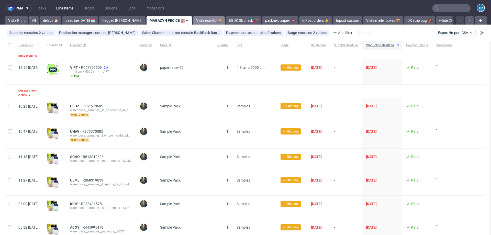
click at [193, 19] on link "Vista non-EU 🚚" at bounding box center [209, 20] width 32 height 8
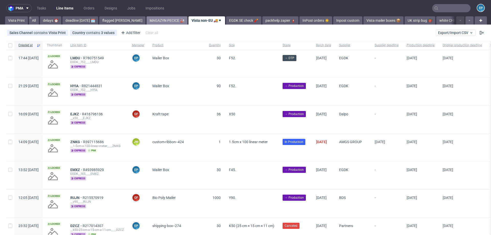
click at [147, 22] on link "MAGAZYN PECICE 🏭" at bounding box center [167, 20] width 41 height 8
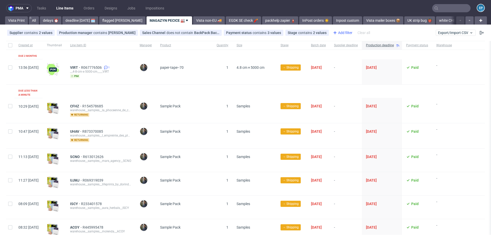
click at [331, 30] on div "Add filter" at bounding box center [342, 33] width 23 height 8
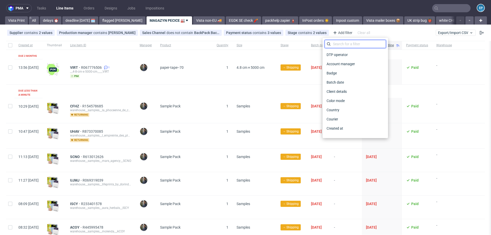
click at [336, 41] on input "text" at bounding box center [355, 44] width 61 height 8
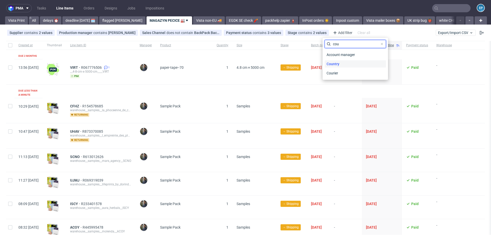
type input "cou"
click at [332, 65] on span "Country" at bounding box center [333, 63] width 17 height 7
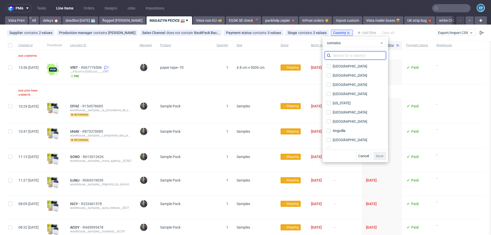
click at [337, 54] on input "text" at bounding box center [355, 55] width 61 height 8
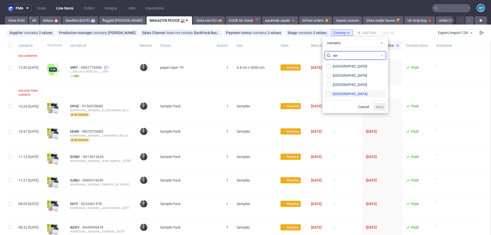
type input "sw"
click at [347, 94] on div "Switzerland" at bounding box center [350, 93] width 35 height 5
click at [331, 94] on input "Switzerland" at bounding box center [329, 94] width 4 height 4
checkbox input "true"
click at [380, 106] on span "Save" at bounding box center [380, 107] width 8 height 4
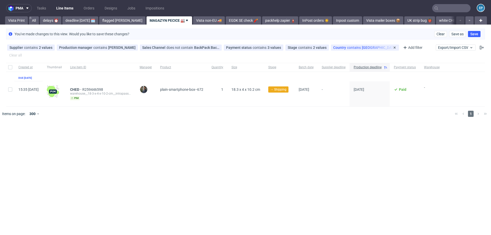
click at [354, 47] on div "Country contains Switzerland" at bounding box center [365, 48] width 63 height 4
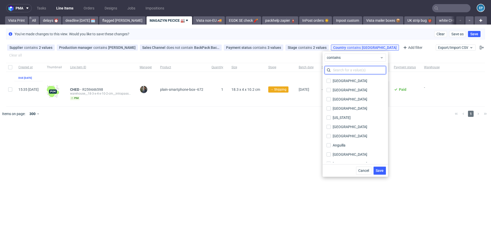
click at [345, 68] on input "text" at bounding box center [355, 70] width 61 height 8
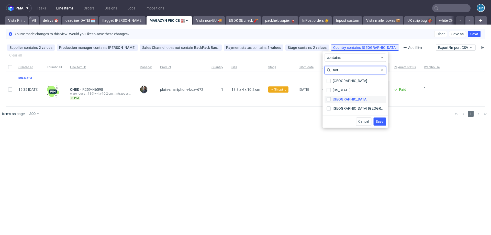
type input "nor"
click at [342, 98] on div "Norway" at bounding box center [350, 99] width 35 height 5
click at [331, 98] on input "Norway" at bounding box center [329, 99] width 4 height 4
checkbox input "true"
click at [380, 120] on span "Save" at bounding box center [380, 122] width 8 height 4
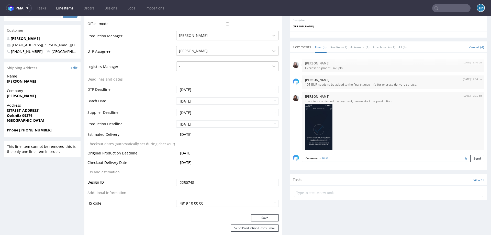
scroll to position [163, 0]
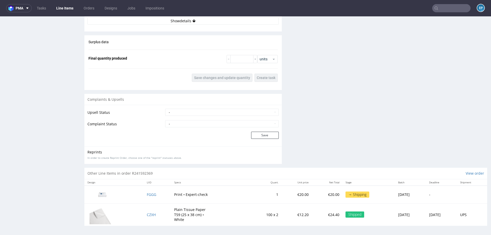
scroll to position [611, 0]
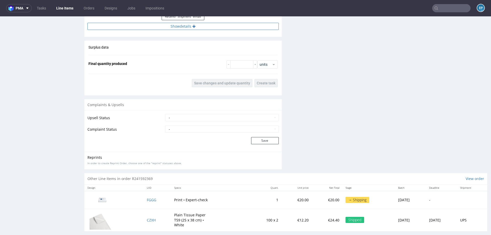
click at [203, 27] on button "Show details" at bounding box center [183, 26] width 191 height 7
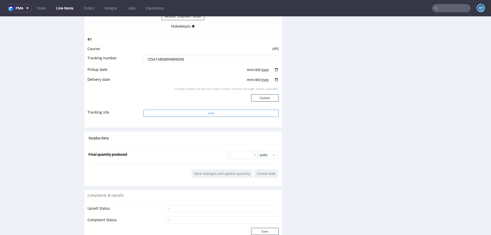
click at [202, 111] on button "Link" at bounding box center [211, 113] width 135 height 7
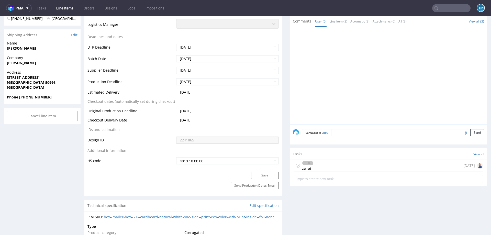
scroll to position [194, 0]
click at [327, 166] on div "To Do zwrot [DATE]" at bounding box center [388, 166] width 189 height 12
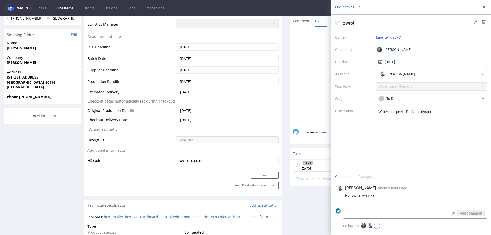
click at [377, 227] on button "+" at bounding box center [377, 226] width 6 height 6
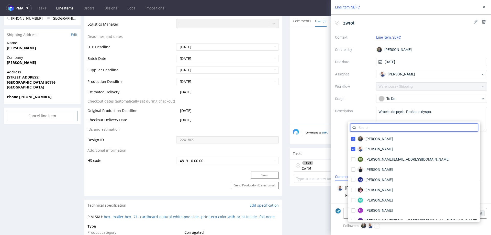
click at [374, 128] on input "text" at bounding box center [414, 128] width 128 height 8
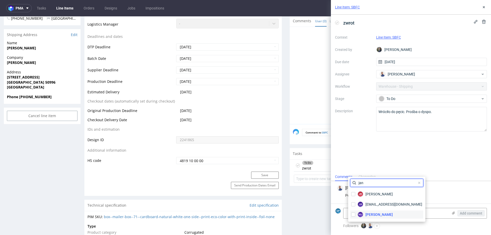
type input "jan"
click at [362, 216] on figcaption "MJ" at bounding box center [360, 214] width 5 height 5
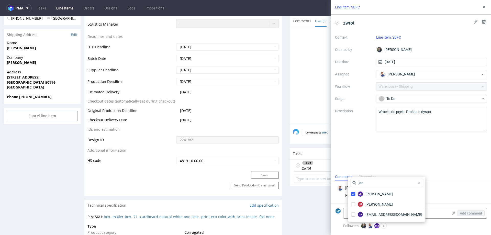
click at [435, 195] on div "Ponowna wysyłka" at bounding box center [411, 196] width 148 height 4
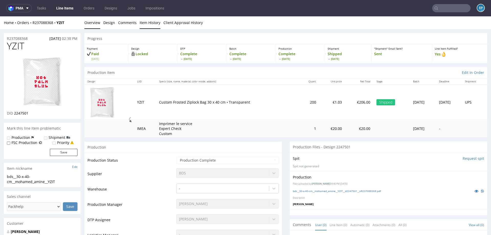
click at [156, 25] on link "Item History" at bounding box center [150, 22] width 21 height 13
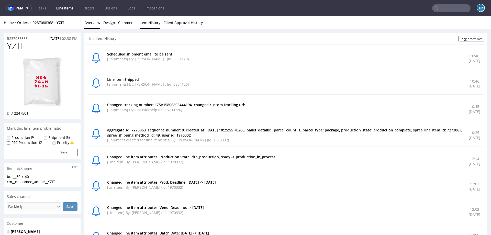
click at [96, 22] on link "Overview" at bounding box center [92, 22] width 16 height 13
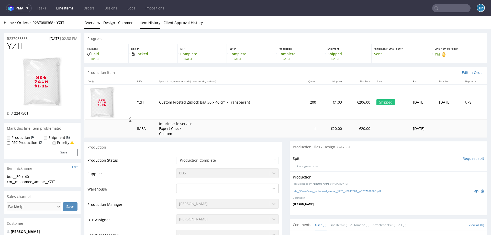
click at [154, 24] on link "Item History" at bounding box center [150, 22] width 21 height 13
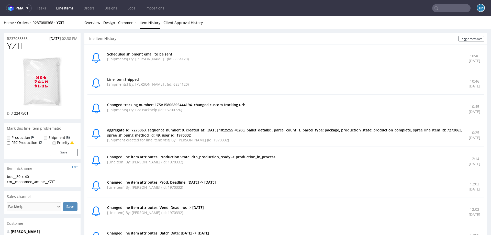
click at [63, 6] on link "Line Items" at bounding box center [64, 8] width 23 height 8
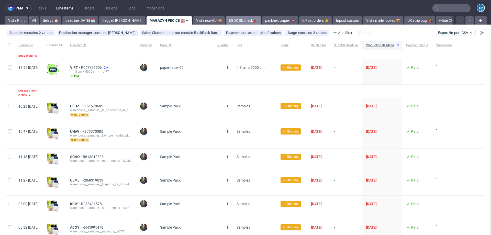
click at [234, 20] on link "EGDK SE check 🧨" at bounding box center [243, 20] width 35 height 8
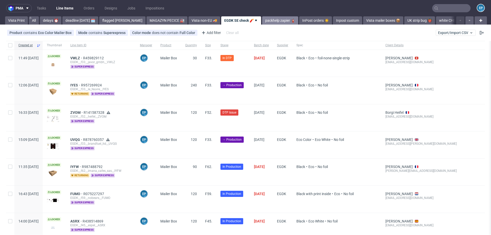
click at [262, 20] on link "packhelp zapier 🧯" at bounding box center [280, 20] width 36 height 8
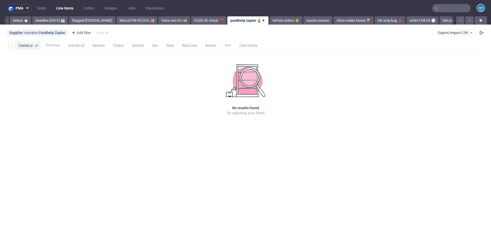
click at [270, 20] on link "InPost orders ☀️" at bounding box center [286, 20] width 33 height 8
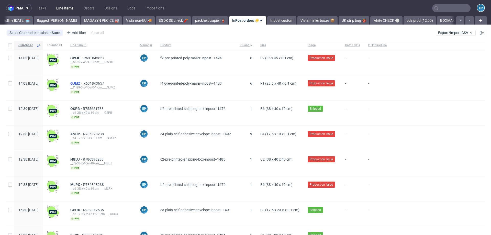
click at [83, 82] on span "GJMZ" at bounding box center [76, 83] width 13 height 4
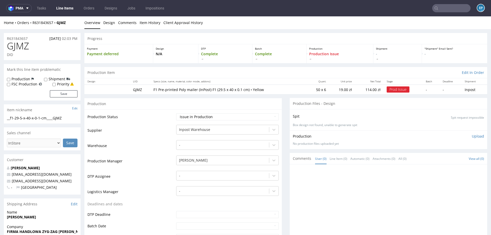
click at [67, 8] on link "Line Items" at bounding box center [64, 8] width 23 height 8
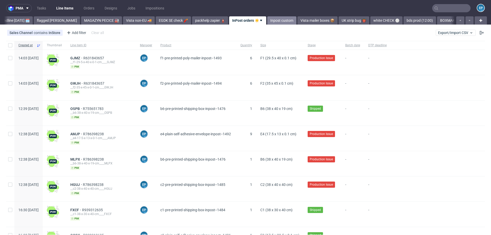
click at [267, 21] on link "Inpost custom" at bounding box center [281, 20] width 29 height 8
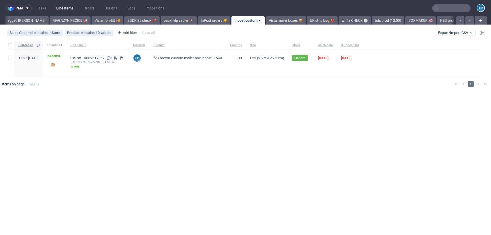
click at [266, 21] on link "Vista mailer boxes 📦" at bounding box center [286, 20] width 40 height 8
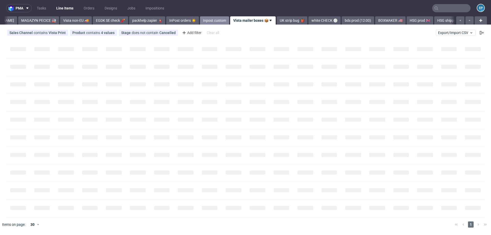
scroll to position [0, 133]
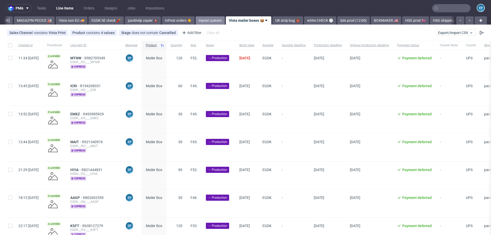
click at [273, 21] on link "UK strip bug 👹" at bounding box center [288, 20] width 31 height 8
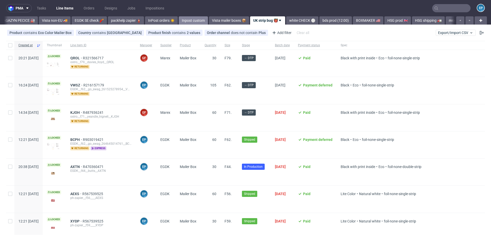
scroll to position [0, 172]
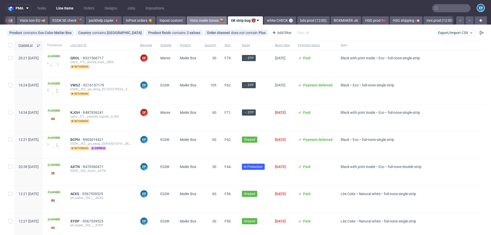
click at [187, 21] on link "Vista mailer boxes 📦" at bounding box center [207, 20] width 40 height 8
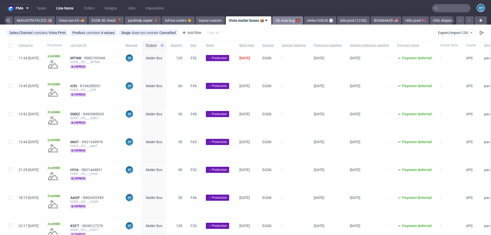
click at [273, 19] on link "UK strip bug 👹" at bounding box center [288, 20] width 31 height 8
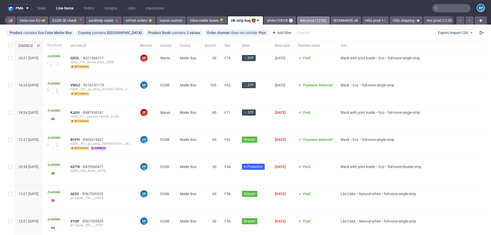
click at [297, 21] on link "bds prod (12:00)" at bounding box center [313, 20] width 33 height 8
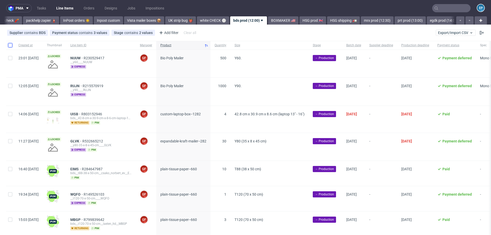
click at [10, 45] on input "checkbox" at bounding box center [10, 45] width 4 height 4
checkbox input "true"
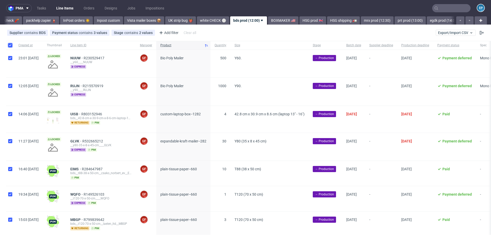
checkbox input "true"
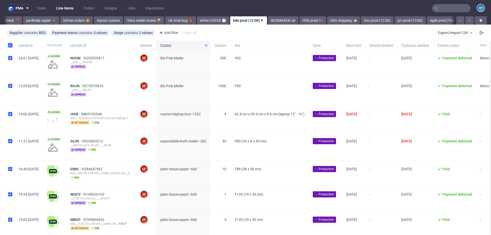
checkbox input "true"
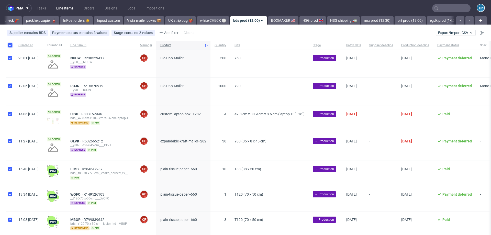
checkbox input "true"
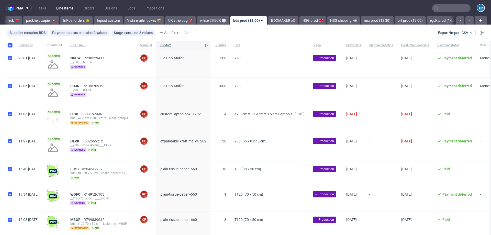
checkbox input "true"
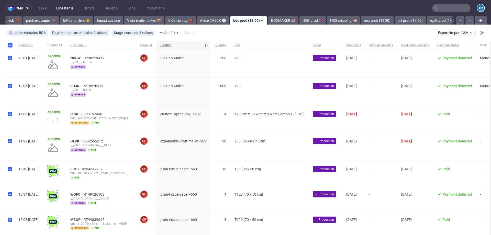
checkbox input "true"
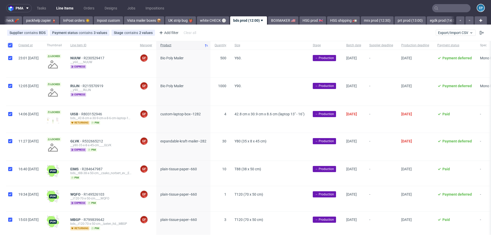
checkbox input "true"
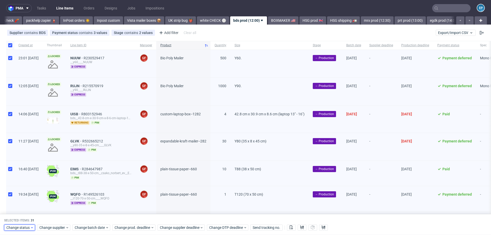
click at [28, 228] on span "Change status" at bounding box center [18, 227] width 24 height 5
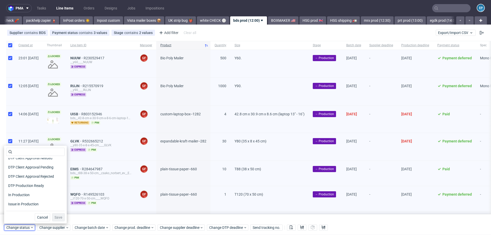
scroll to position [42, 0]
click at [105, 227] on icon at bounding box center [107, 228] width 4 height 4
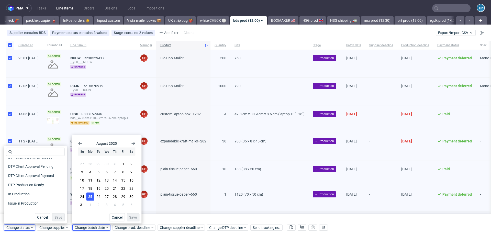
click at [93, 195] on button "25" at bounding box center [90, 197] width 8 height 8
click at [131, 216] on span "Save" at bounding box center [133, 218] width 8 height 4
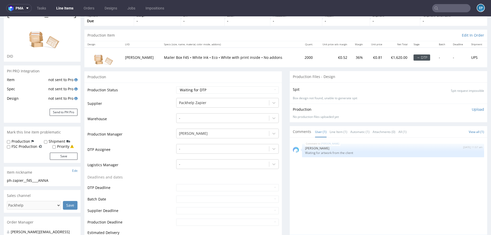
scroll to position [39, 0]
click at [227, 99] on div at bounding box center [223, 102] width 88 height 6
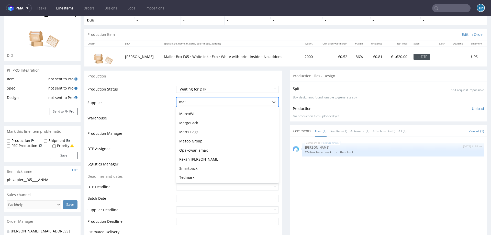
scroll to position [7, 0]
type input "mare"
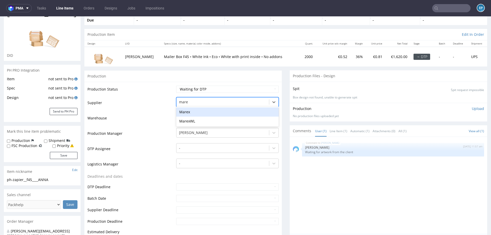
click at [213, 108] on div "Marex" at bounding box center [227, 112] width 103 height 9
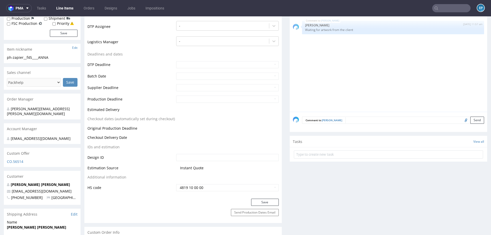
scroll to position [153, 0]
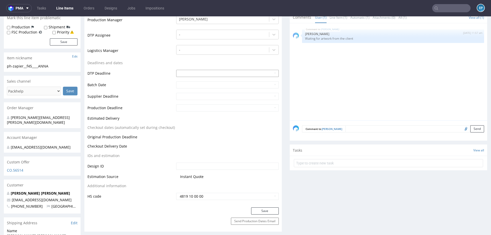
click at [198, 70] on input "text" at bounding box center [227, 73] width 103 height 7
click at [178, 55] on table "Production Status Waiting for Artwork Waiting for Diecut Waiting for Mockup Wai…" at bounding box center [183, 86] width 191 height 229
click at [258, 208] on button "Save" at bounding box center [265, 211] width 28 height 7
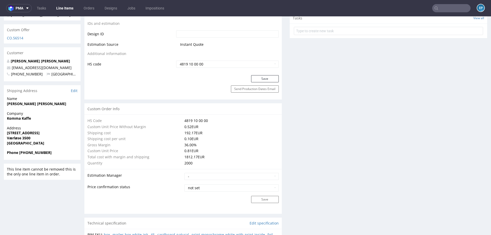
scroll to position [285, 0]
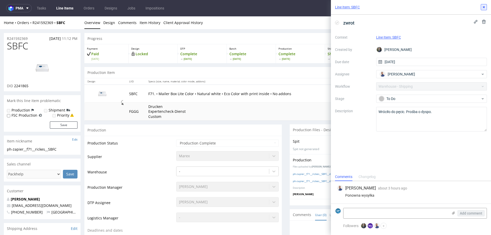
click at [486, 4] on button at bounding box center [484, 7] width 6 height 6
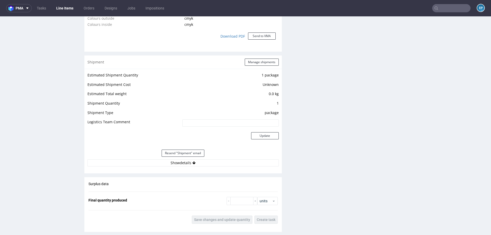
scroll to position [505, 0]
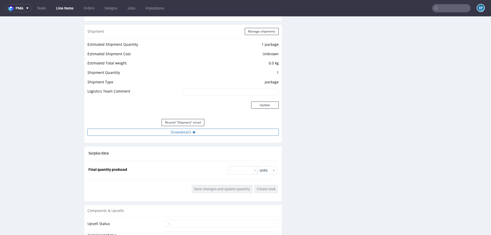
click at [198, 134] on button "Show details" at bounding box center [183, 132] width 191 height 7
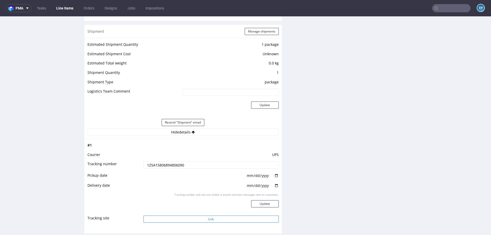
click at [209, 218] on button "Link" at bounding box center [211, 219] width 135 height 7
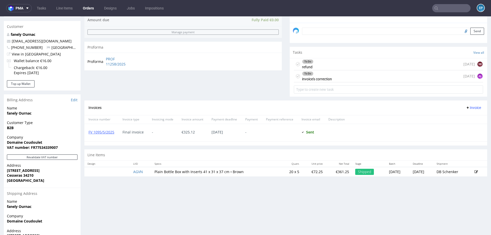
scroll to position [187, 0]
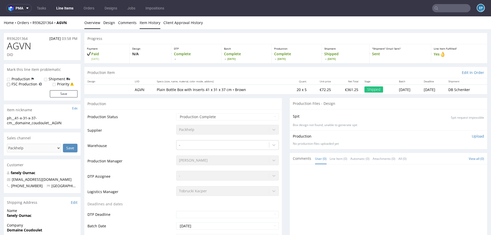
click at [145, 28] on link "Item History" at bounding box center [150, 22] width 21 height 13
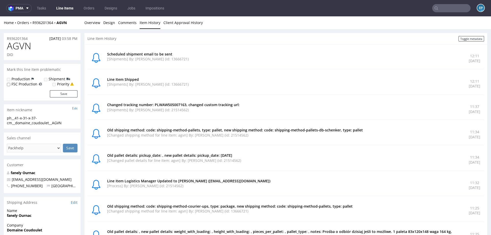
click at [171, 103] on p "Changed tracking number: PLWAW505007163, changed custom tracking url:" at bounding box center [285, 104] width 356 height 5
copy p "PLWAW505007163"
click at [171, 103] on p "Changed tracking number: PLWAW505007163, changed custom tracking url:" at bounding box center [285, 104] width 356 height 5
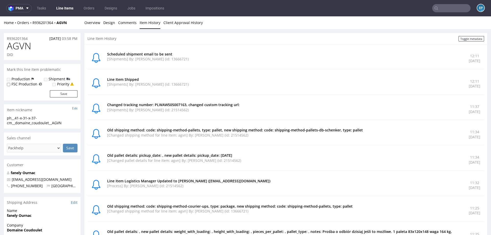
click at [149, 69] on div "Scheduled shipment email to be sent [Shipments] By: Maciej Sobola (id: 13666721…" at bounding box center [286, 59] width 397 height 22
click at [91, 19] on link "Overview" at bounding box center [92, 22] width 16 height 13
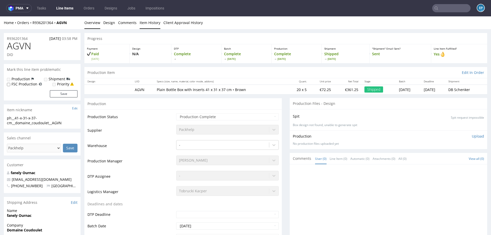
click at [146, 25] on link "Item History" at bounding box center [150, 22] width 21 height 13
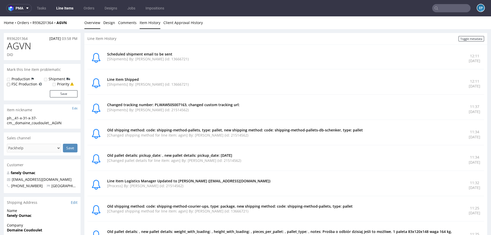
click at [94, 26] on link "Overview" at bounding box center [92, 22] width 16 height 13
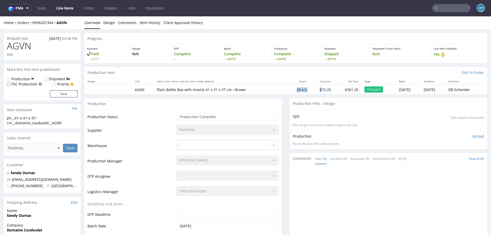
drag, startPoint x: 283, startPoint y: 90, endPoint x: 307, endPoint y: 90, distance: 24.1
click at [307, 90] on tr "AGVN Plain Bottle Box with Inserts 41 x 31 x 37 cm • Brown 20 x 5 €72.25 €361.2…" at bounding box center [285, 89] width 403 height 9
click at [291, 91] on td "20 x 5" at bounding box center [298, 89] width 23 height 9
drag, startPoint x: 293, startPoint y: 91, endPoint x: 283, endPoint y: 91, distance: 10.2
click at [287, 91] on td "20 x 5" at bounding box center [298, 89] width 23 height 9
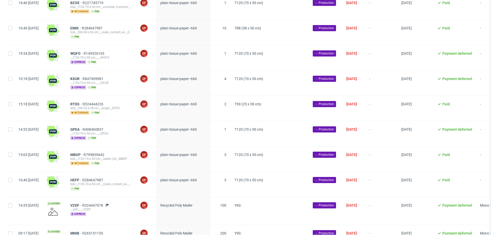
scroll to position [188, 0]
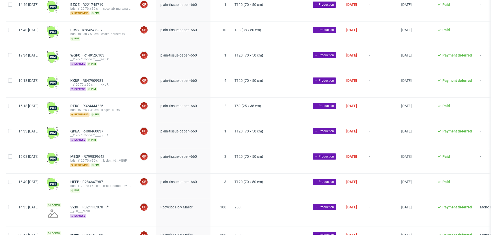
click at [185, 58] on span "plain-tissue-paper--660" at bounding box center [183, 59] width 46 height 13
click at [185, 57] on span "plain-tissue-paper--660" at bounding box center [183, 59] width 46 height 13
click at [180, 54] on span "plain-tissue-paper--660" at bounding box center [178, 55] width 37 height 4
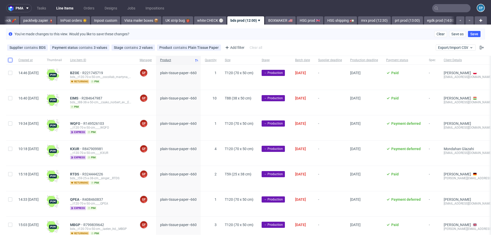
click at [9, 61] on input "checkbox" at bounding box center [10, 60] width 4 height 4
checkbox input "true"
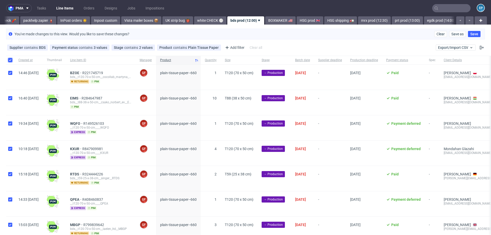
checkbox input "true"
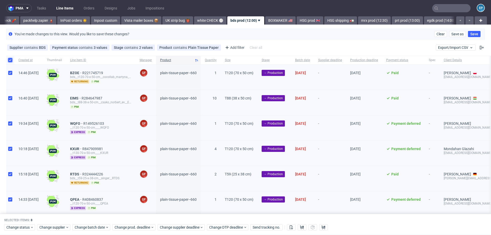
scroll to position [68, 0]
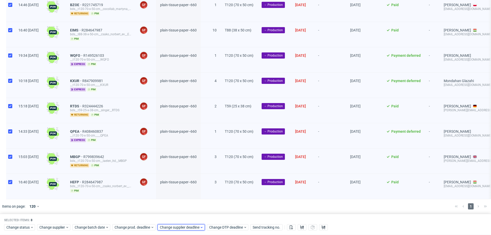
click at [182, 229] on span "Change supplier deadline" at bounding box center [180, 227] width 40 height 5
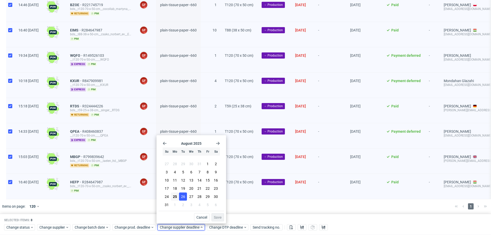
click at [181, 196] on button "26" at bounding box center [183, 197] width 8 height 8
click at [216, 218] on span "Save" at bounding box center [218, 218] width 8 height 4
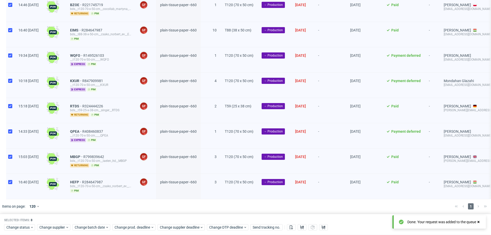
scroll to position [0, 0]
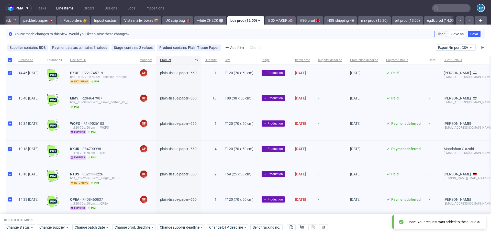
click at [437, 34] on span "Clear" at bounding box center [441, 34] width 8 height 4
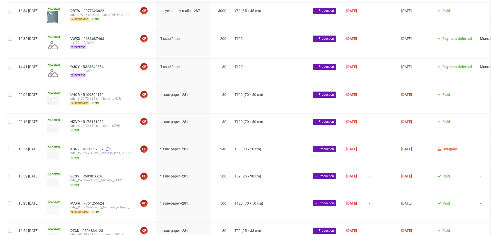
scroll to position [664, 0]
click at [9, 37] on input "checkbox" at bounding box center [10, 39] width 4 height 4
checkbox input "true"
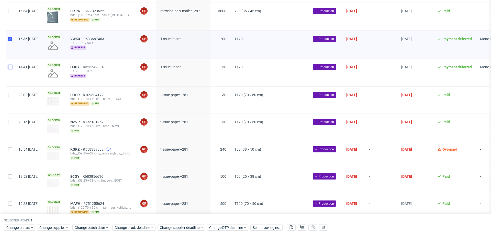
click at [9, 66] on input "checkbox" at bounding box center [10, 67] width 4 height 4
checkbox input "true"
click at [12, 93] on input "checkbox" at bounding box center [10, 95] width 4 height 4
checkbox input "true"
click at [12, 133] on div at bounding box center [10, 127] width 8 height 27
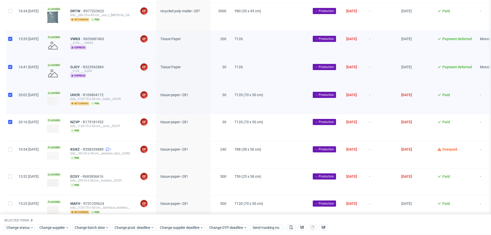
checkbox input "true"
click at [12, 152] on div at bounding box center [10, 154] width 8 height 27
checkbox input "true"
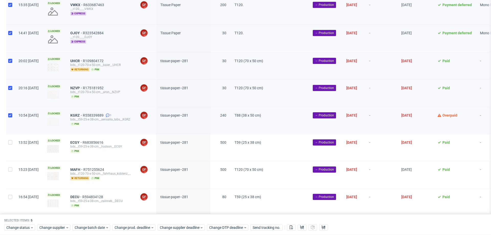
scroll to position [713, 0]
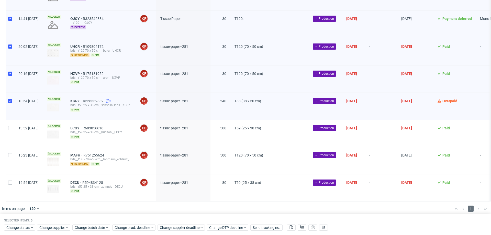
click at [11, 131] on div at bounding box center [10, 133] width 8 height 27
checkbox input "true"
click at [11, 162] on div at bounding box center [10, 160] width 8 height 27
checkbox input "true"
click at [11, 181] on input "checkbox" at bounding box center [10, 183] width 4 height 4
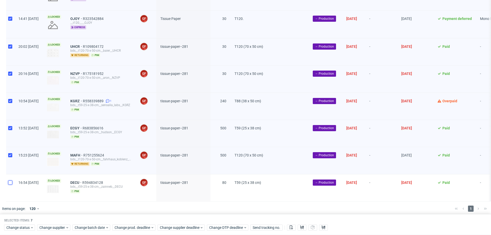
checkbox input "true"
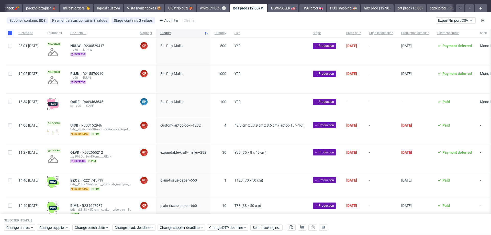
scroll to position [7, 0]
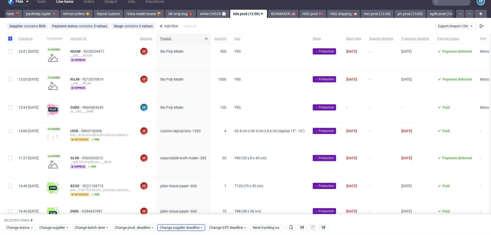
click at [195, 229] on span "Change supplier deadline" at bounding box center [180, 227] width 40 height 5
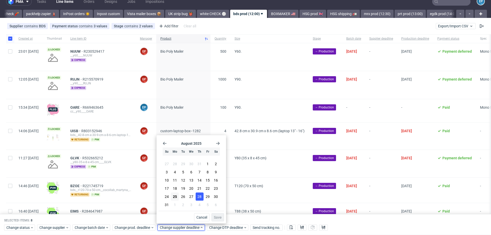
click at [198, 198] on span "28" at bounding box center [200, 196] width 4 height 5
click at [217, 218] on span "Save" at bounding box center [218, 218] width 8 height 4
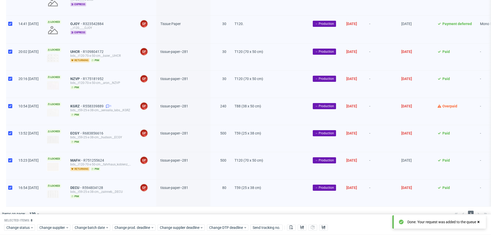
scroll to position [713, 0]
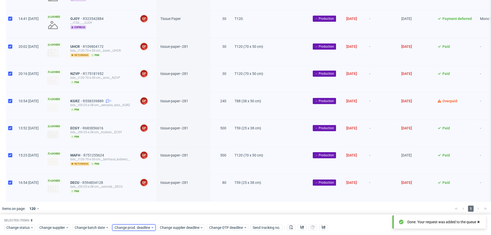
click at [146, 228] on span "Change prod. deadline" at bounding box center [133, 227] width 36 height 5
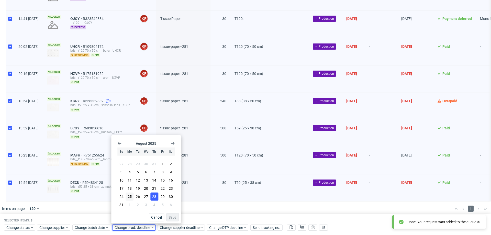
click at [155, 198] on span "28" at bounding box center [154, 196] width 4 height 5
click at [175, 221] on button "Save" at bounding box center [172, 217] width 13 height 8
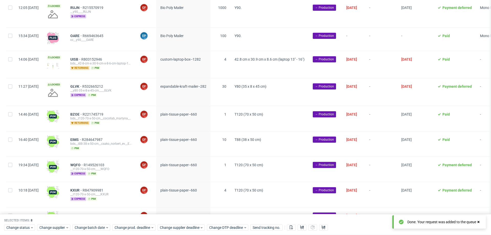
scroll to position [0, 0]
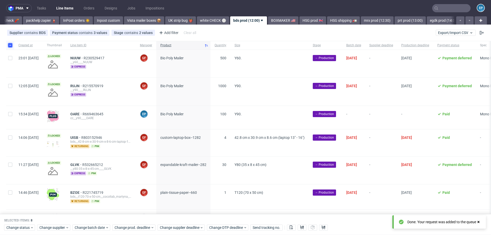
click at [8, 45] on input "checkbox" at bounding box center [10, 45] width 4 height 4
checkbox input "false"
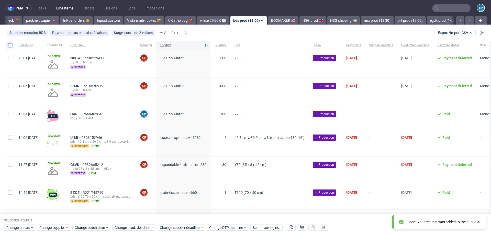
checkbox input "false"
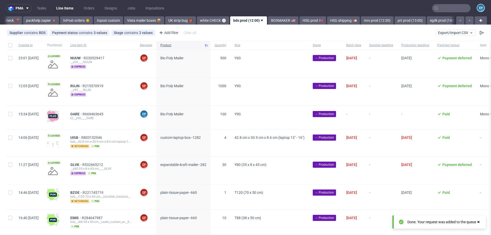
click at [12, 70] on div at bounding box center [10, 64] width 8 height 28
checkbox input "true"
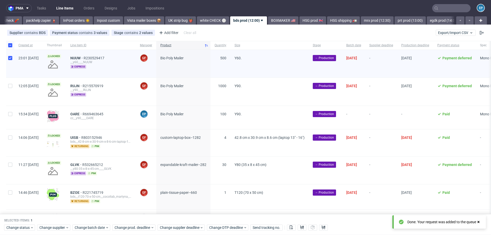
click at [12, 92] on div at bounding box center [10, 92] width 8 height 28
checkbox input "true"
click at [12, 115] on input "checkbox" at bounding box center [10, 114] width 4 height 4
checkbox input "true"
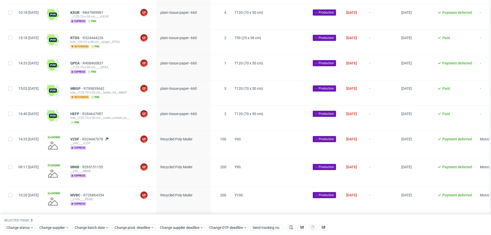
scroll to position [257, 0]
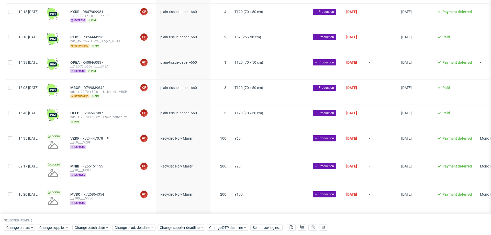
click at [6, 143] on div "Created at Thumbnail Line item ID Manager Product Quantity Size Stage Batch dat…" at bounding box center [245, 220] width 491 height 873
click at [8, 158] on div at bounding box center [10, 172] width 8 height 28
click at [8, 169] on div at bounding box center [10, 172] width 8 height 28
checkbox input "false"
click at [8, 146] on div at bounding box center [10, 144] width 8 height 28
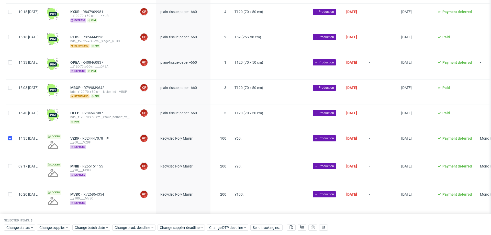
checkbox input "true"
click at [9, 165] on input "checkbox" at bounding box center [10, 166] width 4 height 4
checkbox input "true"
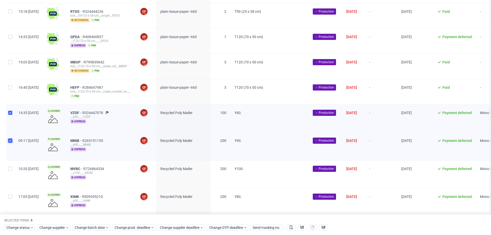
scroll to position [289, 0]
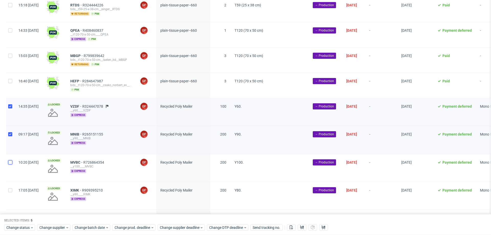
click at [10, 161] on input "checkbox" at bounding box center [10, 162] width 4 height 4
checkbox input "true"
click at [10, 192] on div at bounding box center [10, 196] width 8 height 28
checkbox input "true"
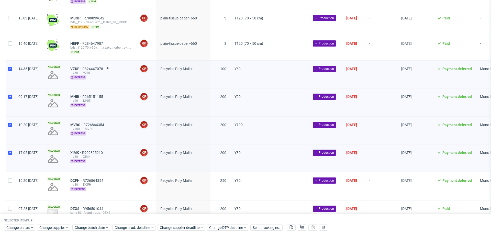
scroll to position [332, 0]
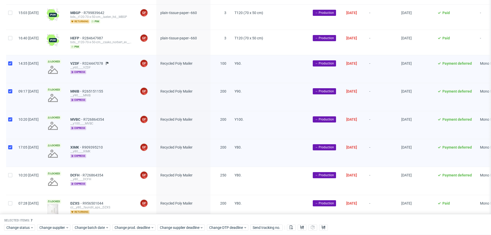
click at [12, 179] on div at bounding box center [10, 181] width 8 height 28
checkbox input "true"
click at [12, 200] on div at bounding box center [10, 209] width 8 height 28
checkbox input "true"
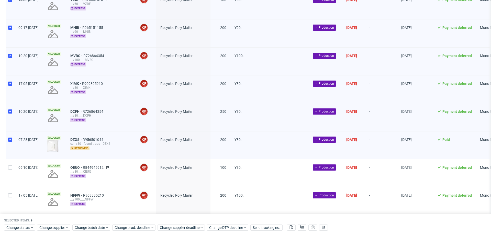
scroll to position [402, 0]
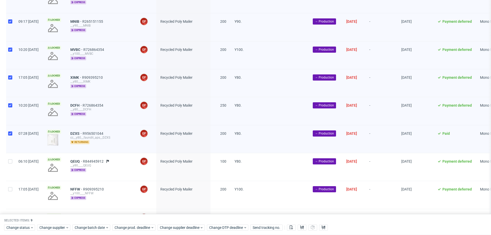
click at [12, 168] on div at bounding box center [10, 167] width 8 height 28
checkbox input "true"
click at [12, 191] on div at bounding box center [10, 195] width 8 height 28
checkbox input "true"
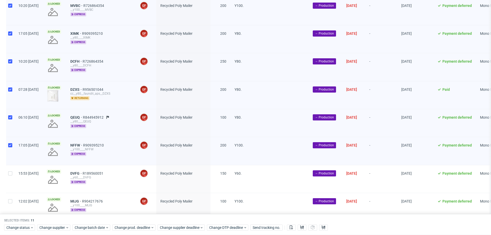
scroll to position [448, 0]
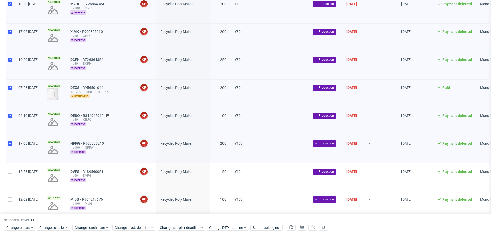
click at [10, 179] on div at bounding box center [10, 178] width 8 height 28
checkbox input "true"
click at [10, 201] on div at bounding box center [10, 205] width 8 height 28
checkbox input "true"
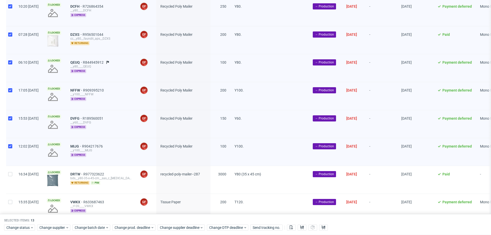
scroll to position [543, 0]
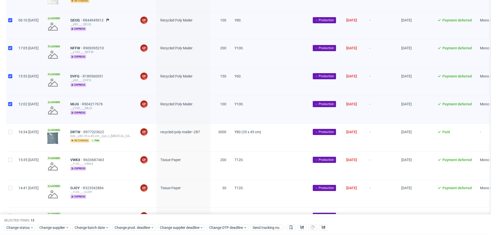
click at [10, 133] on div at bounding box center [10, 138] width 8 height 28
checkbox input "true"
click at [178, 225] on span "Change supplier deadline" at bounding box center [180, 227] width 40 height 5
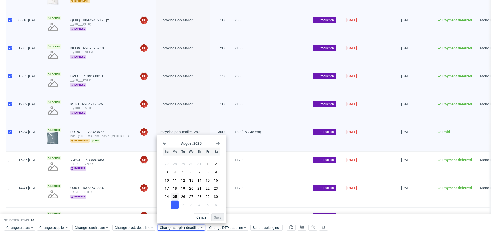
click at [177, 203] on button "1" at bounding box center [175, 205] width 8 height 8
click at [214, 217] on button "Save" at bounding box center [218, 217] width 13 height 8
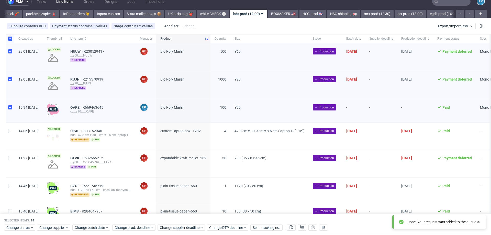
scroll to position [3, 0]
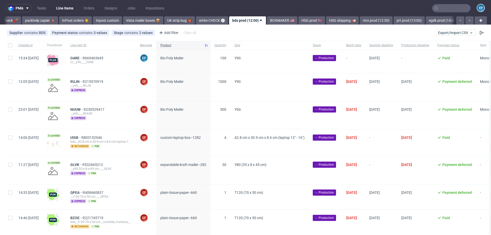
scroll to position [0, 238]
click at [11, 173] on div at bounding box center [10, 171] width 8 height 28
checkbox input "true"
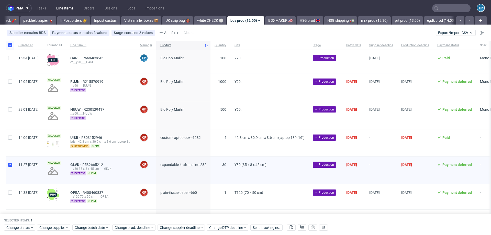
click at [11, 169] on div at bounding box center [10, 171] width 8 height 28
checkbox input "false"
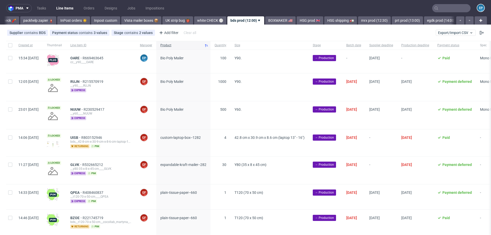
click at [10, 60] on div at bounding box center [10, 61] width 8 height 23
checkbox input "true"
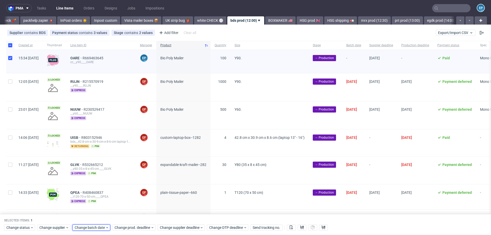
click at [95, 229] on span "Change batch date" at bounding box center [90, 227] width 31 height 5
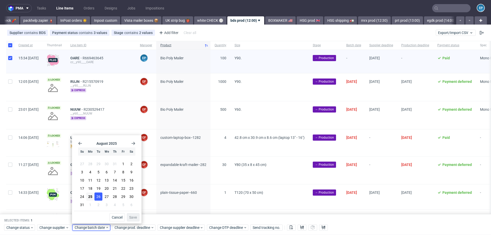
click at [95, 200] on button "26" at bounding box center [99, 197] width 8 height 8
click at [91, 198] on span "25" at bounding box center [90, 196] width 4 height 5
click at [133, 217] on span "Save" at bounding box center [133, 218] width 8 height 4
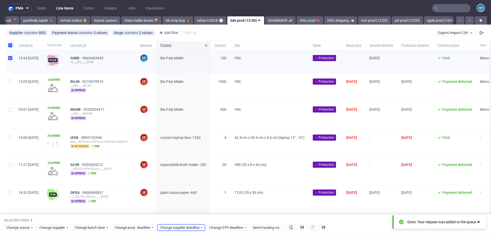
click at [191, 227] on span "Change supplier deadline" at bounding box center [180, 227] width 40 height 5
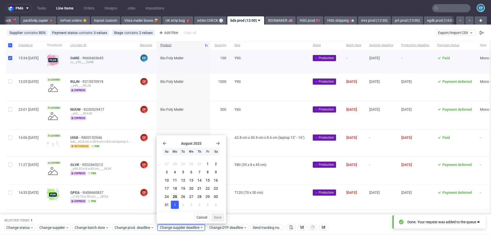
click at [176, 205] on span "1" at bounding box center [175, 204] width 2 height 5
click at [219, 218] on span "Save" at bounding box center [218, 218] width 8 height 4
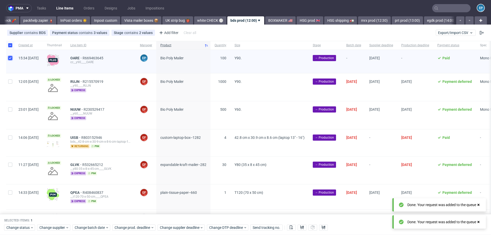
click at [10, 59] on input "checkbox" at bounding box center [10, 58] width 4 height 4
checkbox input "false"
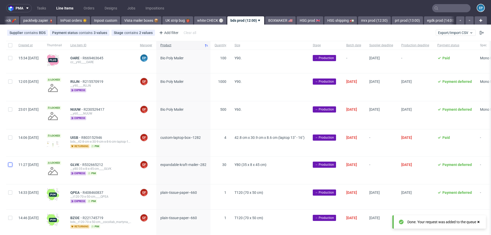
click at [11, 166] on input "checkbox" at bounding box center [10, 165] width 4 height 4
checkbox input "true"
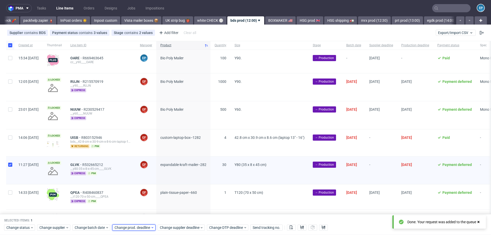
click at [134, 227] on span "Change prod. deadline" at bounding box center [133, 227] width 36 height 5
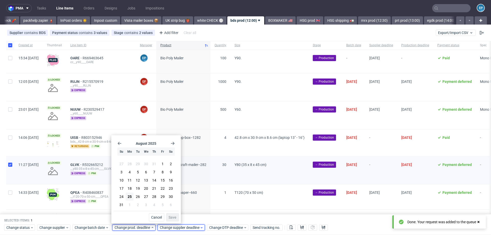
click at [182, 229] on span "Change supplier deadline" at bounding box center [180, 227] width 40 height 5
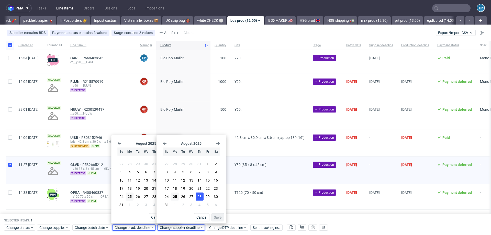
click at [199, 197] on span "28" at bounding box center [200, 196] width 4 height 5
click at [219, 217] on span "Save" at bounding box center [218, 218] width 8 height 4
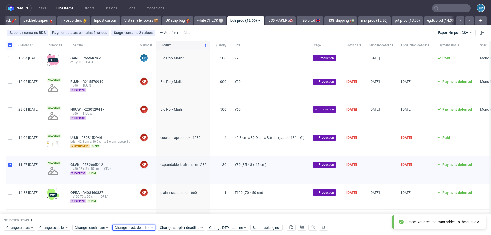
click at [132, 228] on span "Change prod. deadline" at bounding box center [133, 227] width 36 height 5
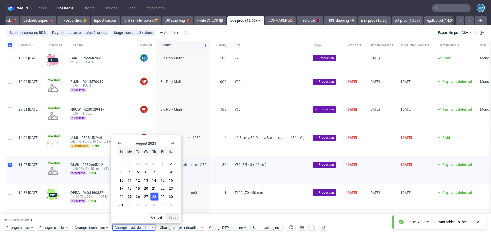
click at [158, 198] on button "28" at bounding box center [155, 197] width 8 height 8
click at [175, 215] on button "Save" at bounding box center [172, 217] width 13 height 8
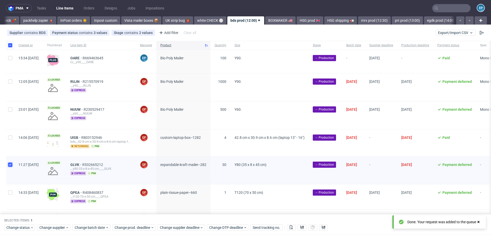
click at [12, 166] on input "checkbox" at bounding box center [10, 165] width 4 height 4
checkbox input "false"
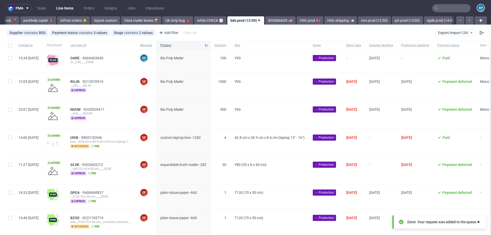
click at [6, 137] on div at bounding box center [10, 143] width 8 height 27
checkbox input "true"
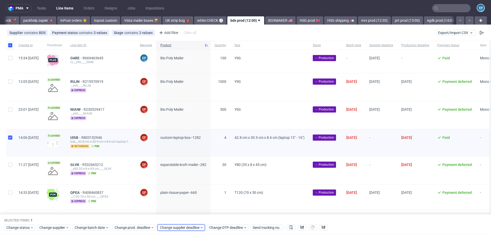
click at [183, 230] on span "Change supplier deadline" at bounding box center [180, 227] width 40 height 5
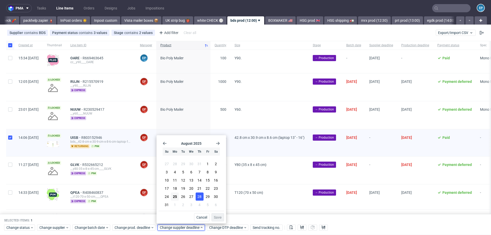
click at [199, 198] on span "28" at bounding box center [200, 196] width 4 height 5
click at [220, 218] on span "Save" at bounding box center [218, 218] width 8 height 4
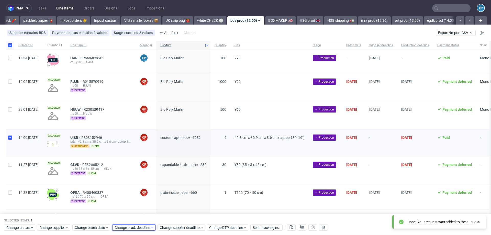
click at [136, 226] on span "Change prod. deadline" at bounding box center [133, 227] width 36 height 5
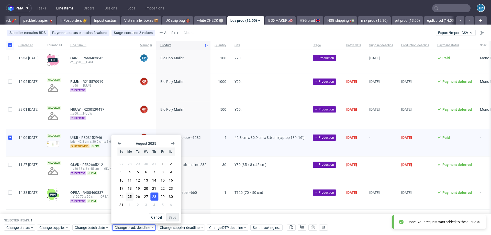
click at [155, 196] on span "28" at bounding box center [154, 196] width 4 height 5
click at [176, 218] on span "Save" at bounding box center [173, 218] width 8 height 4
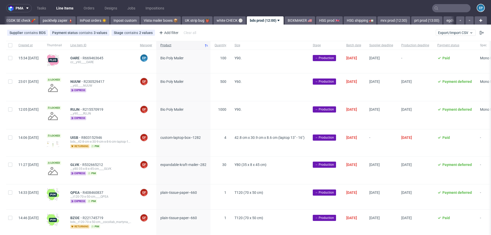
scroll to position [0, 238]
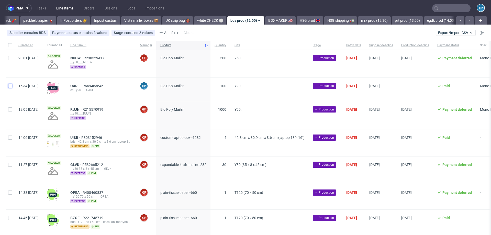
click at [11, 85] on input "checkbox" at bounding box center [10, 86] width 4 height 4
checkbox input "true"
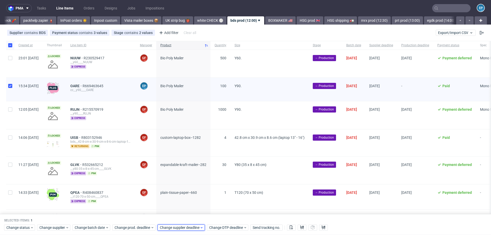
click at [182, 229] on span "Change supplier deadline" at bounding box center [180, 227] width 40 height 5
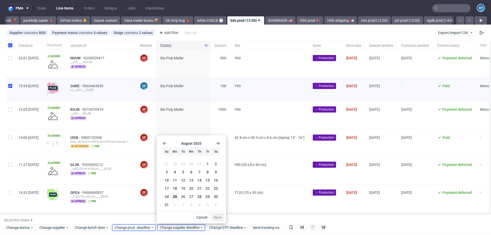
click at [136, 231] on div "Change prod. deadline" at bounding box center [133, 228] width 43 height 6
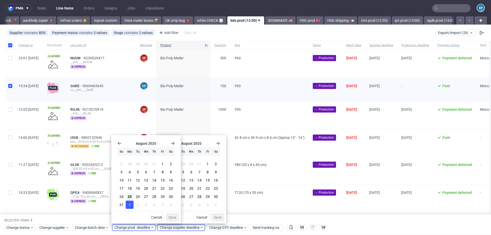
click at [133, 207] on button "1" at bounding box center [130, 205] width 8 height 8
click at [176, 218] on span "Save" at bounding box center [173, 218] width 8 height 4
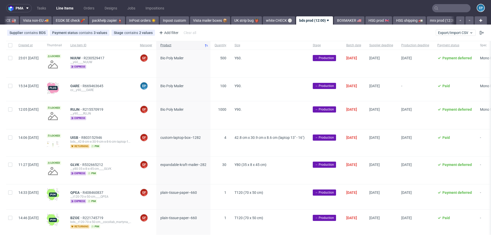
scroll to position [0, 238]
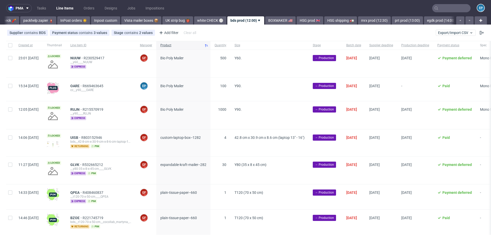
click at [7, 46] on div at bounding box center [10, 45] width 8 height 9
checkbox input "true"
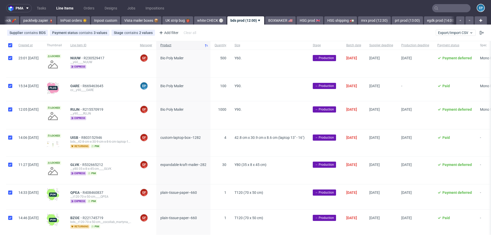
checkbox input "true"
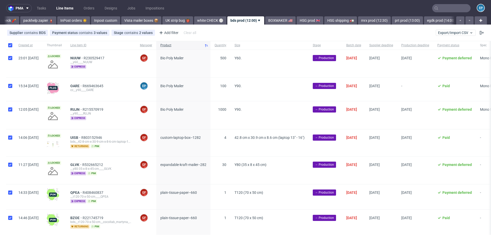
checkbox input "true"
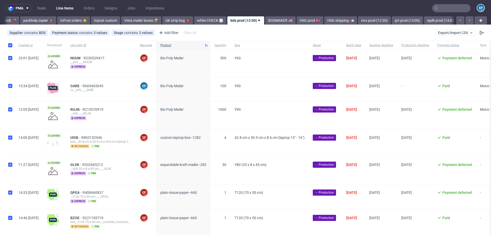
checkbox input "true"
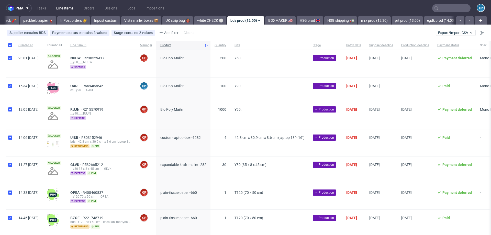
checkbox input "true"
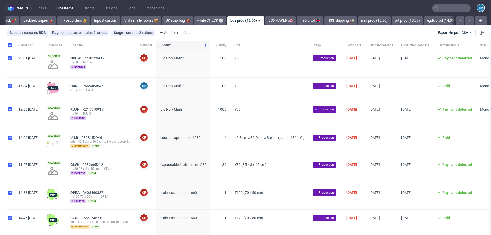
checkbox input "true"
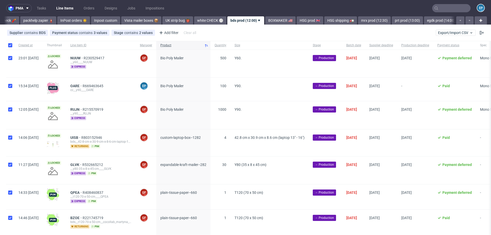
checkbox input "true"
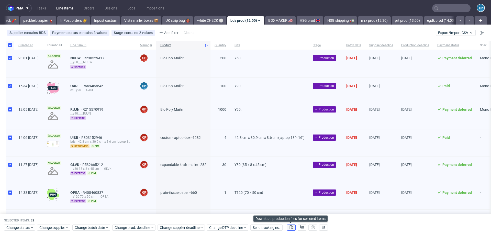
click at [295, 230] on button at bounding box center [291, 228] width 9 height 6
click at [301, 229] on icon at bounding box center [302, 228] width 4 height 4
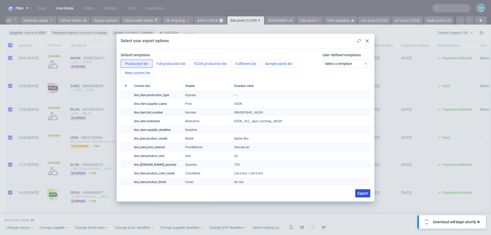
click at [367, 197] on button "Export" at bounding box center [363, 193] width 15 height 8
checkbox input "false"
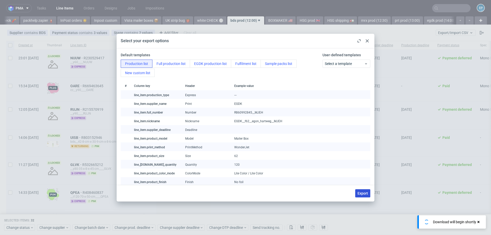
checkbox input "false"
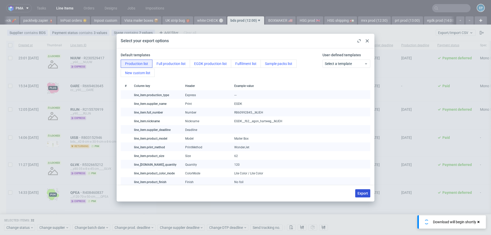
checkbox input "false"
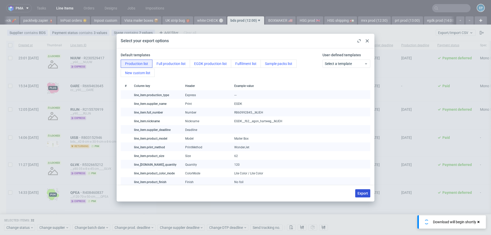
checkbox input "false"
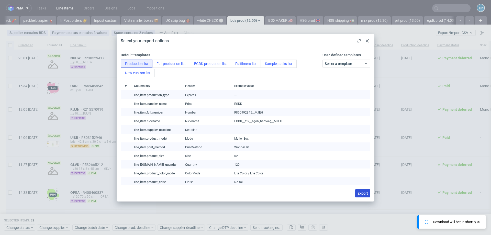
checkbox input "false"
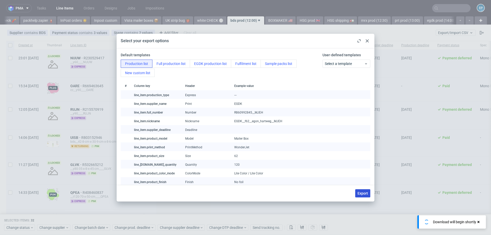
checkbox input "false"
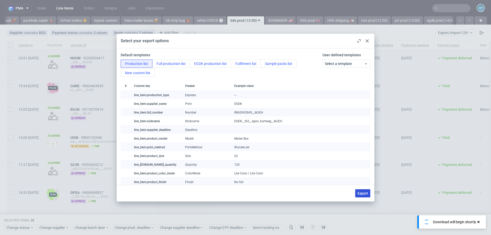
checkbox input "false"
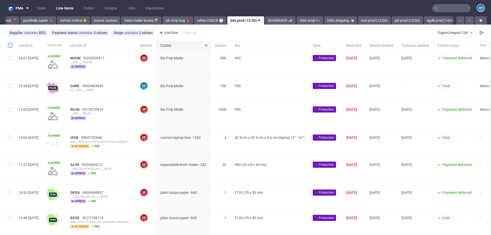
click at [10, 43] on input "checkbox" at bounding box center [10, 45] width 4 height 4
checkbox input "true"
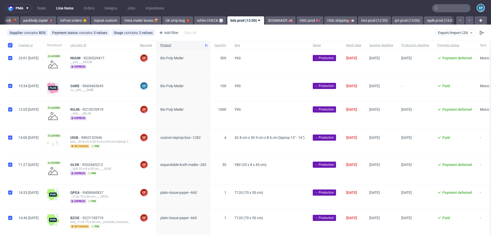
checkbox input "true"
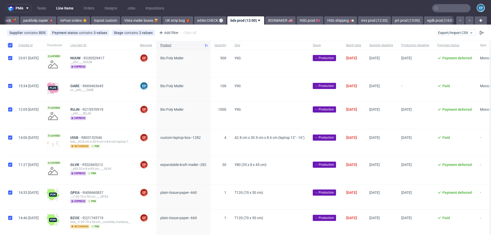
checkbox input "true"
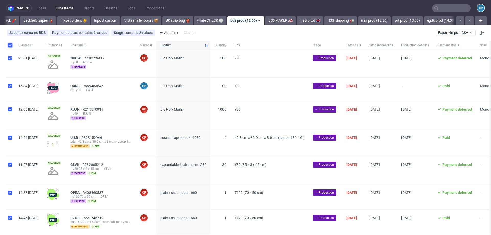
checkbox input "true"
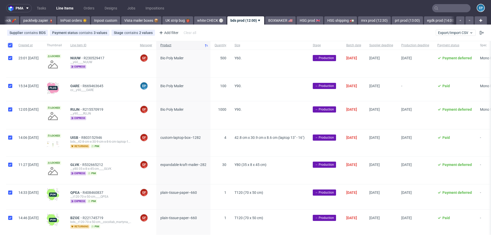
checkbox input "true"
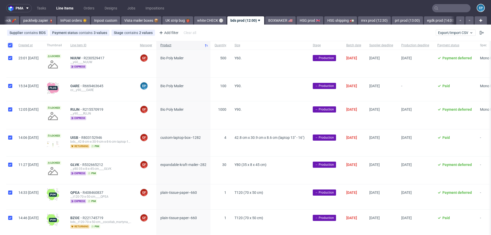
checkbox input "true"
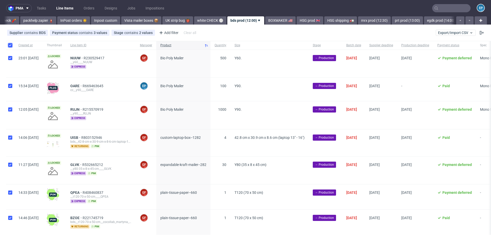
checkbox input "true"
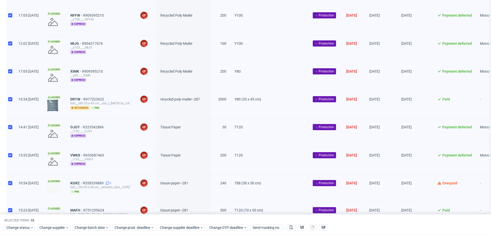
scroll to position [635, 0]
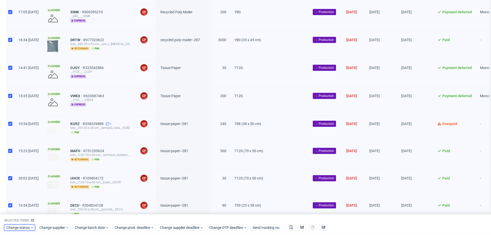
click at [27, 228] on span "Change status" at bounding box center [18, 227] width 24 height 5
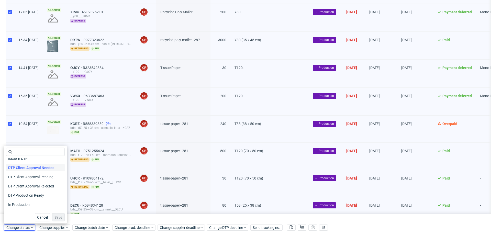
scroll to position [35, 0]
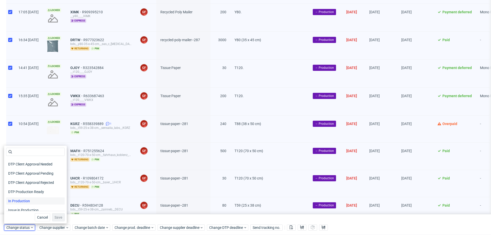
click at [29, 199] on span "In Production" at bounding box center [19, 201] width 26 height 7
click at [55, 216] on span "Save" at bounding box center [59, 218] width 8 height 4
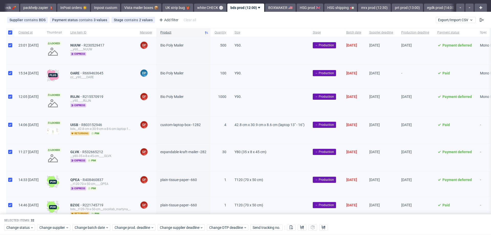
scroll to position [0, 0]
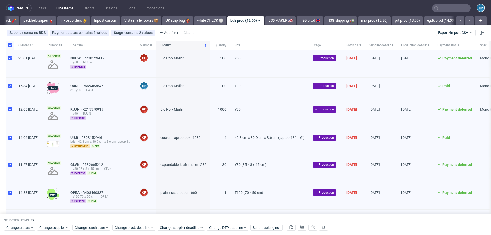
click at [259, 25] on div "pma Tasks Line Items Orders Designs Jobs Impositions EP Vista Print All delays …" at bounding box center [245, 117] width 491 height 235
click at [265, 21] on link "BOXMAKER 🇺🇸" at bounding box center [280, 20] width 30 height 8
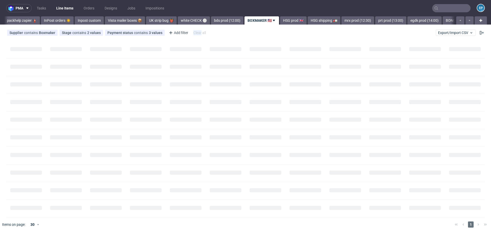
scroll to position [0, 267]
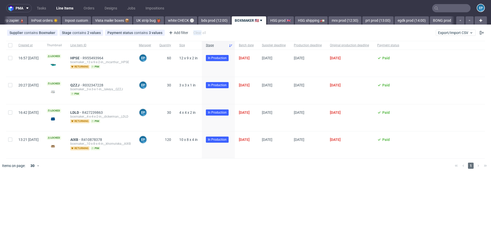
click at [267, 21] on link "HSG prod 🇬🇧" at bounding box center [280, 20] width 27 height 8
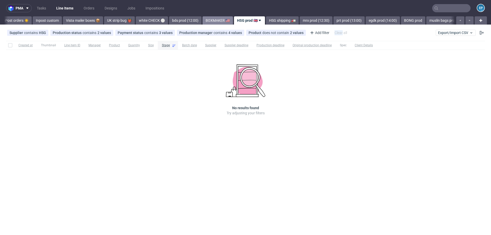
click at [266, 21] on link "HSG shipping 🚛" at bounding box center [282, 20] width 33 height 8
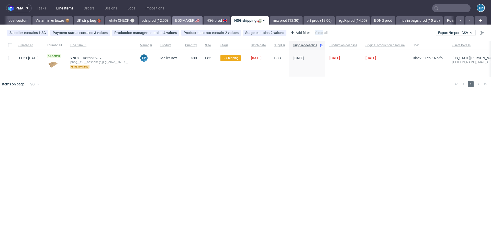
click at [270, 21] on link "mrx prod (12:30)" at bounding box center [286, 20] width 33 height 8
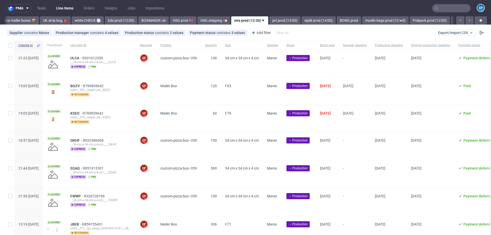
click at [11, 48] on div at bounding box center [10, 45] width 8 height 9
checkbox input "true"
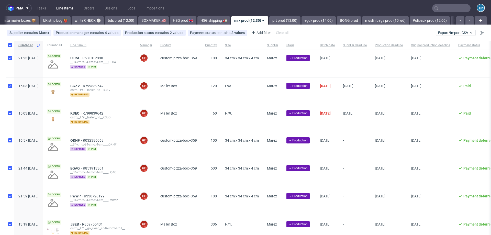
checkbox input "true"
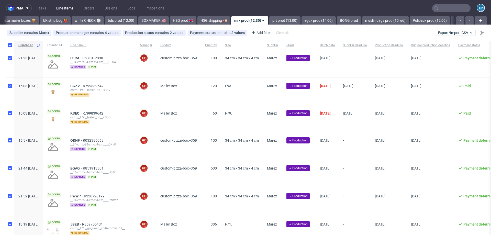
checkbox input "true"
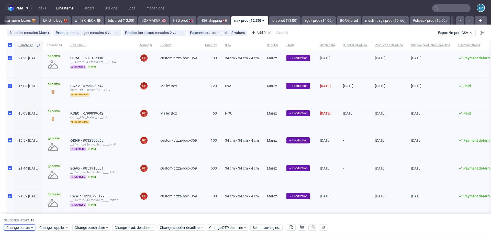
click at [25, 227] on span "Change status" at bounding box center [18, 227] width 24 height 5
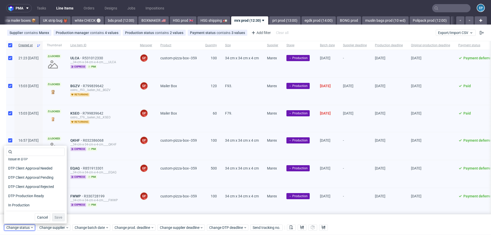
scroll to position [33, 0]
click at [140, 227] on span "Change prod. deadline" at bounding box center [133, 227] width 36 height 5
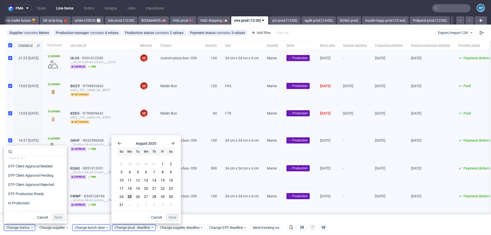
click at [87, 230] on div "Change batch date" at bounding box center [91, 228] width 38 height 6
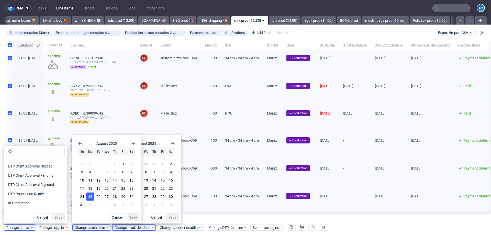
click at [89, 197] on span "25" at bounding box center [90, 196] width 4 height 5
click at [139, 216] on button "Save" at bounding box center [133, 217] width 13 height 8
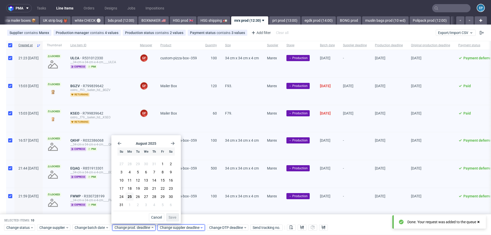
click at [193, 227] on span "Change supplier deadline" at bounding box center [180, 227] width 40 height 5
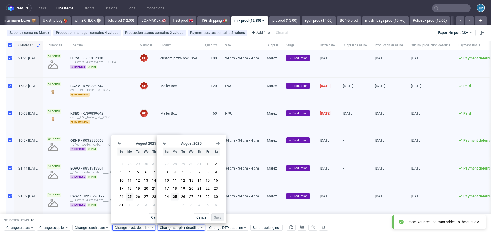
click at [180, 126] on div "Mailer Box" at bounding box center [178, 118] width 45 height 27
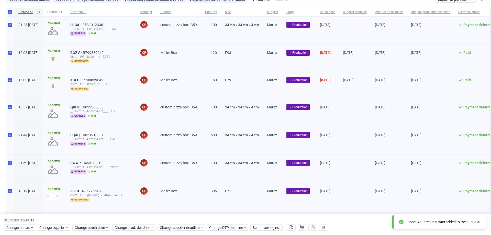
click at [185, 109] on span "custom-pizza-box--359" at bounding box center [178, 112] width 37 height 15
click at [182, 105] on span "custom-pizza-box--359" at bounding box center [178, 107] width 37 height 4
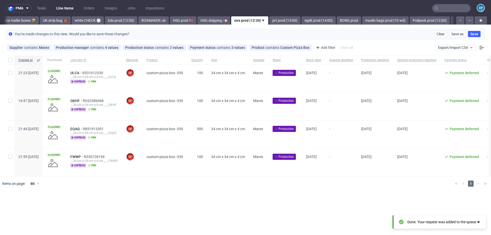
click at [7, 60] on div at bounding box center [10, 60] width 8 height 9
checkbox input "true"
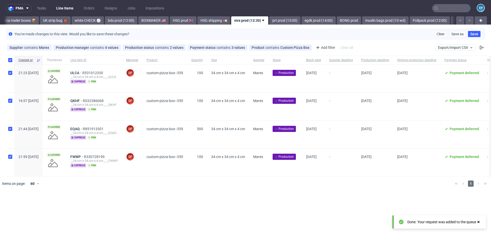
checkbox input "true"
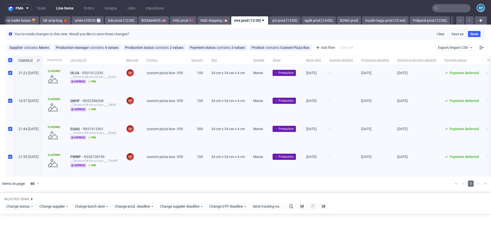
click at [177, 209] on div "Selected items: 4 Change status Change supplier Change batch date Change prod. …" at bounding box center [245, 203] width 491 height 21
click at [177, 208] on span "Change supplier deadline" at bounding box center [180, 206] width 40 height 5
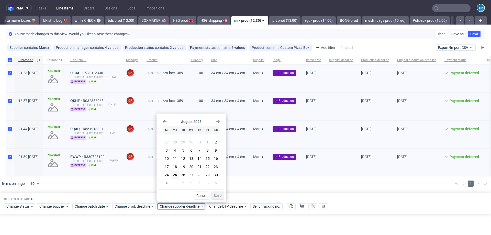
click at [219, 123] on icon "Go forward 1 month" at bounding box center [218, 122] width 4 height 4
click at [171, 155] on section "31 1 2 3 4 5 6 7 8 9 10 11 12 13 14 15 16 17 18 19 20 21 22 23 24 25 26 27 28 2…" at bounding box center [191, 160] width 57 height 45
click at [173, 152] on button "8" at bounding box center [175, 151] width 8 height 8
click at [217, 195] on span "Save" at bounding box center [218, 196] width 8 height 4
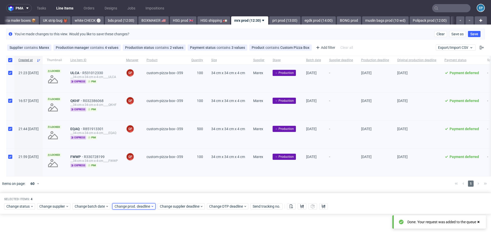
click at [133, 204] on span "Change prod. deadline" at bounding box center [133, 206] width 36 height 5
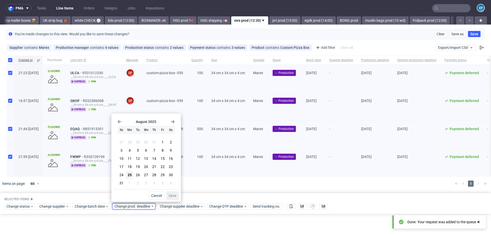
click at [174, 123] on icon "Go forward 1 month" at bounding box center [173, 122] width 4 height 4
click at [129, 150] on span "8" at bounding box center [130, 151] width 2 height 5
click at [174, 194] on span "Save" at bounding box center [173, 196] width 8 height 4
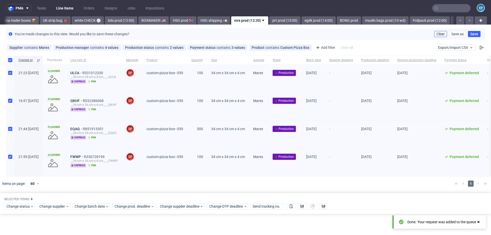
click at [436, 34] on button "Clear" at bounding box center [441, 34] width 13 height 6
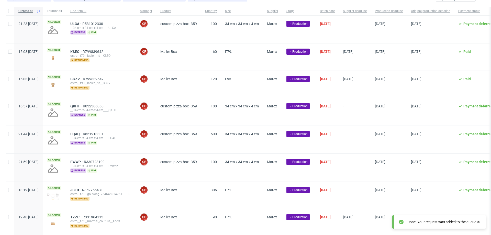
scroll to position [105, 0]
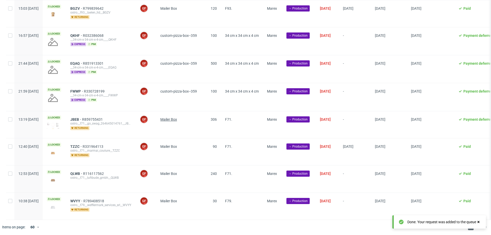
click at [177, 119] on span "Mailer Box" at bounding box center [168, 119] width 17 height 4
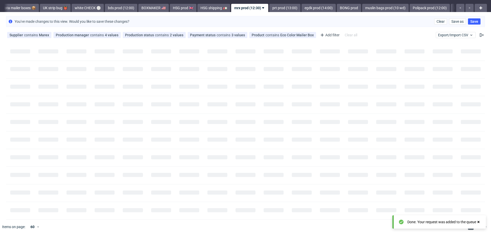
scroll to position [8, 0]
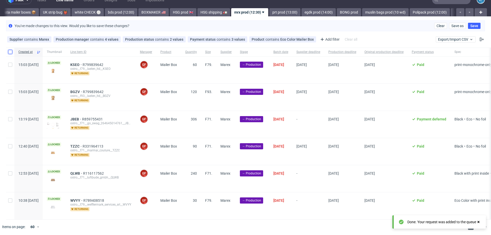
click at [8, 51] on input "checkbox" at bounding box center [10, 52] width 4 height 4
checkbox input "true"
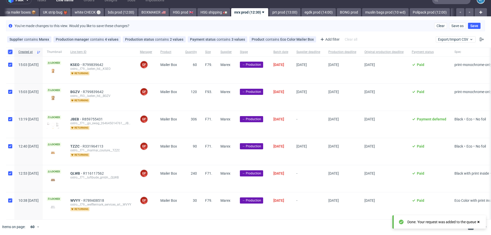
checkbox input "true"
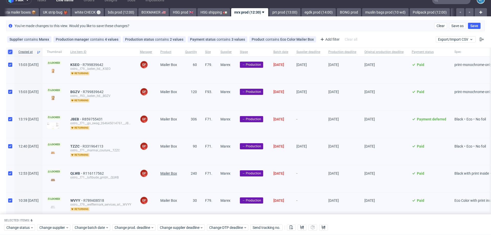
scroll to position [29, 0]
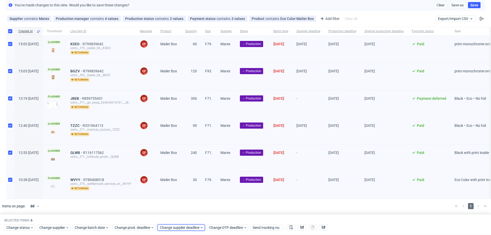
click at [174, 227] on span "Change supplier deadline" at bounding box center [180, 227] width 40 height 5
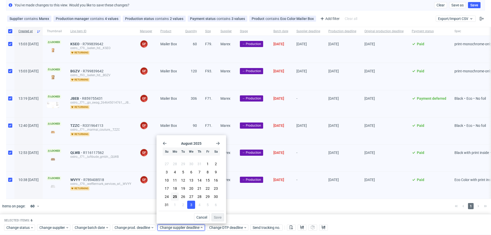
click at [192, 206] on button "3" at bounding box center [191, 205] width 8 height 8
click at [217, 217] on span "Save" at bounding box center [218, 218] width 8 height 4
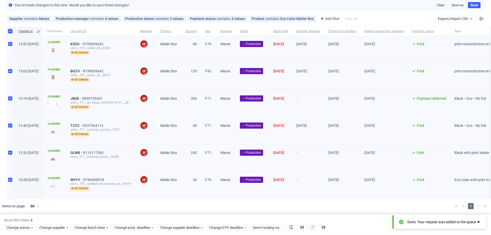
click at [12, 33] on input "checkbox" at bounding box center [10, 31] width 4 height 4
checkbox input "false"
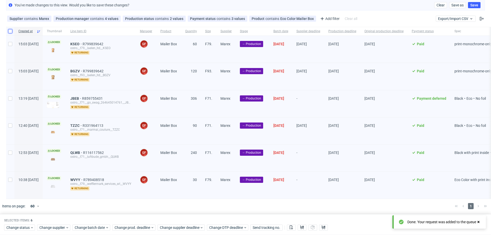
checkbox input "false"
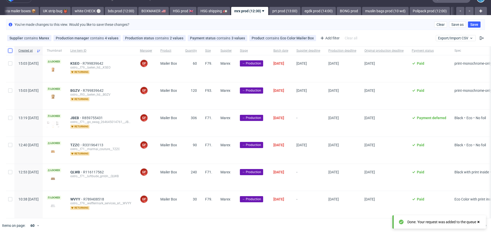
scroll to position [8, 0]
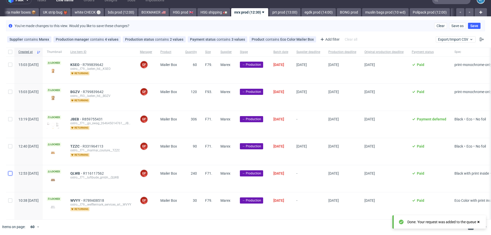
click at [10, 174] on input "checkbox" at bounding box center [10, 173] width 4 height 4
checkbox input "true"
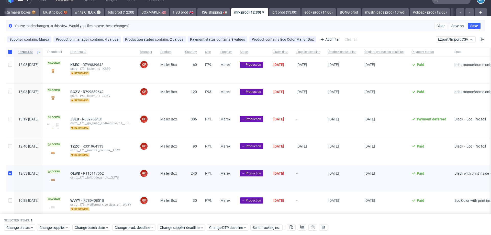
click at [11, 197] on div at bounding box center [10, 205] width 8 height 27
checkbox input "true"
click at [166, 228] on span "Change supplier deadline" at bounding box center [180, 227] width 40 height 5
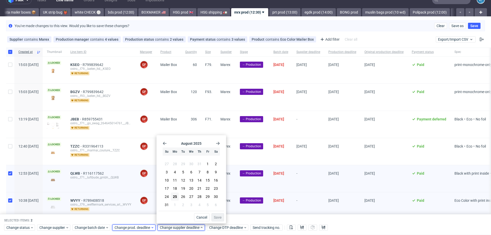
click at [138, 227] on span "Change prod. deadline" at bounding box center [133, 227] width 36 height 5
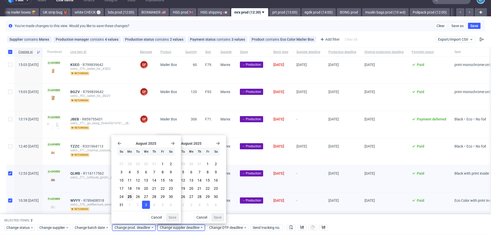
click at [143, 207] on button "3" at bounding box center [146, 205] width 8 height 8
click at [171, 218] on span "Save" at bounding box center [173, 218] width 8 height 4
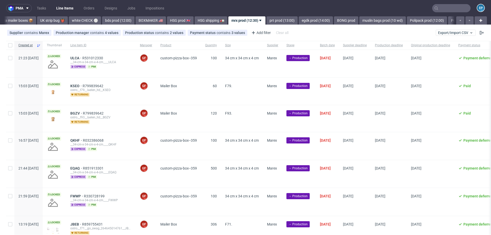
click at [7, 46] on div at bounding box center [10, 45] width 8 height 9
checkbox input "true"
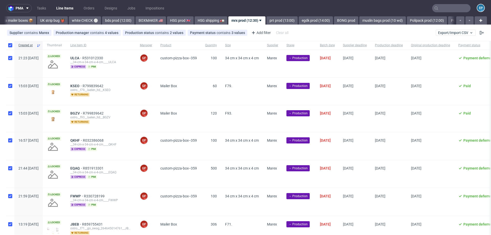
checkbox input "true"
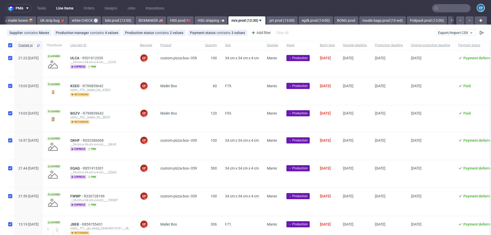
checkbox input "true"
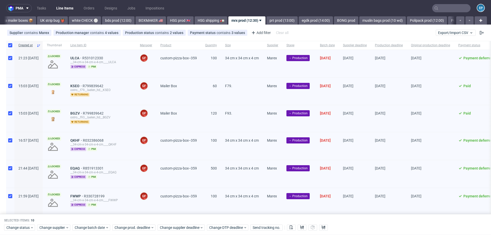
scroll to position [126, 0]
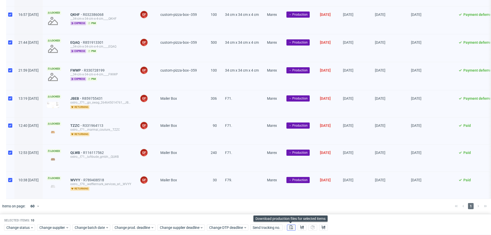
click at [293, 228] on button at bounding box center [291, 228] width 9 height 6
click at [303, 228] on icon at bounding box center [302, 228] width 4 height 4
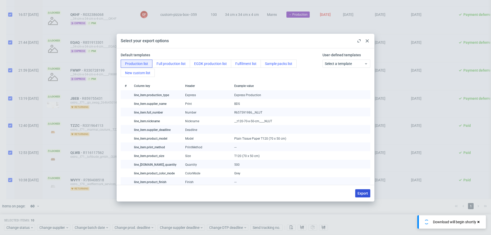
click at [362, 190] on button "Export" at bounding box center [363, 193] width 15 height 8
checkbox input "false"
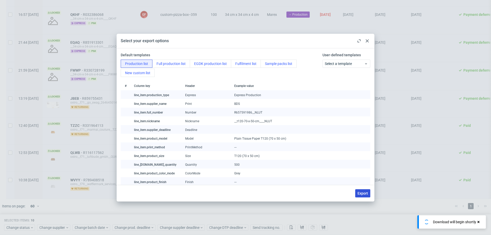
checkbox input "false"
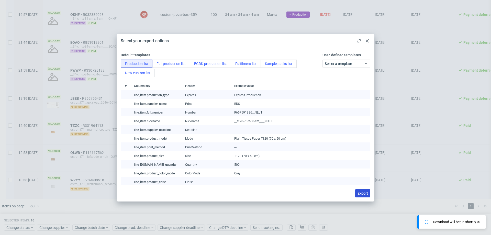
checkbox input "false"
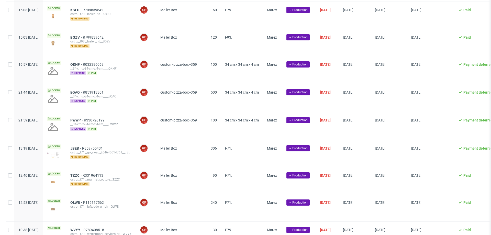
scroll to position [105, 0]
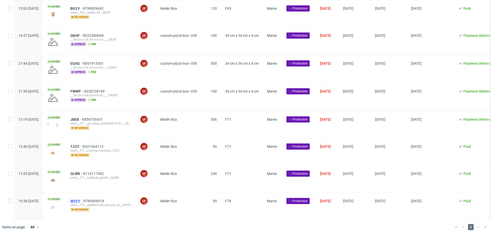
click at [83, 200] on span "WVYY" at bounding box center [76, 201] width 13 height 4
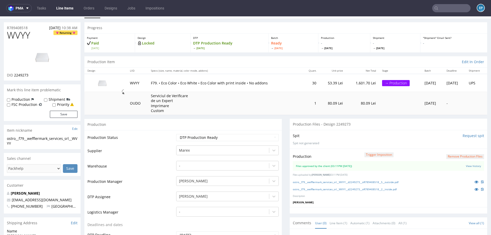
scroll to position [11, 0]
click at [61, 7] on link "Line Items" at bounding box center [64, 8] width 23 height 8
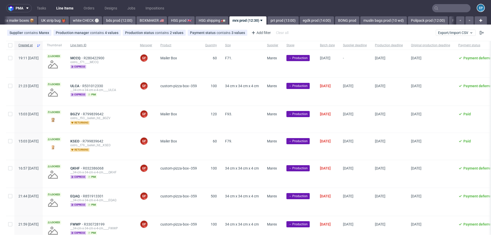
scroll to position [0, 363]
click at [6, 47] on div "Created at Thumbnail Line item ID Manager Product Quantity Size Supplier Stage …" at bounding box center [245, 197] width 491 height 312
click at [11, 47] on div at bounding box center [10, 45] width 8 height 9
checkbox input "true"
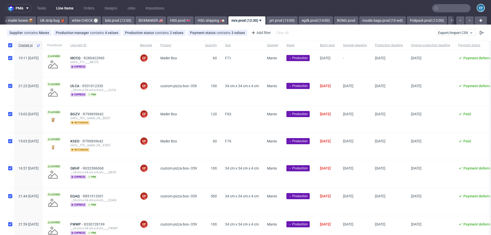
checkbox input "true"
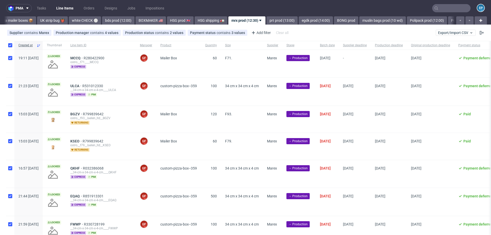
checkbox input "true"
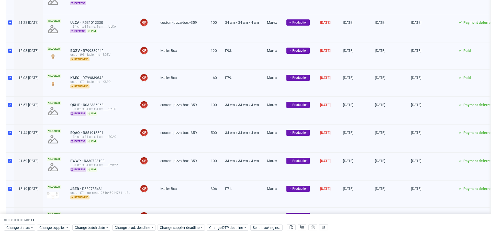
scroll to position [0, 0]
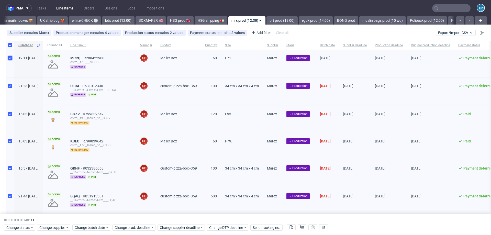
click at [9, 57] on input "checkbox" at bounding box center [10, 58] width 4 height 4
checkbox input "false"
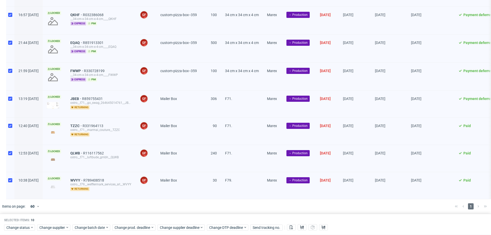
click at [18, 224] on div "Change status Change supplier Change batch date Change prod. deadline Change su…" at bounding box center [245, 227] width 483 height 7
click at [18, 227] on span "Change status" at bounding box center [18, 227] width 24 height 5
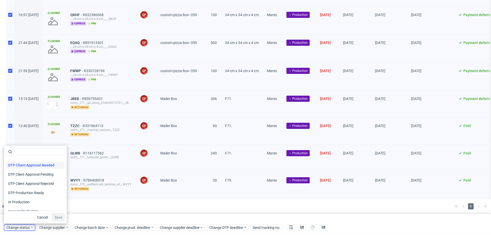
scroll to position [37, 0]
click at [26, 201] on span "In Production" at bounding box center [19, 199] width 26 height 7
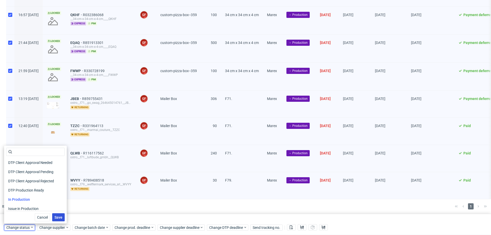
click at [55, 217] on span "Save" at bounding box center [59, 218] width 8 height 4
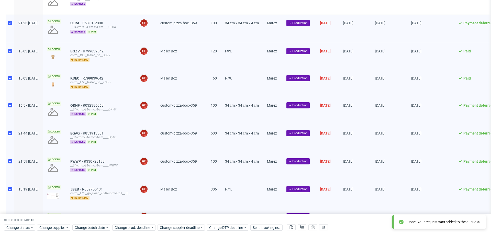
scroll to position [0, 0]
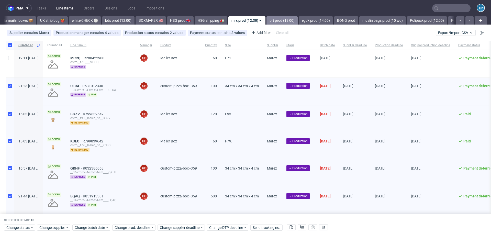
click at [267, 20] on link "prt prod (13:00)" at bounding box center [282, 20] width 31 height 8
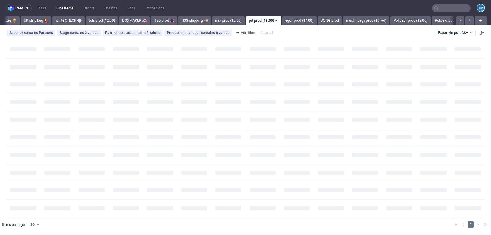
scroll to position [0, 393]
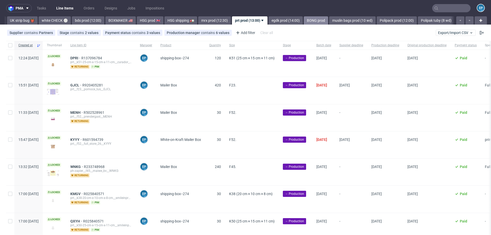
click at [304, 23] on link "BONG prod" at bounding box center [316, 20] width 24 height 8
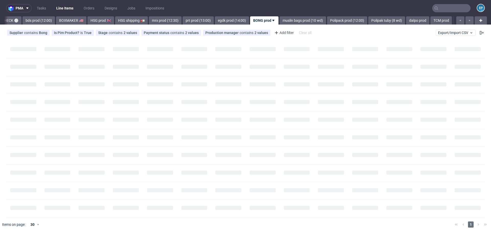
scroll to position [0, 457]
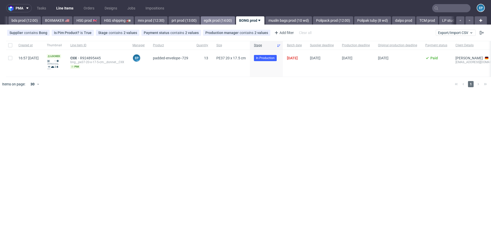
click at [201, 20] on link "egdk prod (14:00)" at bounding box center [218, 20] width 34 height 8
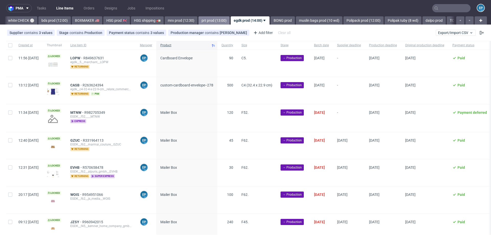
click at [199, 20] on link "prt prod (13:00)" at bounding box center [214, 20] width 31 height 8
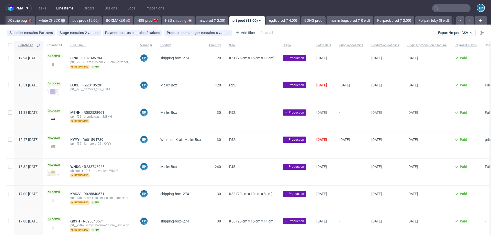
scroll to position [20, 0]
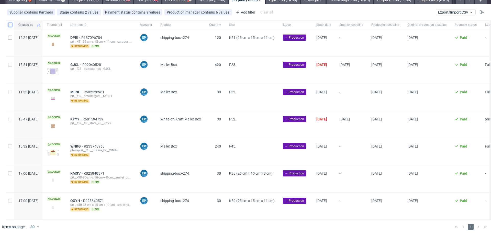
click at [9, 25] on input "checkbox" at bounding box center [10, 25] width 4 height 4
checkbox input "true"
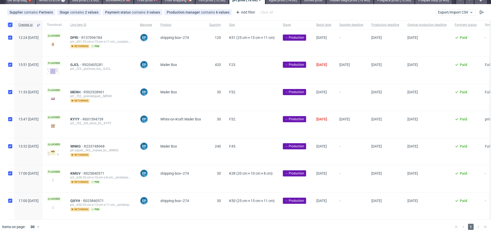
checkbox input "true"
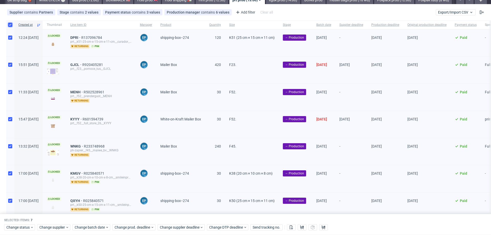
scroll to position [41, 0]
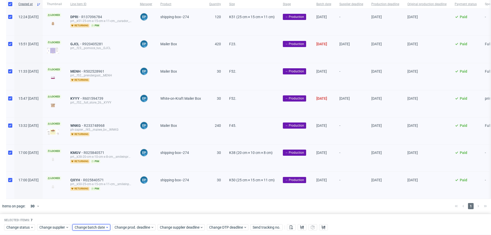
click at [98, 228] on span "Change batch date" at bounding box center [90, 227] width 31 height 5
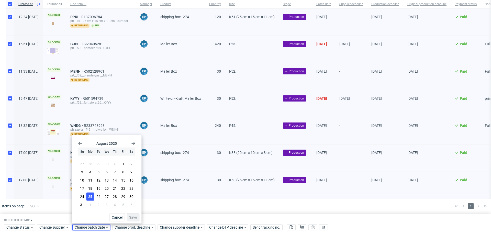
click at [89, 199] on span "25" at bounding box center [90, 196] width 4 height 5
click at [134, 216] on span "Save" at bounding box center [133, 218] width 8 height 4
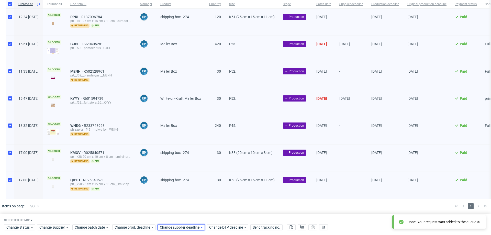
click at [180, 228] on span "Change supplier deadline" at bounding box center [180, 227] width 40 height 5
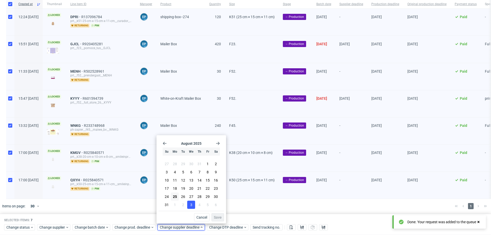
click at [191, 205] on span "3" at bounding box center [191, 204] width 2 height 5
click at [219, 219] on span "Save" at bounding box center [218, 218] width 8 height 4
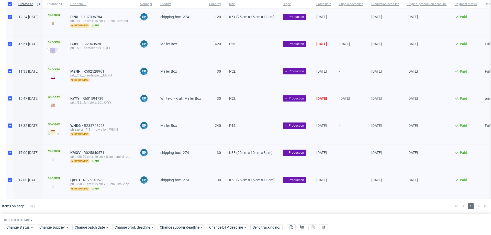
scroll to position [35, 0]
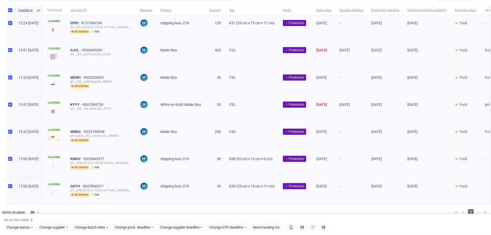
click at [12, 13] on div at bounding box center [10, 10] width 8 height 9
checkbox input "false"
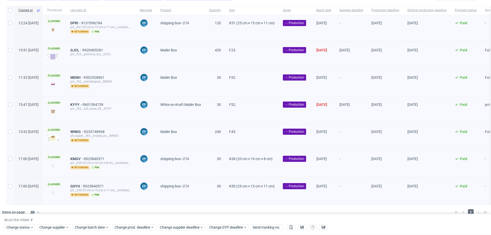
checkbox input "false"
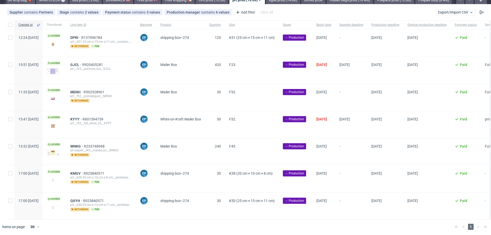
click at [12, 197] on div at bounding box center [10, 206] width 8 height 27
checkbox input "true"
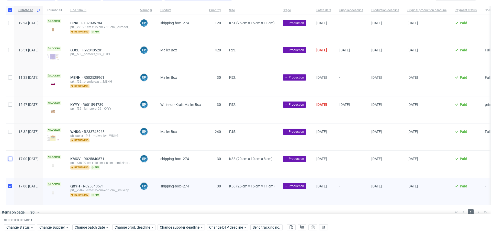
click at [10, 160] on input "checkbox" at bounding box center [10, 159] width 4 height 4
checkbox input "true"
click at [133, 229] on span "Change prod. deadline" at bounding box center [133, 227] width 36 height 5
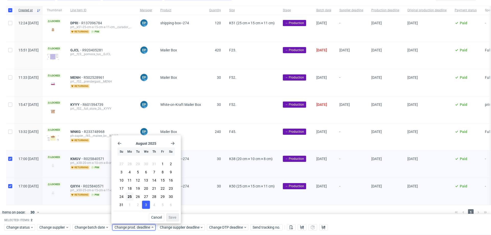
click at [147, 205] on span "3" at bounding box center [146, 204] width 2 height 5
click at [172, 217] on span "Save" at bounding box center [173, 218] width 8 height 4
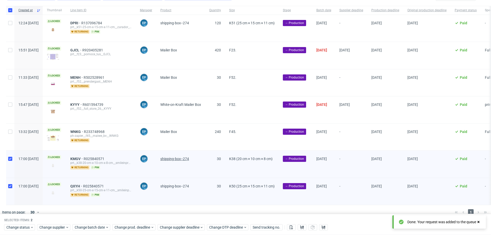
scroll to position [0, 0]
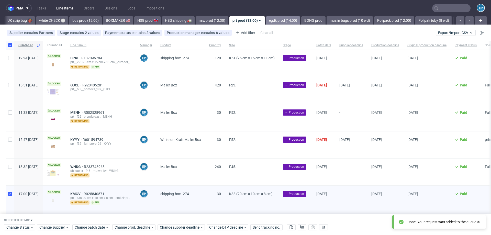
click at [266, 21] on link "egdk prod (14:00)" at bounding box center [283, 20] width 34 height 8
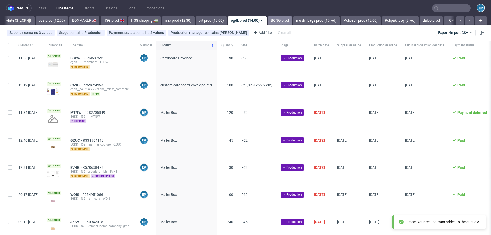
click at [271, 20] on link "BONG prod" at bounding box center [280, 20] width 24 height 8
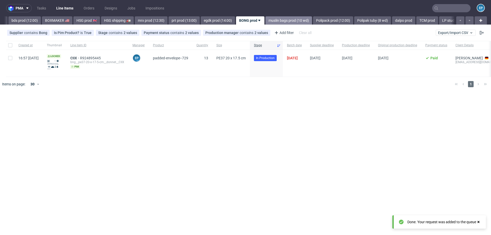
click at [282, 20] on link "muslin bags prod (10 wd)" at bounding box center [289, 20] width 47 height 8
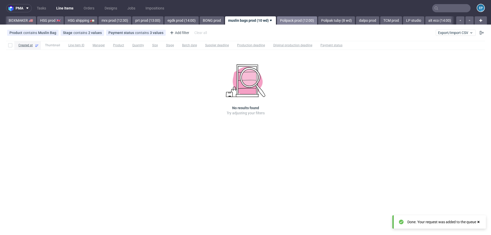
click at [282, 20] on link "Polipack prod (12:00)" at bounding box center [297, 20] width 40 height 8
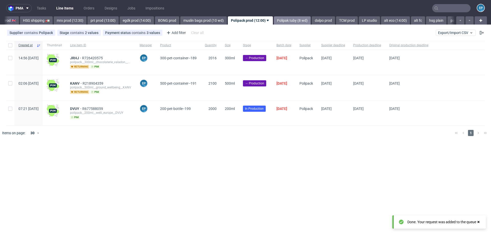
click at [282, 21] on link "Polipak tuby (8 wd)" at bounding box center [292, 20] width 37 height 8
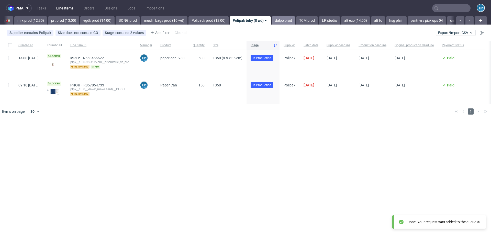
click at [272, 20] on link "dalpo prod" at bounding box center [283, 20] width 23 height 8
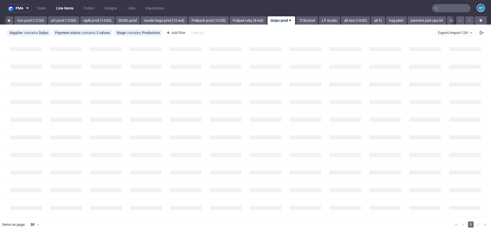
scroll to position [0, 608]
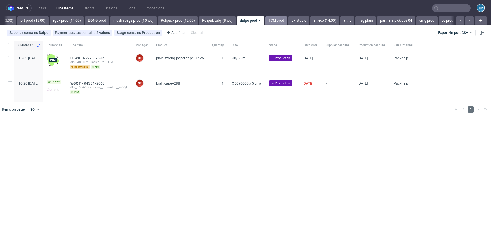
click at [266, 20] on link "TCM prod" at bounding box center [277, 20] width 22 height 8
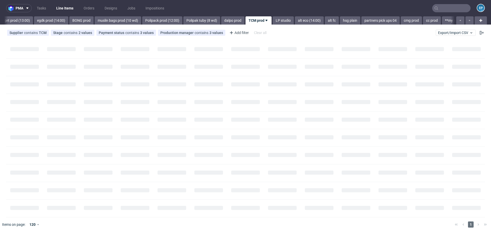
scroll to position [0, 631]
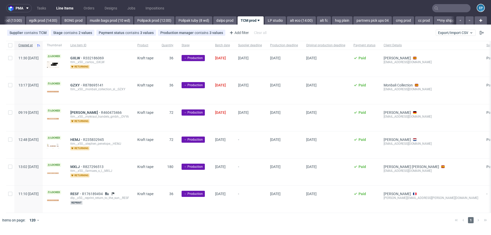
click at [10, 142] on div at bounding box center [10, 145] width 8 height 27
checkbox input "true"
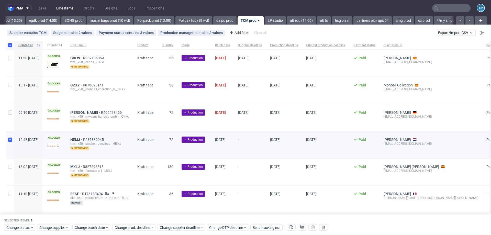
click at [10, 163] on div at bounding box center [10, 172] width 8 height 27
checkbox input "true"
click at [10, 193] on input "checkbox" at bounding box center [10, 194] width 4 height 4
checkbox input "true"
click at [93, 227] on span "Change batch date" at bounding box center [90, 227] width 31 height 5
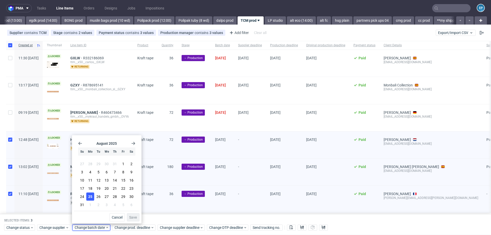
click at [93, 197] on button "25" at bounding box center [90, 197] width 8 height 8
click at [135, 216] on span "Save" at bounding box center [133, 218] width 8 height 4
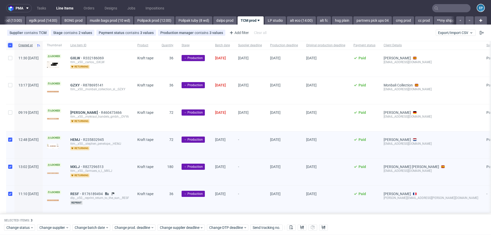
click at [9, 45] on input "checkbox" at bounding box center [10, 45] width 4 height 4
checkbox input "false"
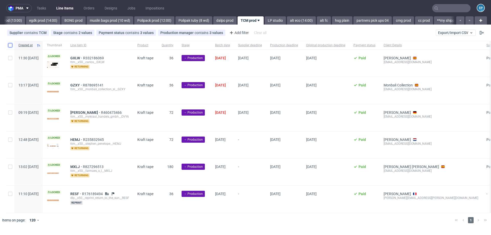
click at [9, 45] on input "checkbox" at bounding box center [10, 45] width 4 height 4
checkbox input "true"
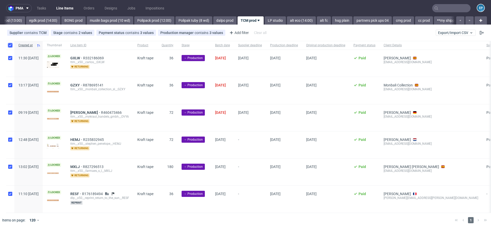
checkbox input "true"
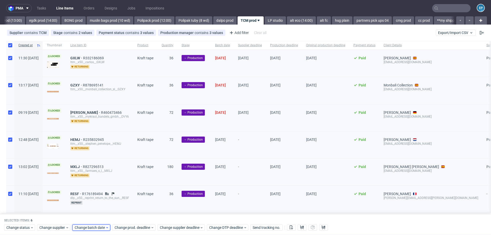
click at [101, 227] on span "Change batch date" at bounding box center [90, 227] width 31 height 5
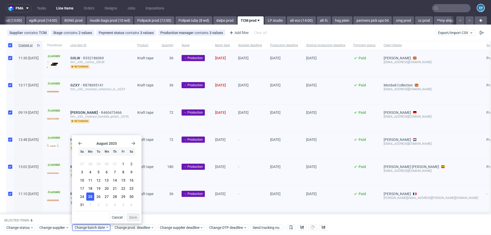
click at [90, 197] on span "25" at bounding box center [90, 196] width 4 height 5
click at [137, 216] on span "Save" at bounding box center [133, 218] width 8 height 4
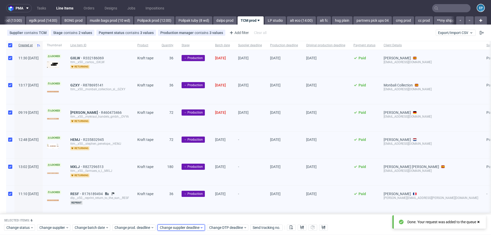
click at [184, 226] on span "Change supplier deadline" at bounding box center [180, 227] width 40 height 5
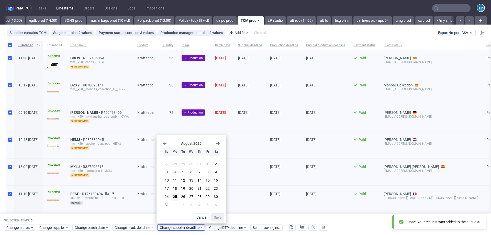
click at [218, 142] on use "Go forward 1 month" at bounding box center [218, 143] width 4 height 3
click at [174, 183] on span "15" at bounding box center [175, 181] width 4 height 5
click at [217, 216] on span "Save" at bounding box center [218, 218] width 8 height 4
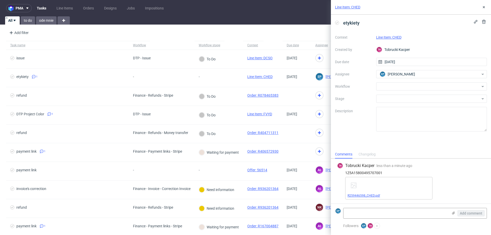
click at [361, 196] on link "R259446598_CHED.pdf" at bounding box center [364, 196] width 33 height 4
click at [379, 213] on textarea at bounding box center [396, 213] width 105 height 10
type textarea "dzięki!"
click at [472, 214] on span "Add comment" at bounding box center [471, 214] width 23 height 4
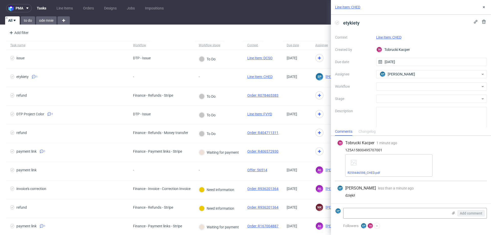
click at [336, 23] on use at bounding box center [337, 23] width 2 height 2
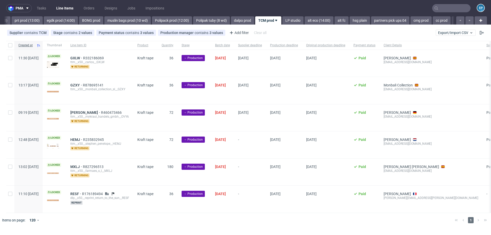
scroll to position [0, 631]
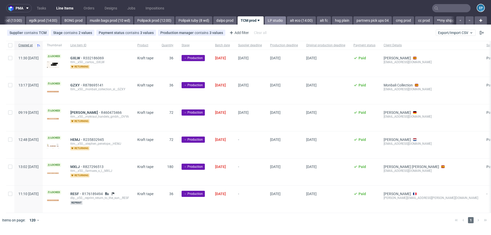
click at [265, 21] on link "LP studio" at bounding box center [275, 20] width 21 height 8
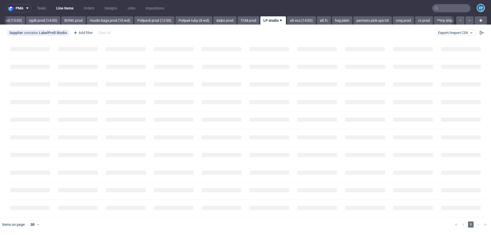
scroll to position [0, 654]
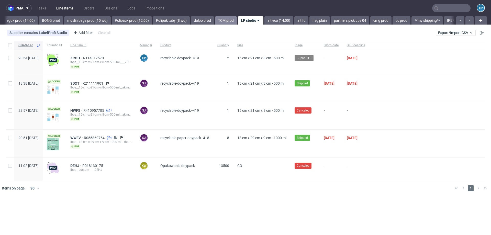
click at [215, 24] on link "TCM prod" at bounding box center [226, 20] width 22 height 8
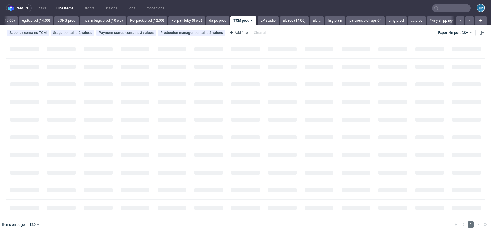
scroll to position [0, 631]
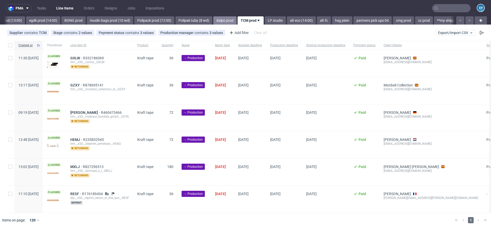
click at [213, 23] on link "dalpo prod" at bounding box center [224, 20] width 23 height 8
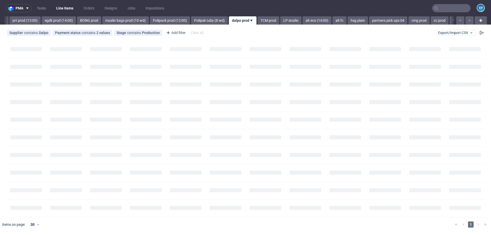
scroll to position [0, 608]
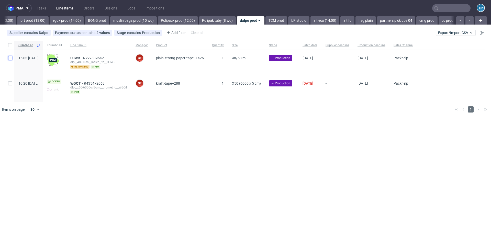
click at [10, 58] on input "checkbox" at bounding box center [10, 58] width 4 height 4
checkbox input "true"
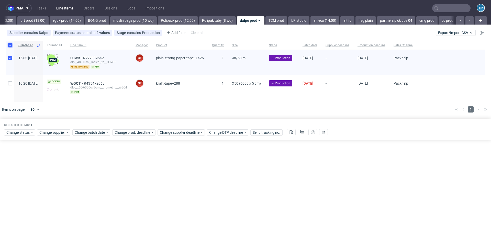
click at [9, 45] on input "checkbox" at bounding box center [10, 45] width 4 height 4
checkbox input "false"
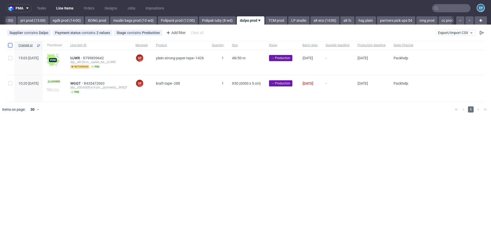
click at [9, 45] on input "checkbox" at bounding box center [10, 45] width 4 height 4
checkbox input "true"
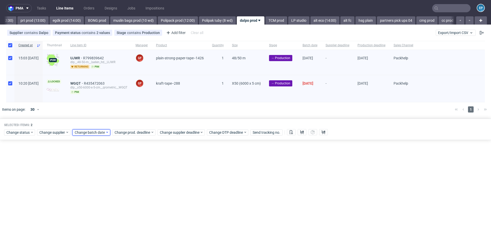
click at [85, 132] on span "Change batch date" at bounding box center [90, 132] width 31 height 5
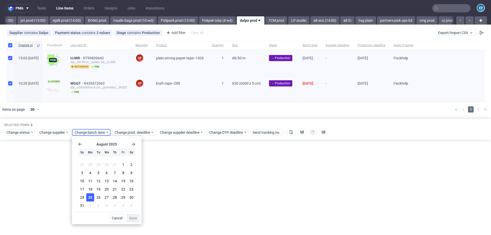
click at [93, 199] on button "25" at bounding box center [90, 198] width 8 height 8
click at [131, 215] on button "Save" at bounding box center [133, 218] width 13 height 8
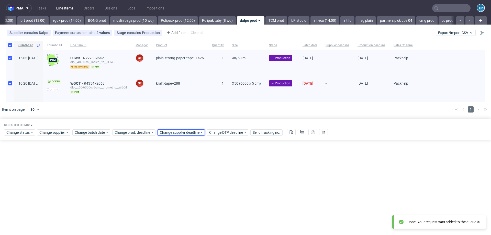
click at [188, 131] on span "Change supplier deadline" at bounding box center [180, 132] width 40 height 5
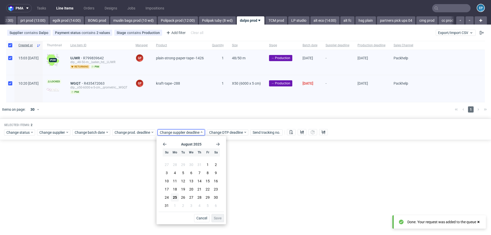
click at [218, 146] on use "Go forward 1 month" at bounding box center [218, 144] width 4 height 3
click at [173, 175] on button "8" at bounding box center [175, 174] width 8 height 8
click at [217, 217] on span "Save" at bounding box center [218, 219] width 8 height 4
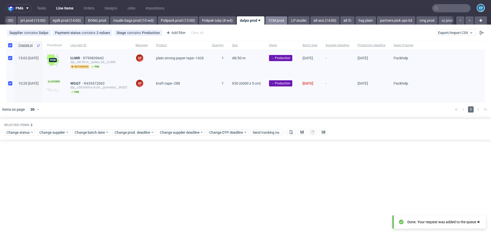
click at [266, 23] on link "TCM prod" at bounding box center [277, 20] width 22 height 8
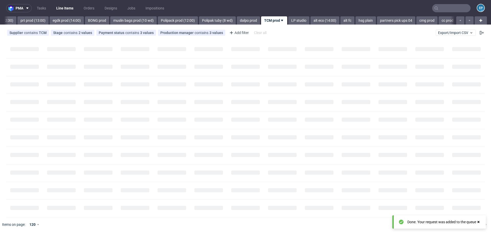
scroll to position [0, 631]
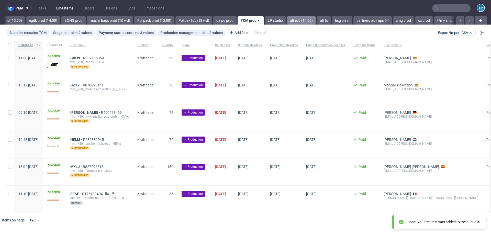
click at [287, 24] on link "alt eco (14:00)" at bounding box center [301, 20] width 29 height 8
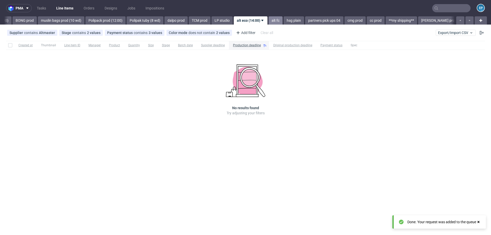
click at [269, 20] on link "alt fc" at bounding box center [276, 20] width 14 height 8
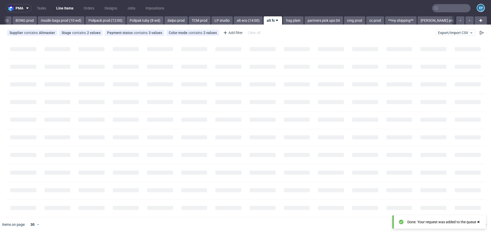
scroll to position [0, 703]
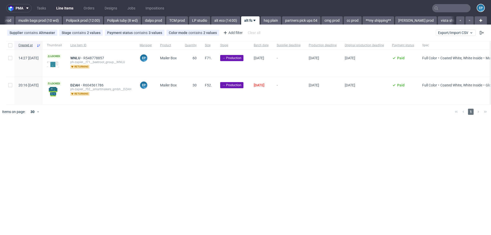
click at [7, 46] on div at bounding box center [10, 45] width 8 height 9
checkbox input "true"
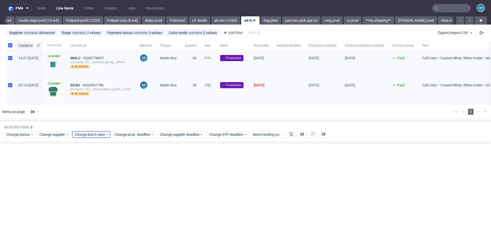
click at [87, 137] on div "Change batch date" at bounding box center [91, 135] width 38 height 6
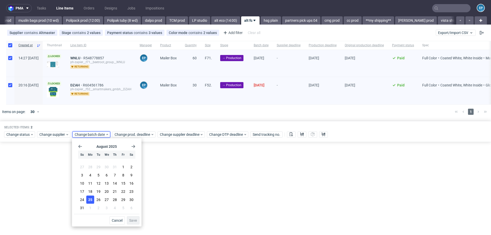
click at [90, 197] on span "25" at bounding box center [90, 199] width 4 height 5
click at [137, 220] on span "Save" at bounding box center [133, 221] width 8 height 4
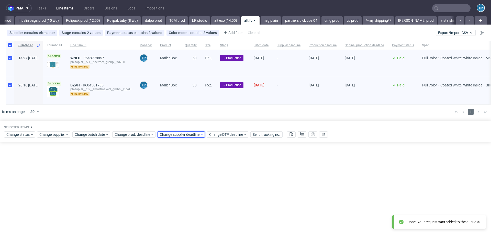
click at [166, 135] on span "Change supplier deadline" at bounding box center [180, 134] width 40 height 5
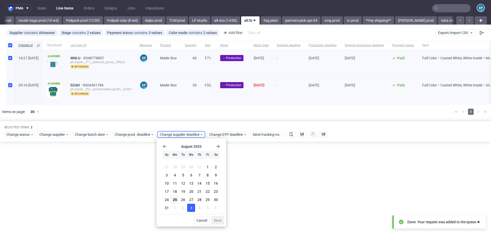
click at [192, 208] on span "3" at bounding box center [191, 208] width 2 height 5
click at [222, 220] on span "Save" at bounding box center [218, 221] width 8 height 4
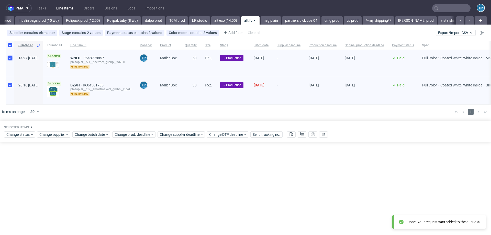
click at [11, 59] on input "checkbox" at bounding box center [10, 58] width 4 height 4
checkbox input "false"
click at [120, 134] on span "Change prod. deadline" at bounding box center [133, 134] width 36 height 5
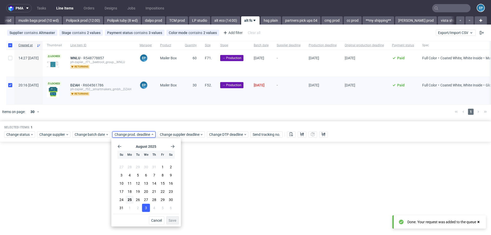
click at [148, 209] on button "3" at bounding box center [146, 208] width 8 height 8
click at [178, 220] on button "Save" at bounding box center [172, 221] width 13 height 8
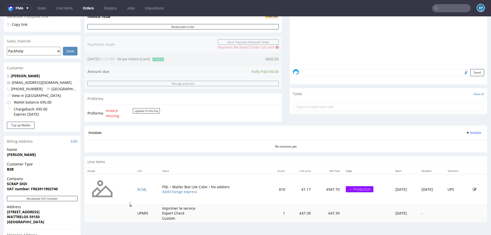
scroll to position [110, 0]
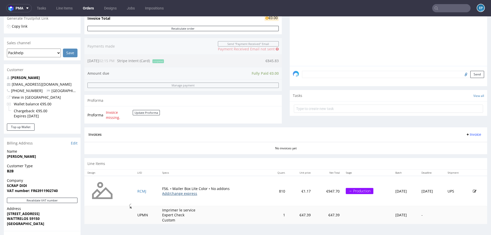
click at [168, 194] on link "Add/change express" at bounding box center [179, 193] width 35 height 5
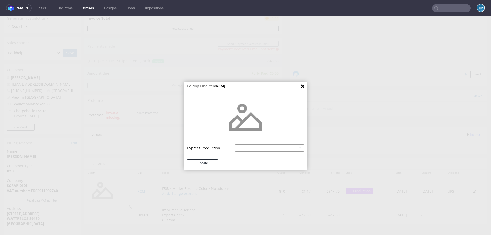
click at [247, 147] on select "Mailer Box Lite Color - express - 18% Mailer Box Lite Color - superexpress - 40%" at bounding box center [269, 148] width 69 height 7
click at [304, 86] on button "Close" at bounding box center [302, 86] width 9 height 9
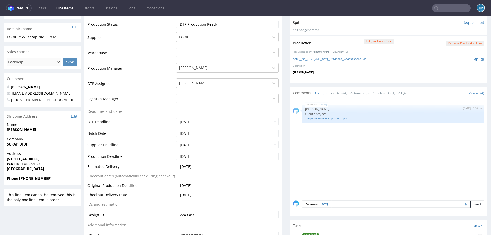
scroll to position [133, 0]
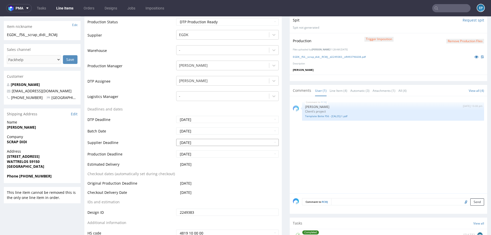
click at [208, 143] on input "[DATE]" at bounding box center [227, 142] width 103 height 7
click at [181, 82] on th at bounding box center [180, 81] width 8 height 8
click at [210, 128] on td "28" at bounding box center [211, 127] width 8 height 8
type input "[DATE]"
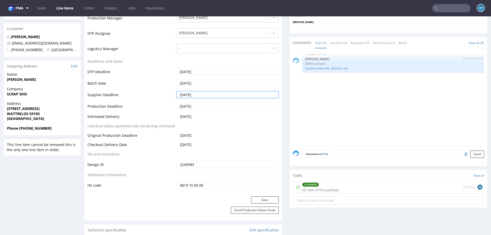
scroll to position [181, 0]
click at [199, 105] on input "[DATE]" at bounding box center [227, 105] width 103 height 7
click at [182, 46] on th at bounding box center [180, 44] width 8 height 8
click at [210, 88] on td "28" at bounding box center [211, 90] width 8 height 8
type input "[DATE]"
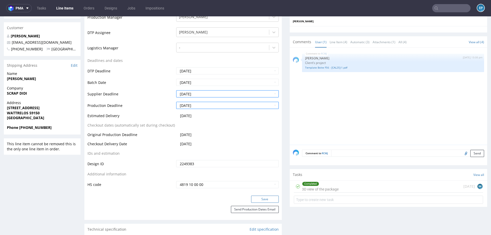
click at [256, 198] on button "Save" at bounding box center [265, 199] width 28 height 7
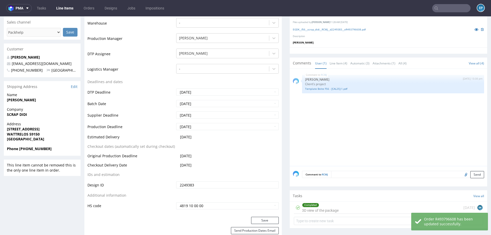
scroll to position [153, 0]
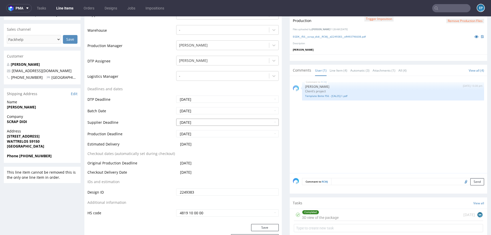
click at [203, 115] on td "3" at bounding box center [203, 115] width 8 height 8
type input "[DATE]"
click at [197, 137] on input "[DATE]" at bounding box center [227, 133] width 103 height 7
click at [205, 126] on td "3" at bounding box center [203, 126] width 8 height 8
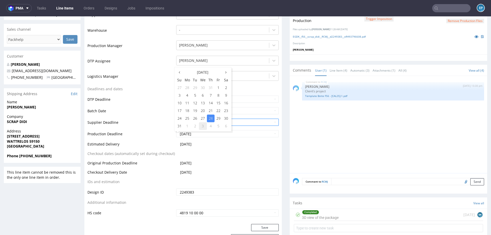
type input "[DATE]"
click at [267, 224] on button "Save" at bounding box center [265, 227] width 28 height 7
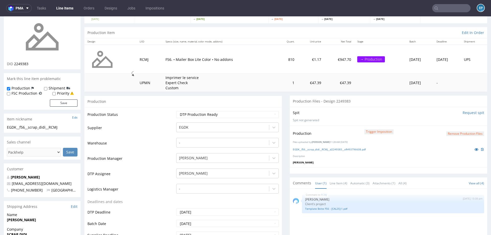
scroll to position [0, 0]
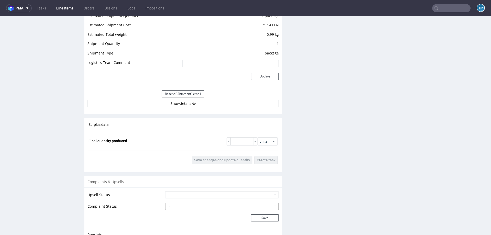
scroll to position [605, 0]
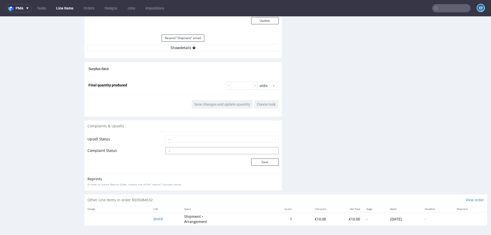
click at [203, 148] on select "- Complaint Received Complaint Rejected Complaint Accepted (DTP Issue) - Reprin…" at bounding box center [222, 150] width 114 height 7
select select "accepted_shipping_issue_reprint"
click at [270, 161] on button "Save" at bounding box center [265, 162] width 28 height 7
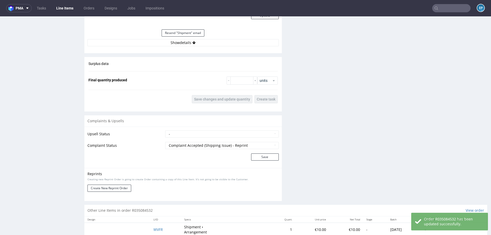
scroll to position [626, 0]
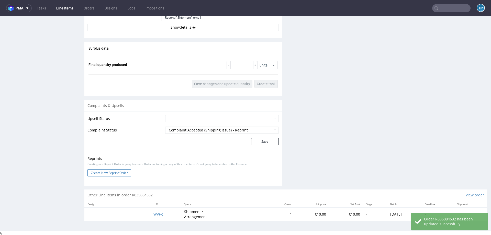
click at [119, 169] on button "Create New Reprint Order" at bounding box center [110, 172] width 44 height 7
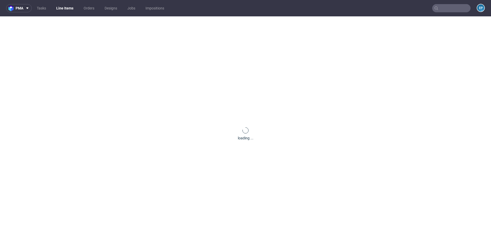
scroll to position [0, 0]
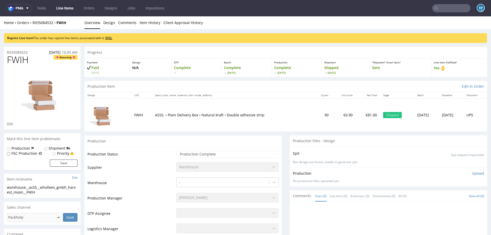
click at [109, 39] on link "DJSL" at bounding box center [108, 38] width 7 height 4
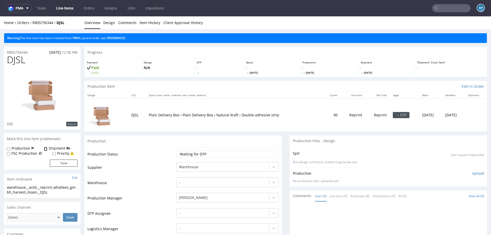
click at [46, 151] on input "Shipment" at bounding box center [45, 149] width 3 height 4
checkbox input "true"
click at [62, 164] on button "Save" at bounding box center [64, 163] width 28 height 7
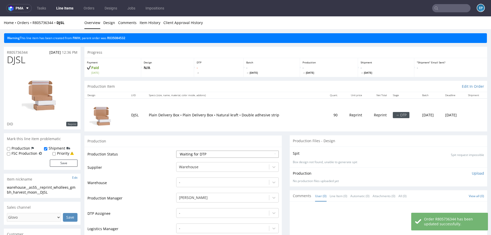
click at [215, 153] on select "Waiting for Artwork Waiting for Diecut Waiting for Mockup Waiting for DTP Waiti…" at bounding box center [227, 154] width 103 height 7
select select "production_complete"
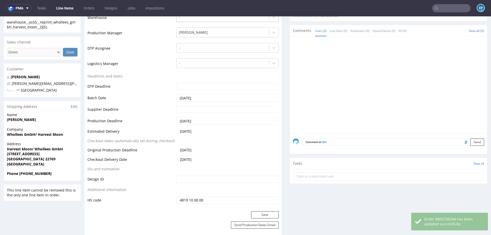
scroll to position [173, 0]
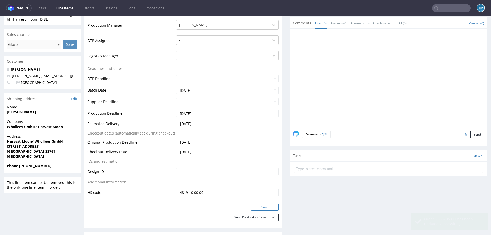
click at [254, 207] on button "Save" at bounding box center [265, 207] width 28 height 7
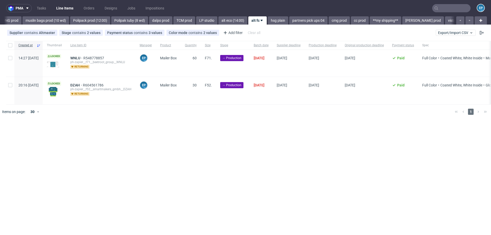
scroll to position [0, 703]
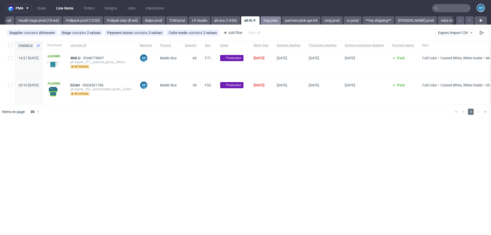
click at [261, 20] on link "hsg plain" at bounding box center [271, 20] width 20 height 8
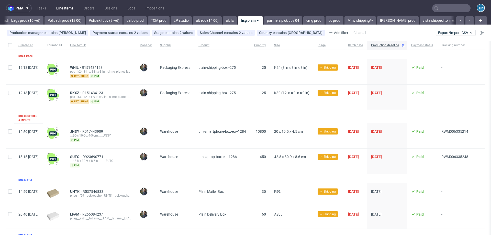
click at [264, 20] on link "partners pick ups 04" at bounding box center [283, 20] width 38 height 8
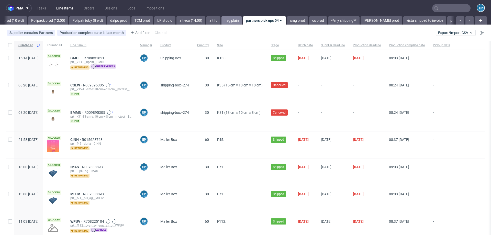
scroll to position [0, 755]
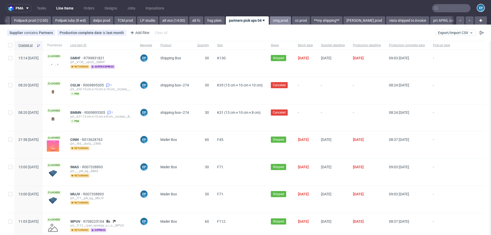
click at [270, 20] on link "cmg prod" at bounding box center [280, 20] width 21 height 8
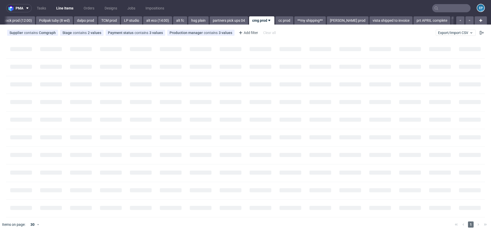
scroll to position [0, 783]
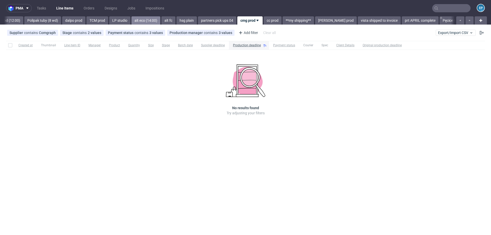
click at [132, 19] on link "alt eco (14:00)" at bounding box center [146, 20] width 29 height 8
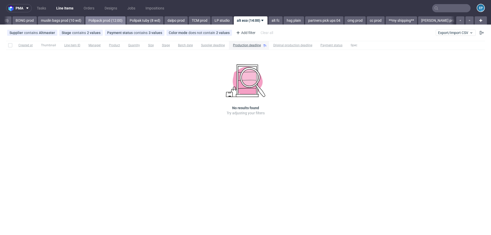
click at [85, 21] on link "Polipack prod (12:00)" at bounding box center [105, 20] width 40 height 8
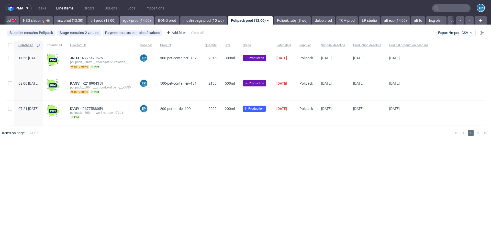
click at [125, 18] on link "egdk prod (14:00)" at bounding box center [137, 20] width 34 height 8
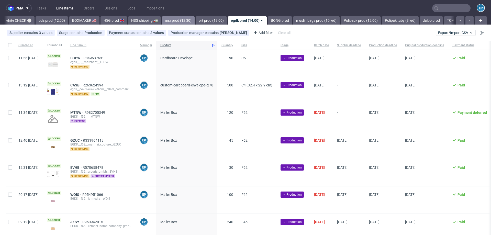
click at [162, 22] on link "mrx prod (12:30)" at bounding box center [178, 20] width 33 height 8
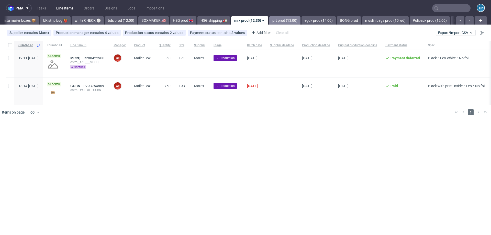
click at [270, 19] on link "prt prod (13:00)" at bounding box center [285, 20] width 31 height 8
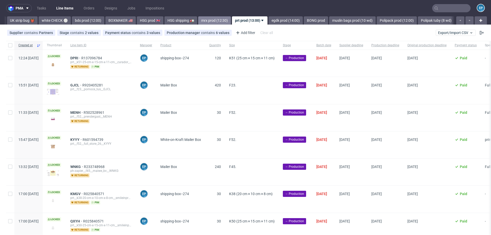
click at [201, 18] on link "mrx prod (12:30)" at bounding box center [214, 20] width 33 height 8
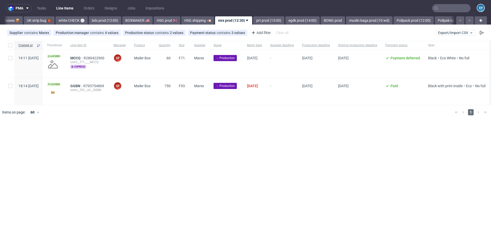
scroll to position [0, 360]
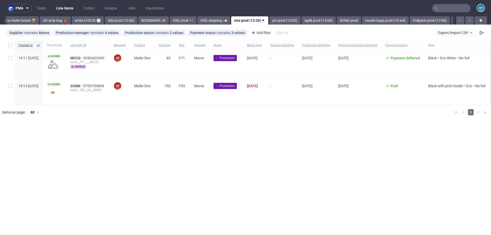
click at [10, 47] on div at bounding box center [10, 45] width 8 height 9
checkbox input "true"
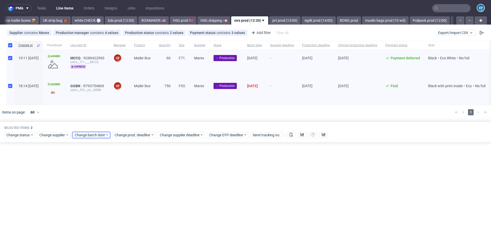
click at [96, 134] on span "Change batch date" at bounding box center [90, 135] width 31 height 5
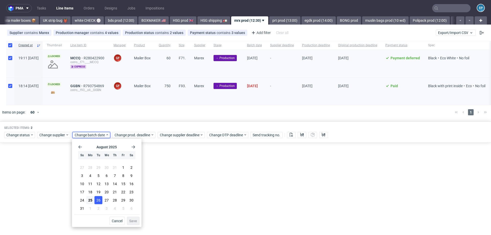
click at [101, 200] on button "26" at bounding box center [99, 200] width 8 height 8
click at [136, 224] on button "Save" at bounding box center [133, 221] width 13 height 8
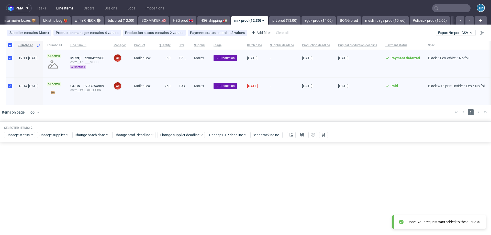
click at [260, 14] on nav "pma Tasks Line Items Orders Designs Jobs Impositions EP" at bounding box center [245, 8] width 491 height 16
click at [260, 16] on nav "pma Tasks Line Items Orders Designs Jobs Impositions EP" at bounding box center [245, 8] width 491 height 16
click at [270, 17] on link "prt prod (13:00)" at bounding box center [285, 20] width 31 height 8
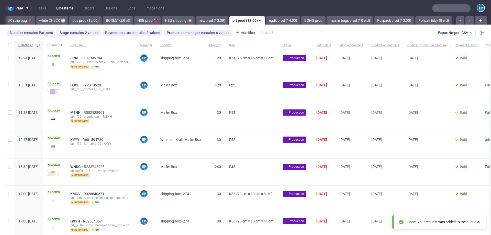
click at [14, 45] on div at bounding box center [10, 45] width 8 height 9
checkbox input "true"
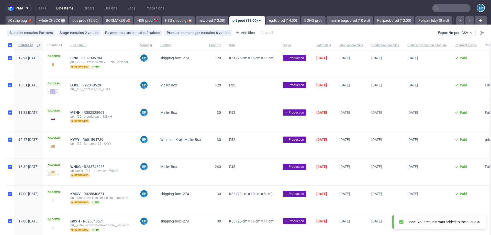
checkbox input "true"
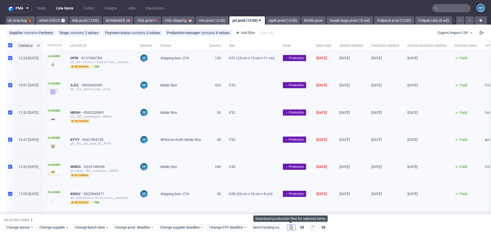
click at [291, 228] on icon at bounding box center [292, 228] width 4 height 4
click at [304, 228] on button at bounding box center [302, 228] width 9 height 6
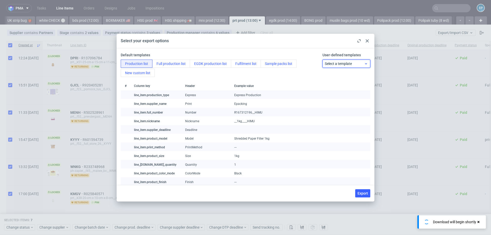
click at [339, 64] on span "Select a template" at bounding box center [345, 63] width 40 height 5
click at [338, 84] on div "prt production list" at bounding box center [347, 84] width 44 height 9
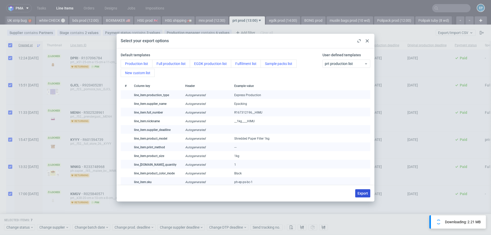
click at [361, 191] on button "Export" at bounding box center [363, 193] width 15 height 8
checkbox input "false"
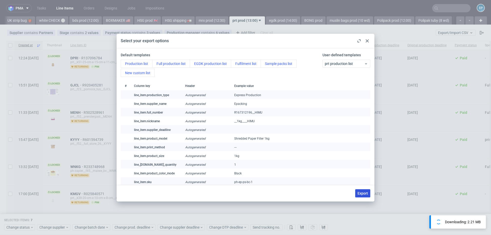
checkbox input "false"
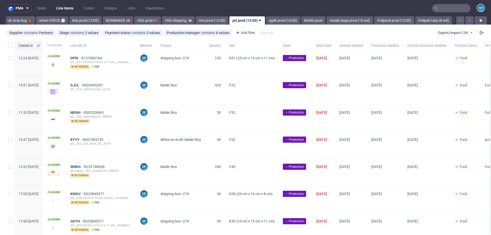
click at [9, 41] on div at bounding box center [10, 45] width 8 height 9
checkbox input "true"
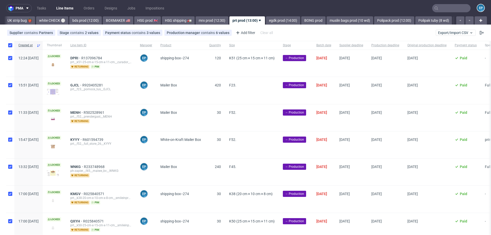
checkbox input "true"
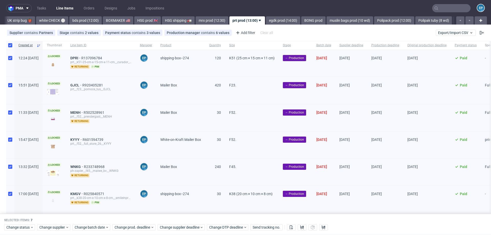
scroll to position [41, 0]
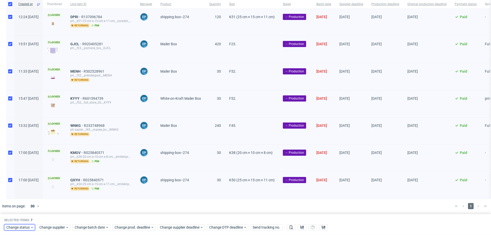
click at [15, 229] on span "Change status" at bounding box center [18, 227] width 24 height 5
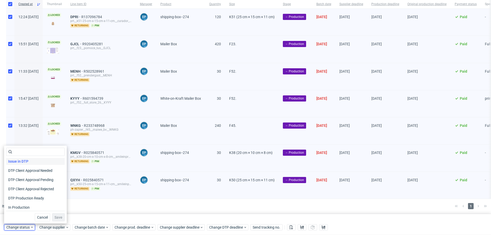
scroll to position [33, 0]
click at [30, 202] on span "In Production" at bounding box center [19, 203] width 26 height 7
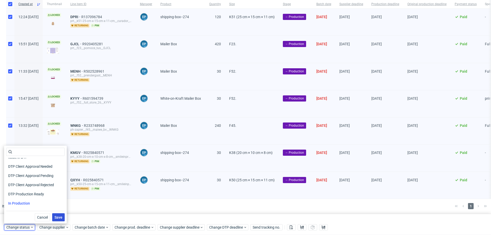
click at [53, 215] on button "Save" at bounding box center [58, 217] width 13 height 8
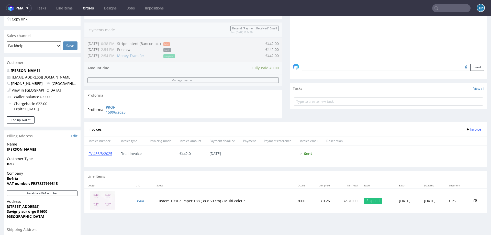
scroll to position [187, 0]
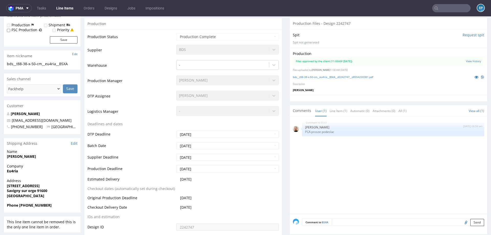
scroll to position [96, 0]
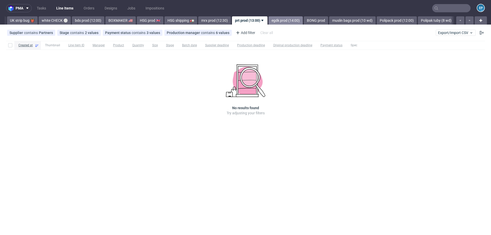
click at [269, 20] on link "egdk prod (14:00)" at bounding box center [286, 20] width 34 height 8
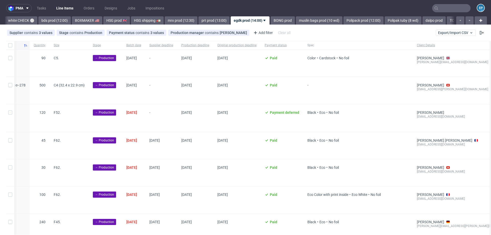
scroll to position [0, 214]
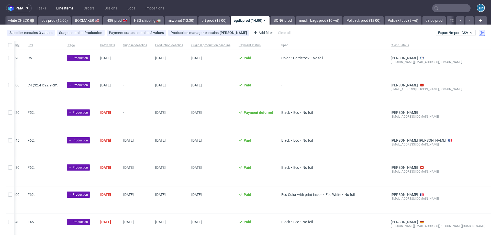
click at [479, 31] on button at bounding box center [482, 33] width 6 height 6
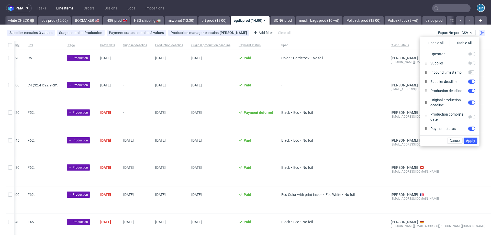
scroll to position [112, 0]
click at [457, 140] on span "Cancel" at bounding box center [455, 141] width 11 height 4
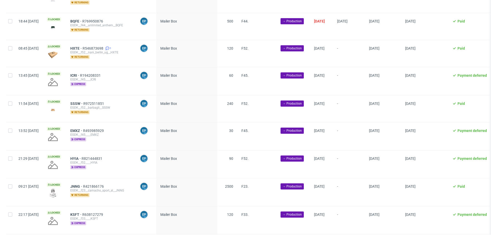
scroll to position [286, 0]
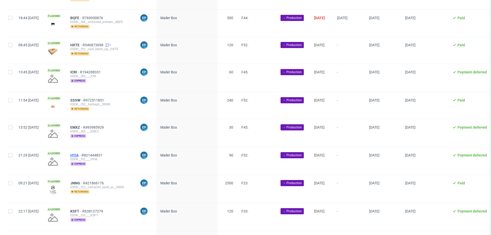
click at [82, 153] on span "HYIA" at bounding box center [75, 155] width 11 height 4
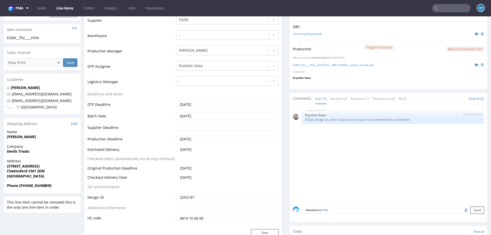
scroll to position [131, 0]
click at [353, 97] on link "Automatic (1)" at bounding box center [360, 97] width 19 height 11
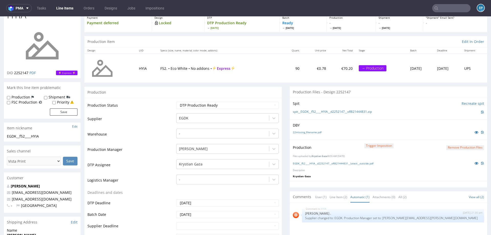
scroll to position [0, 0]
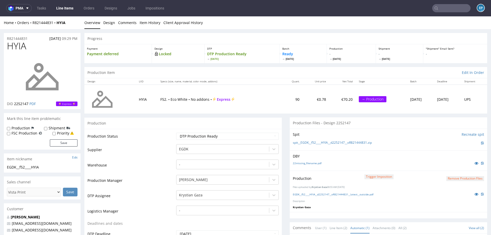
click at [69, 7] on link "Line Items" at bounding box center [64, 8] width 23 height 8
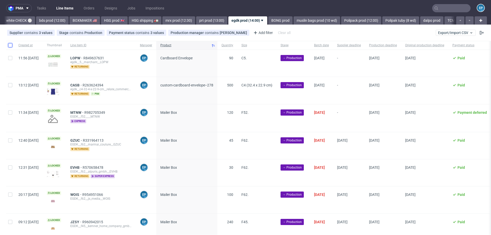
scroll to position [0, 430]
click at [10, 46] on input "checkbox" at bounding box center [10, 45] width 4 height 4
checkbox input "true"
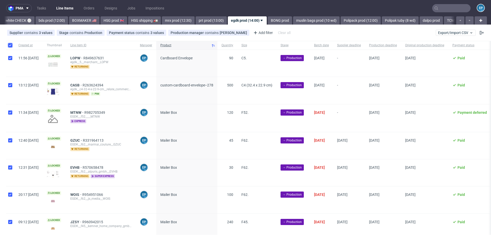
checkbox input "true"
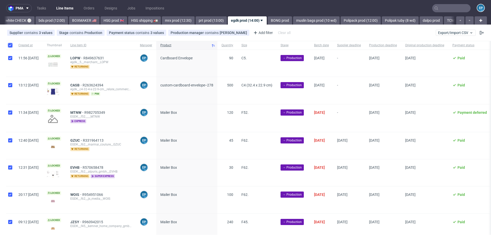
checkbox input "true"
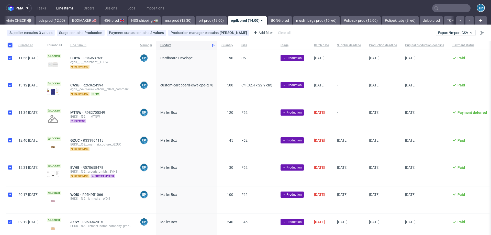
checkbox input "true"
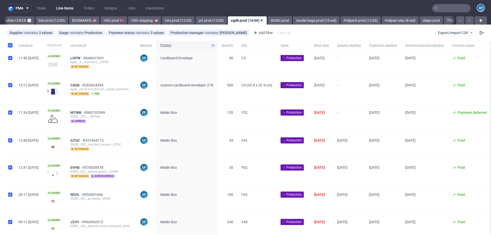
checkbox input "true"
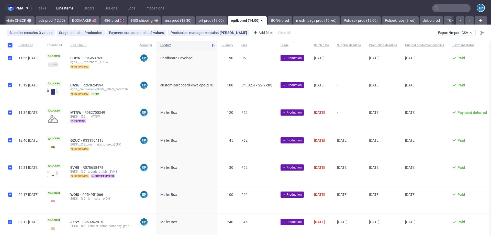
checkbox input "true"
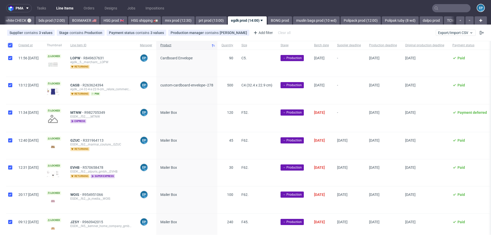
checkbox input "true"
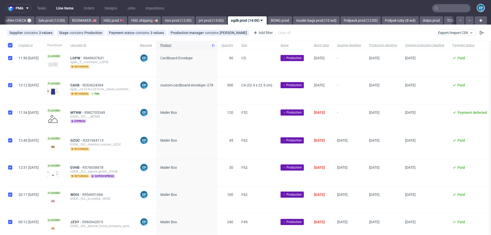
checkbox input "true"
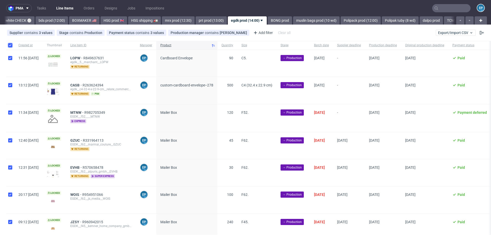
checkbox input "true"
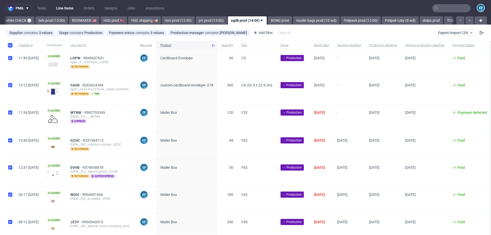
checkbox input "true"
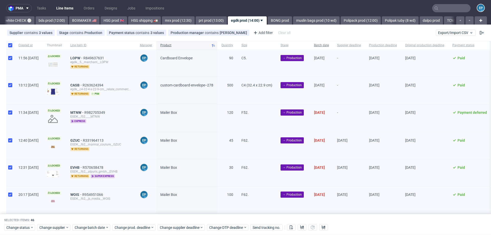
click at [329, 46] on span "Batch date" at bounding box center [321, 45] width 15 height 4
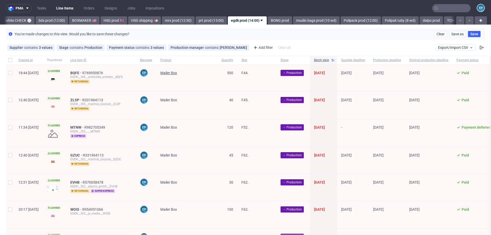
click at [177, 73] on span "Mailer Box" at bounding box center [168, 73] width 17 height 4
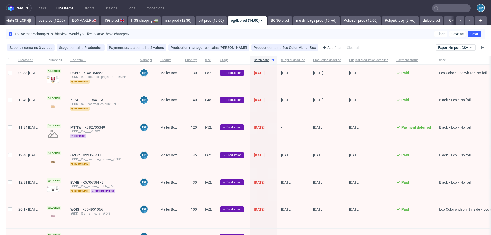
click at [7, 59] on div at bounding box center [10, 60] width 8 height 9
checkbox input "true"
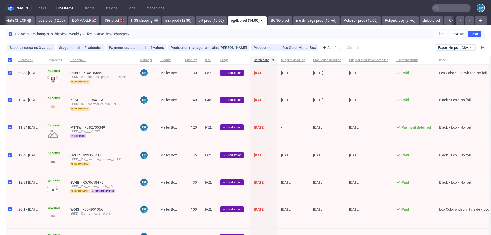
checkbox input "true"
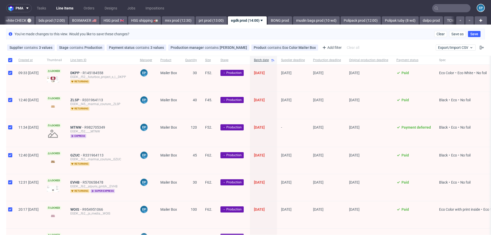
checkbox input "true"
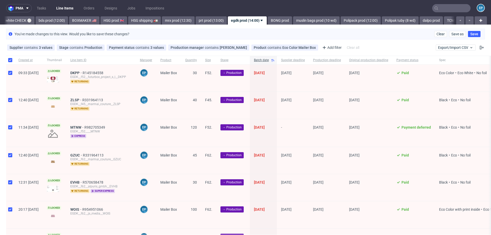
checkbox input "true"
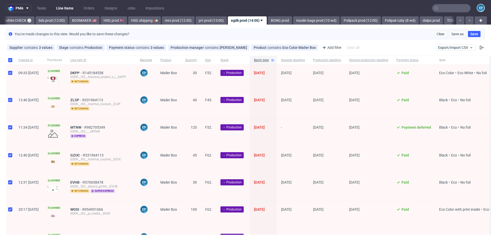
checkbox input "true"
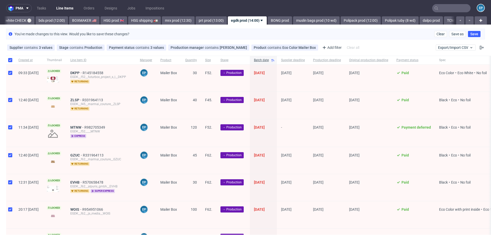
checkbox input "true"
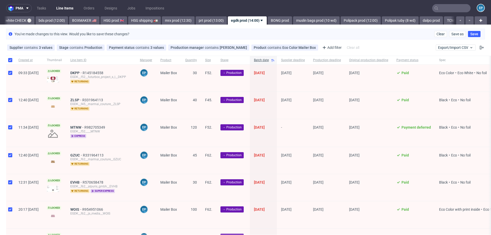
checkbox input "true"
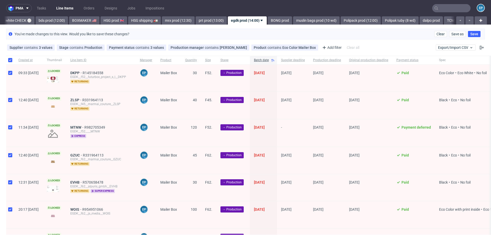
checkbox input "true"
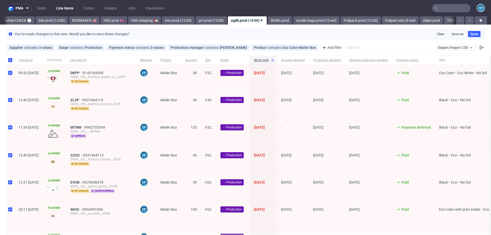
checkbox input "true"
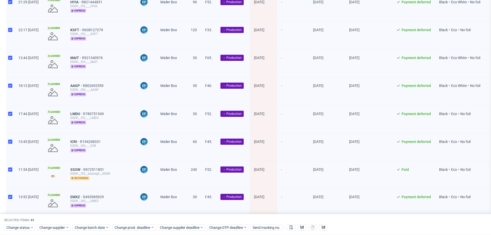
scroll to position [1013, 0]
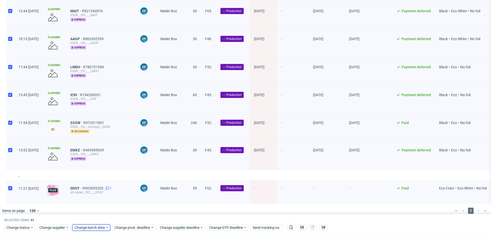
click at [100, 227] on span "Change batch date" at bounding box center [90, 227] width 31 height 5
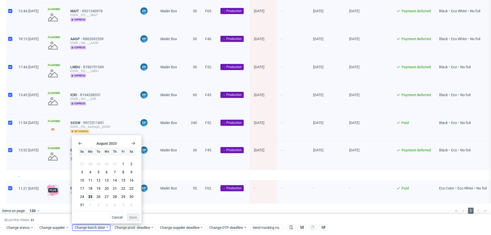
click at [94, 196] on section "27 28 29 30 31 1 2 3 4 5 6 7 8 9 10 11 12 13 14 15 16 17 18 19 20 21 22 23 24 2…" at bounding box center [106, 184] width 57 height 49
click at [92, 197] on span "25" at bounding box center [90, 196] width 4 height 5
click at [133, 217] on span "Save" at bounding box center [133, 218] width 8 height 4
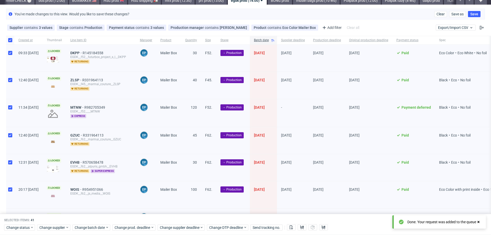
scroll to position [15, 0]
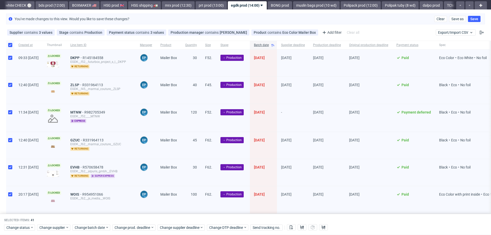
click at [115, 175] on span "super express" at bounding box center [103, 176] width 24 height 4
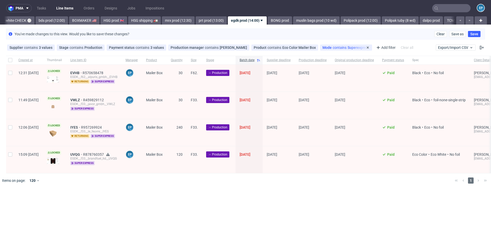
click at [333, 46] on span "contains" at bounding box center [340, 48] width 15 height 4
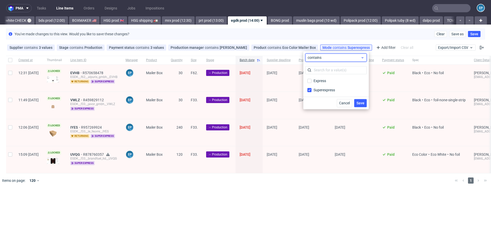
click at [320, 55] on span "contains" at bounding box center [334, 57] width 53 height 5
click at [320, 76] on span "does not contain" at bounding box center [329, 78] width 27 height 5
click at [359, 104] on span "Save" at bounding box center [361, 103] width 8 height 4
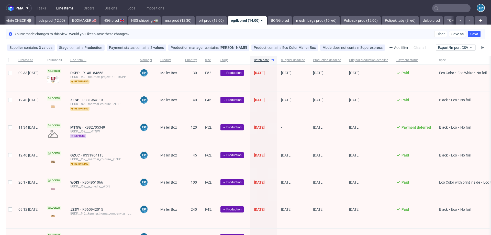
click at [8, 60] on div at bounding box center [10, 60] width 8 height 9
checkbox input "true"
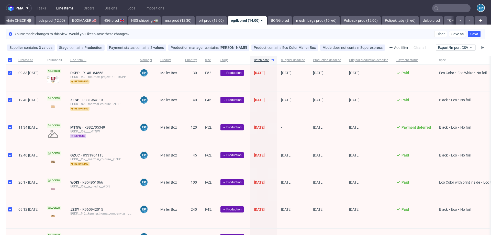
checkbox input "true"
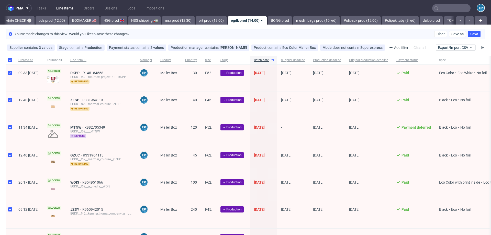
checkbox input "true"
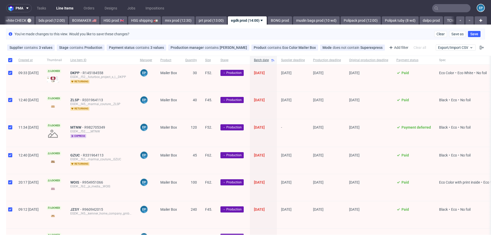
checkbox input "true"
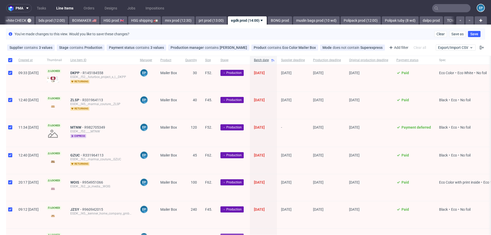
checkbox input "true"
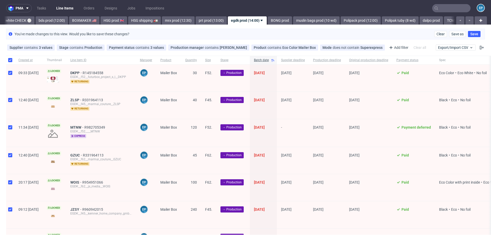
checkbox input "true"
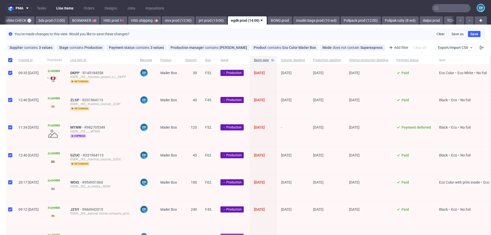
checkbox input "true"
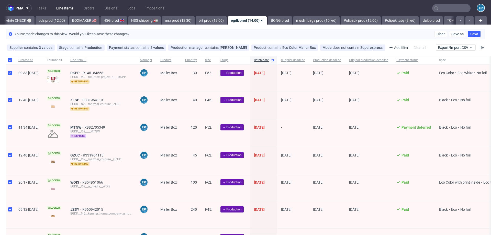
checkbox input "true"
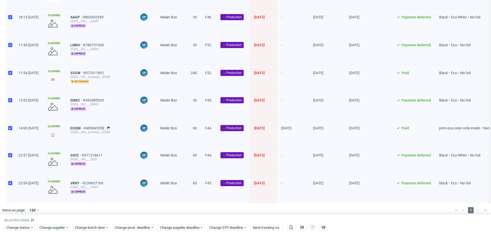
scroll to position [876, 0]
click at [184, 226] on span "Change supplier deadline" at bounding box center [180, 227] width 40 height 5
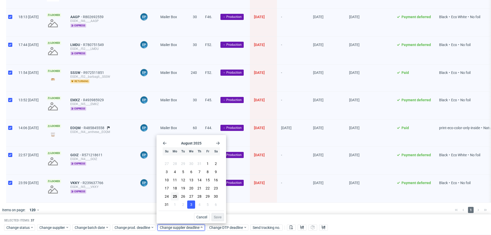
click at [195, 205] on button "3" at bounding box center [191, 205] width 8 height 8
click at [214, 217] on span "Save" at bounding box center [218, 218] width 8 height 4
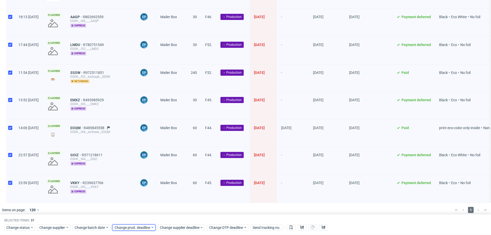
click at [143, 228] on span "Change prod. deadline" at bounding box center [133, 227] width 36 height 5
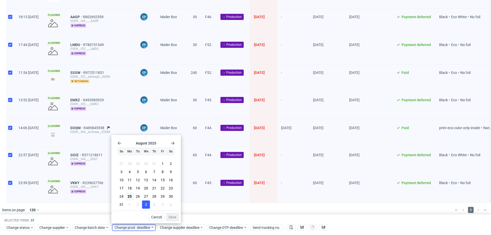
click at [148, 206] on button "3" at bounding box center [146, 205] width 8 height 8
click at [174, 217] on span "Save" at bounding box center [173, 218] width 8 height 4
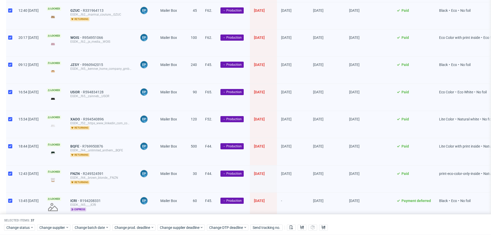
scroll to position [0, 0]
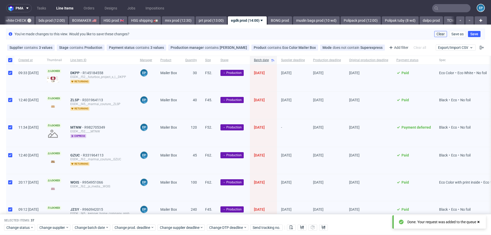
click at [435, 35] on button "Clear" at bounding box center [441, 34] width 13 height 6
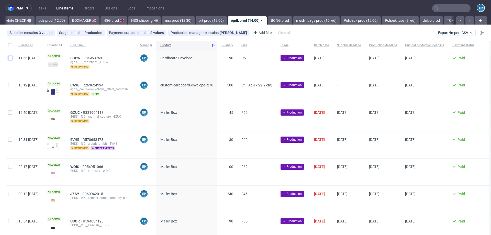
click at [11, 59] on input "checkbox" at bounding box center [10, 58] width 4 height 4
checkbox input "true"
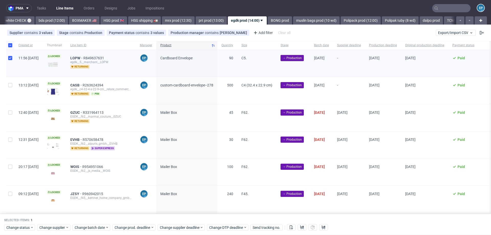
click at [10, 88] on div at bounding box center [10, 90] width 8 height 27
checkbox input "true"
click at [93, 229] on span "Change batch date" at bounding box center [90, 227] width 31 height 5
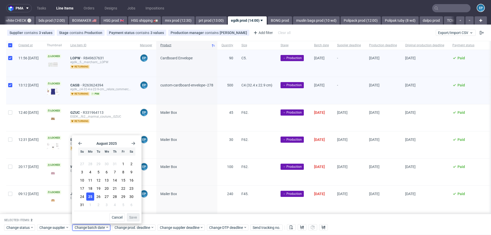
click at [92, 198] on span "25" at bounding box center [90, 196] width 4 height 5
click at [131, 217] on span "Save" at bounding box center [133, 218] width 8 height 4
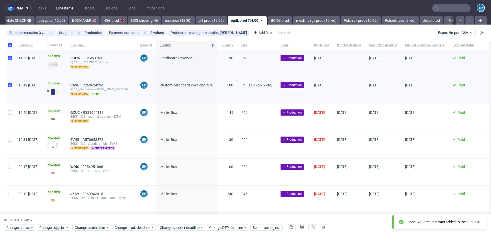
click at [173, 224] on div "Change status Change supplier Change batch date Change prod. deadline Change su…" at bounding box center [245, 227] width 483 height 7
click at [173, 226] on span "Change supplier deadline" at bounding box center [180, 227] width 40 height 5
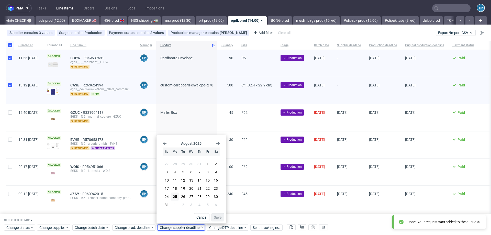
click at [220, 143] on div "August 2025 Su Mo Tu We Th Fr Sa 27 28 29 30 31 1 2 3 4 5 6 7 8 9 10 11 12 13 1…" at bounding box center [192, 174] width 66 height 74
click at [218, 143] on use "Go forward 1 month" at bounding box center [218, 143] width 4 height 3
click at [176, 170] on button "8" at bounding box center [175, 173] width 8 height 8
click at [222, 218] on span "Save" at bounding box center [218, 218] width 8 height 4
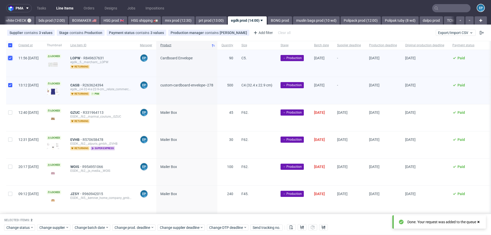
click at [10, 58] on input "checkbox" at bounding box center [10, 58] width 4 height 4
checkbox input "false"
click at [141, 225] on span "Change prod. deadline" at bounding box center [133, 227] width 36 height 5
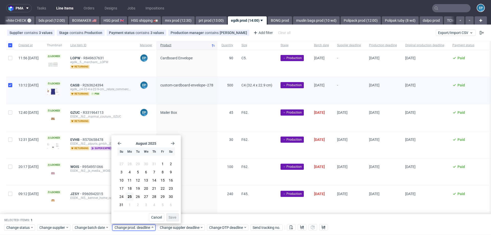
click at [173, 145] on icon "Go forward 1 month" at bounding box center [173, 144] width 4 height 4
click at [130, 170] on button "8" at bounding box center [130, 173] width 8 height 8
click at [169, 215] on button "Save" at bounding box center [172, 217] width 13 height 8
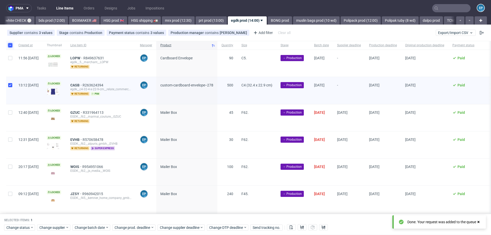
click at [10, 46] on input "checkbox" at bounding box center [10, 45] width 4 height 4
checkbox input "false"
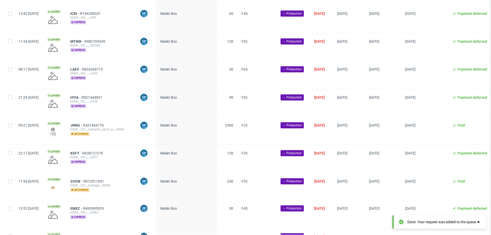
scroll to position [1083, 0]
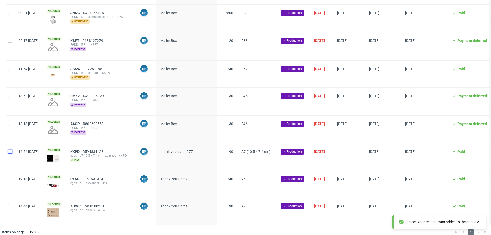
click at [9, 150] on input "checkbox" at bounding box center [10, 152] width 4 height 4
checkbox input "true"
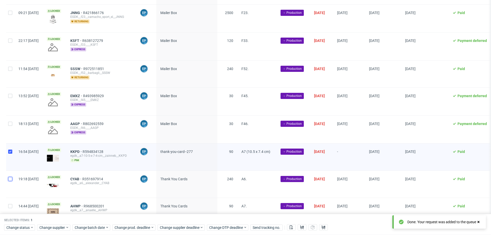
click at [9, 177] on input "checkbox" at bounding box center [10, 179] width 4 height 4
checkbox input "true"
click at [9, 206] on div at bounding box center [10, 211] width 8 height 27
checkbox input "true"
click at [94, 227] on span "Change batch date" at bounding box center [90, 227] width 31 height 5
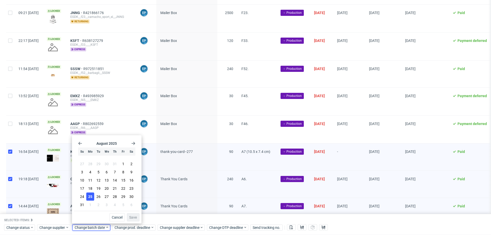
click at [90, 199] on span "25" at bounding box center [90, 196] width 4 height 5
click at [131, 217] on span "Save" at bounding box center [133, 218] width 8 height 4
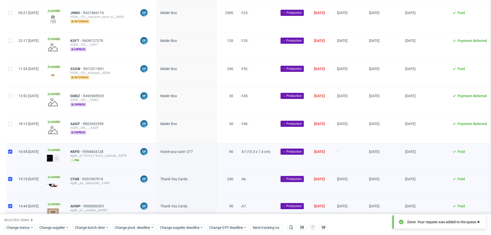
click at [174, 231] on div "Change status Change supplier Change batch date Change prod. deadline Change su…" at bounding box center [245, 227] width 483 height 7
click at [174, 226] on span "Change supplier deadline" at bounding box center [180, 227] width 40 height 5
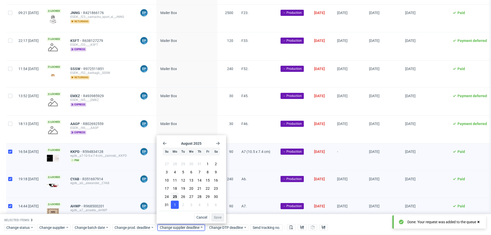
click at [176, 206] on span "1" at bounding box center [175, 204] width 2 height 5
click at [213, 216] on button "Save" at bounding box center [218, 217] width 13 height 8
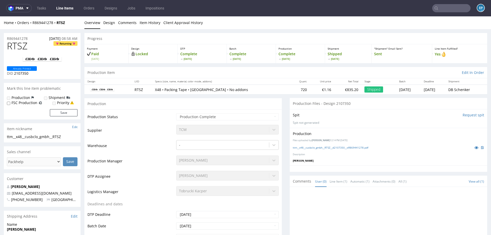
click at [437, 7] on input "text" at bounding box center [452, 8] width 38 height 8
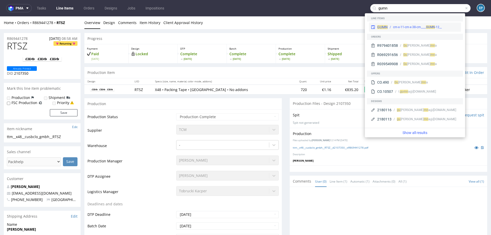
type input "gumn"
click at [404, 26] on div "__12-cm-x-11-cm-x-38-cm____ GUMN" at bounding box center [417, 27] width 49 height 5
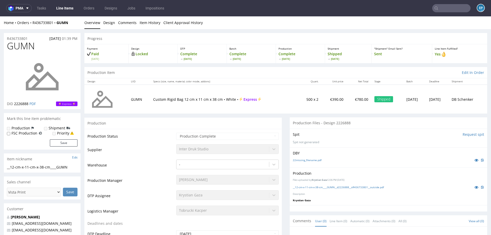
click at [448, 12] on input "text" at bounding box center [452, 8] width 38 height 8
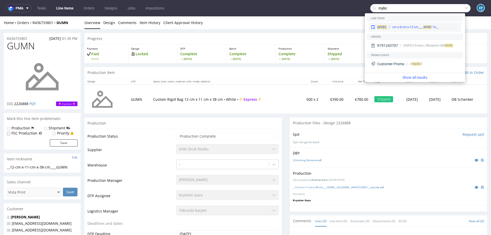
type input "mybc"
click at [398, 25] on div "MYBC __16-cm-x-8-cm-x-12-cm____ MYBC" at bounding box center [415, 27] width 92 height 9
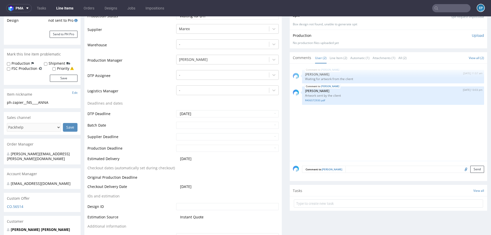
scroll to position [118, 0]
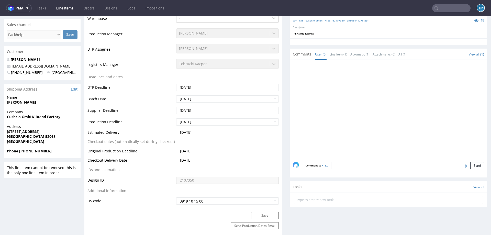
scroll to position [129, 0]
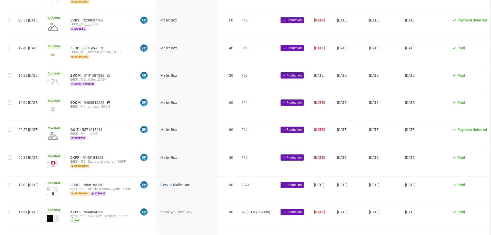
scroll to position [1138, 0]
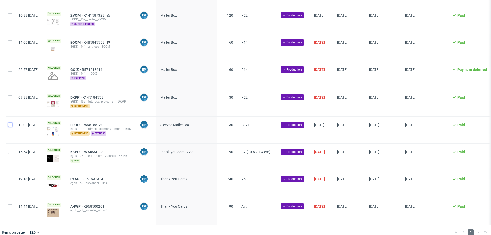
click at [11, 123] on input "checkbox" at bounding box center [10, 125] width 4 height 4
checkbox input "true"
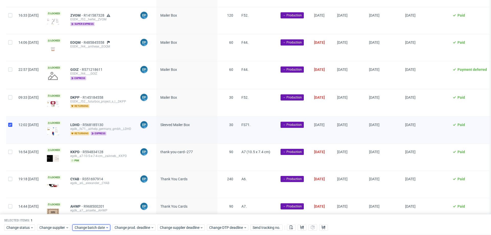
click at [91, 229] on span "Change batch date" at bounding box center [90, 227] width 31 height 5
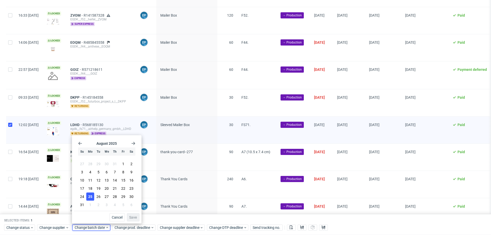
click at [93, 197] on button "25" at bounding box center [90, 197] width 8 height 8
click at [139, 217] on button "Save" at bounding box center [133, 217] width 13 height 8
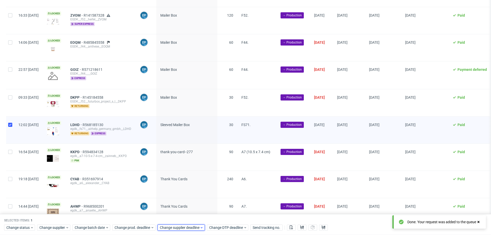
click at [170, 230] on span "Change supplier deadline" at bounding box center [180, 227] width 40 height 5
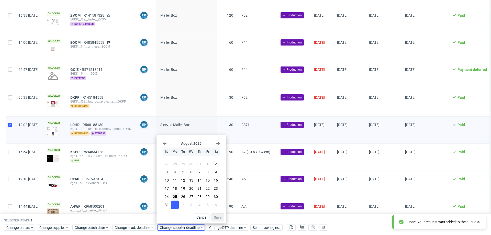
click at [171, 207] on button "1" at bounding box center [175, 205] width 8 height 8
click at [218, 216] on span "Save" at bounding box center [218, 218] width 8 height 4
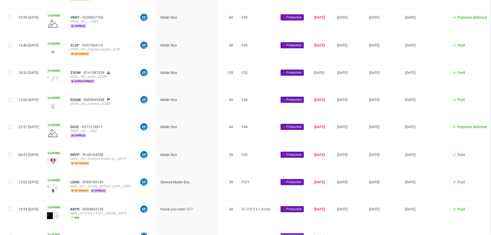
scroll to position [1138, 0]
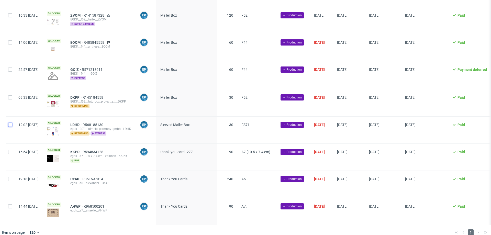
click at [12, 123] on input "checkbox" at bounding box center [10, 125] width 4 height 4
checkbox input "true"
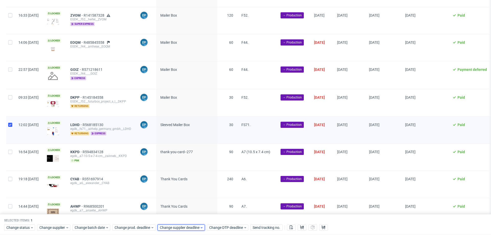
click at [182, 227] on span "Change supplier deadline" at bounding box center [180, 227] width 40 height 5
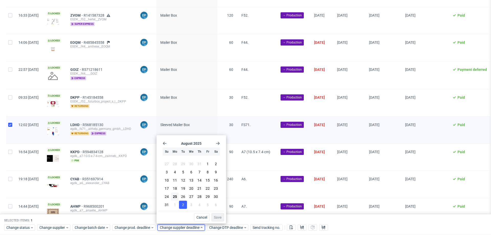
click at [184, 206] on span "2" at bounding box center [183, 204] width 2 height 5
click at [217, 219] on button "Save" at bounding box center [218, 217] width 13 height 8
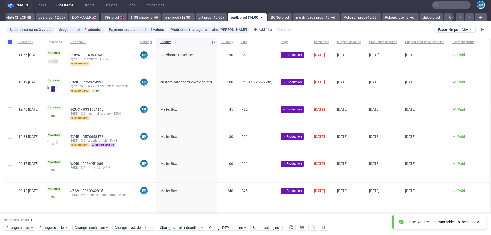
scroll to position [0, 0]
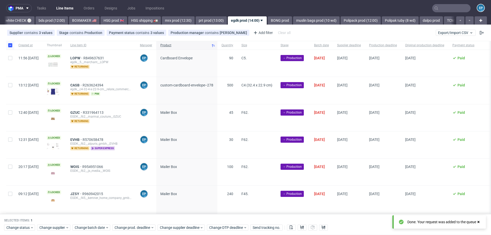
click at [7, 45] on div at bounding box center [10, 45] width 8 height 9
checkbox input "false"
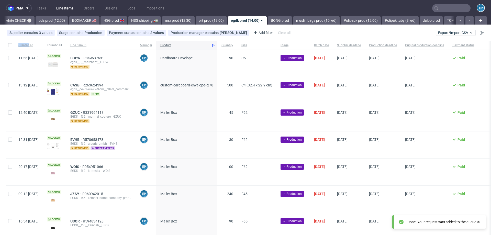
click at [8, 45] on div at bounding box center [10, 45] width 8 height 9
checkbox input "true"
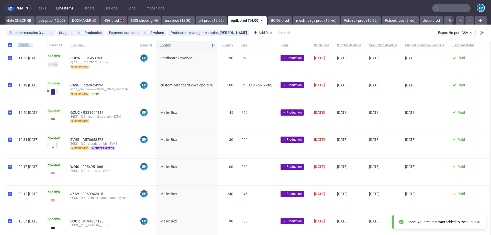
checkbox input "true"
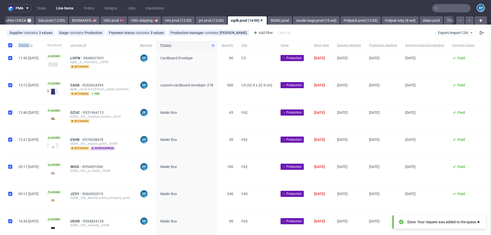
checkbox input "true"
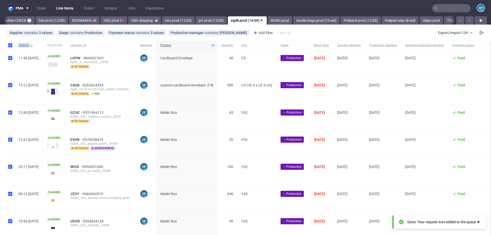
checkbox input "true"
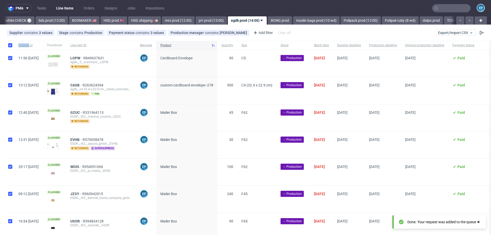
checkbox input "true"
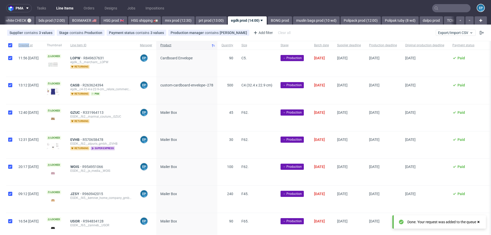
checkbox input "true"
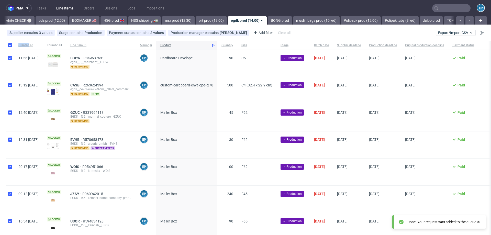
checkbox input "true"
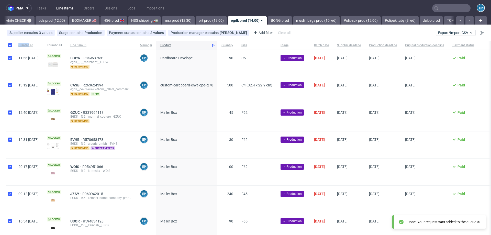
checkbox input "true"
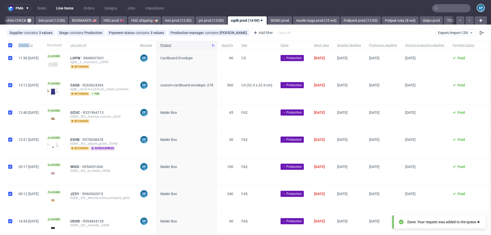
checkbox input "true"
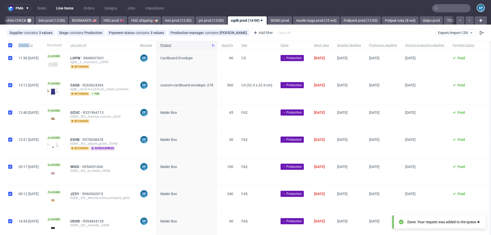
checkbox input "true"
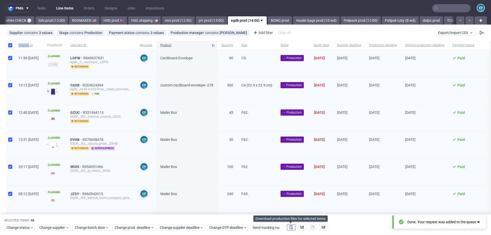
click at [293, 229] on button at bounding box center [291, 228] width 9 height 6
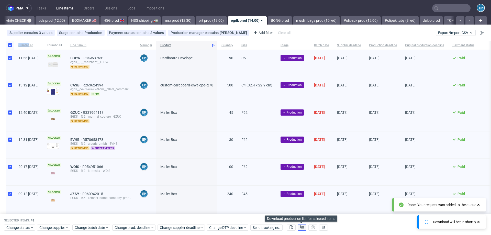
click at [302, 228] on icon at bounding box center [302, 228] width 4 height 4
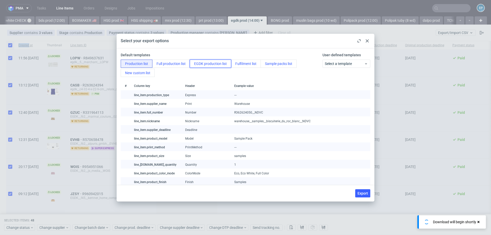
click at [227, 67] on button "EGDK production list" at bounding box center [210, 64] width 41 height 8
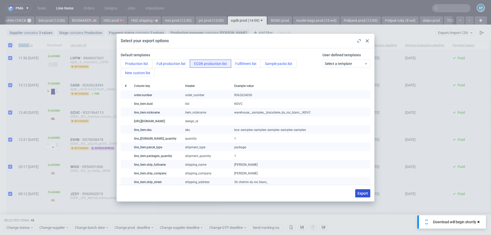
click at [366, 192] on span "Export" at bounding box center [363, 194] width 10 height 4
checkbox input "false"
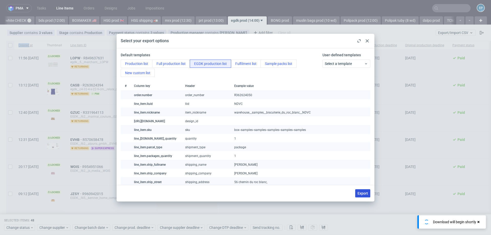
checkbox input "false"
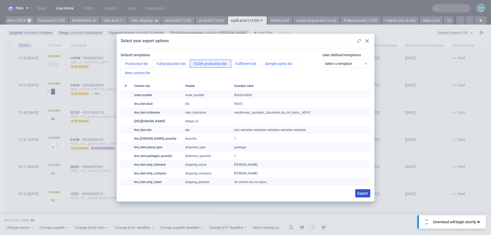
checkbox input "false"
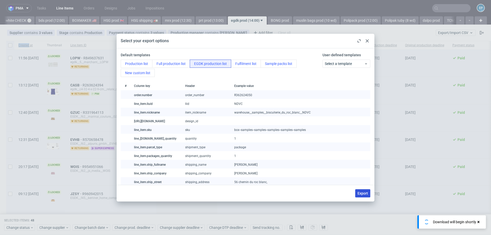
checkbox input "false"
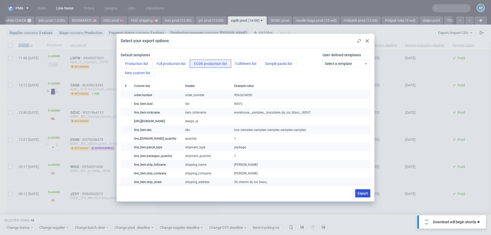
checkbox input "false"
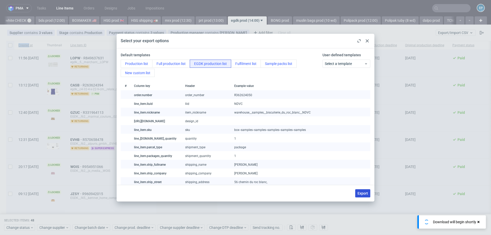
checkbox input "false"
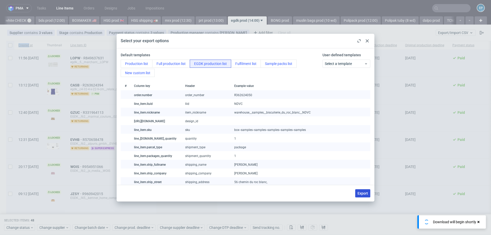
checkbox input "false"
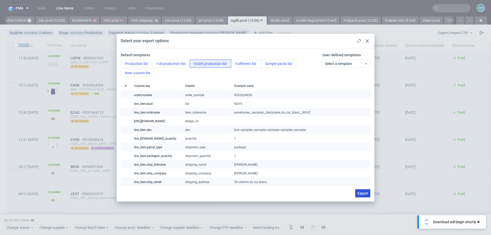
checkbox input "false"
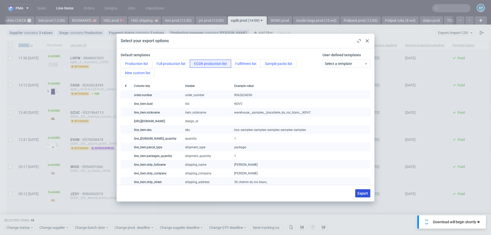
checkbox input "false"
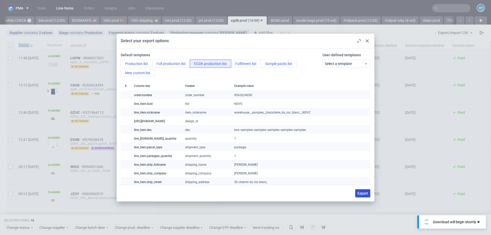
checkbox input "false"
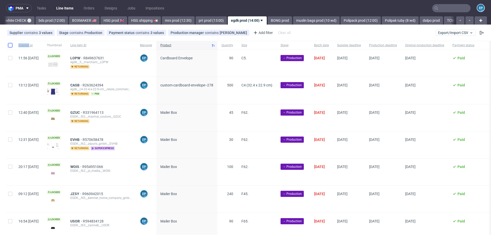
click at [9, 43] on input "checkbox" at bounding box center [10, 45] width 4 height 4
checkbox input "true"
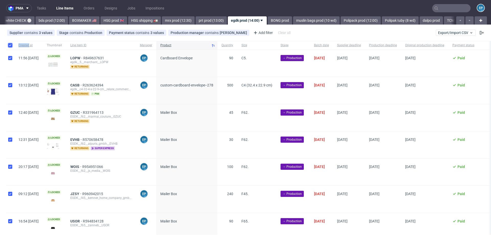
checkbox input "true"
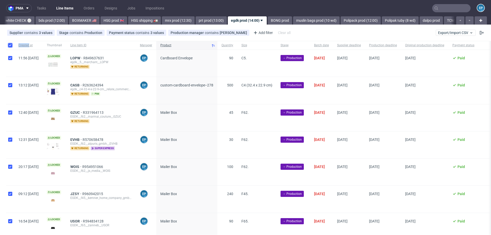
checkbox input "true"
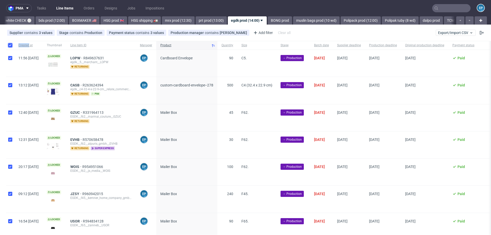
checkbox input "true"
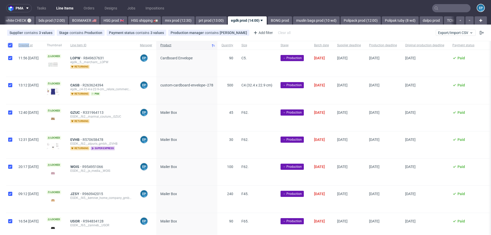
checkbox input "true"
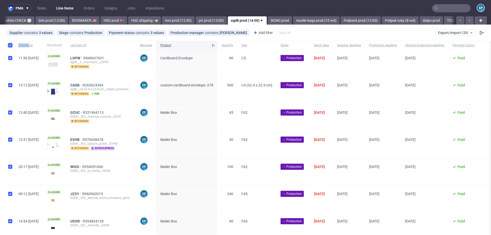
checkbox input "true"
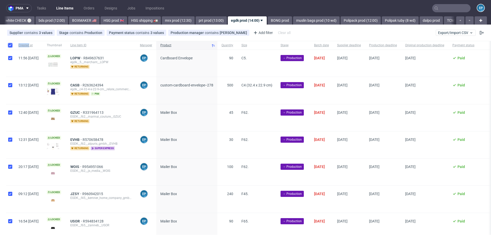
checkbox input "true"
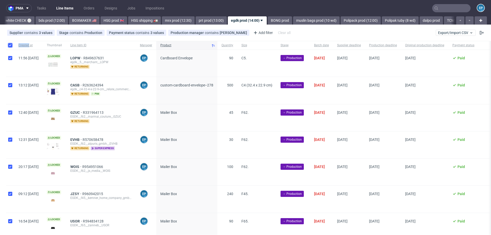
checkbox input "true"
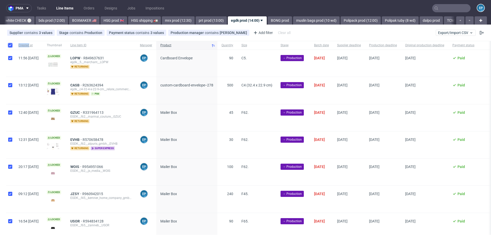
checkbox input "true"
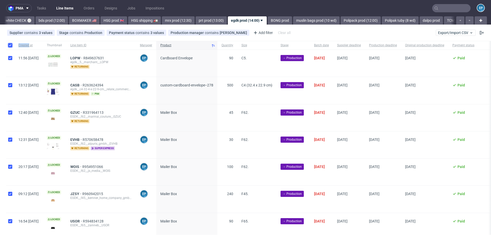
checkbox input "true"
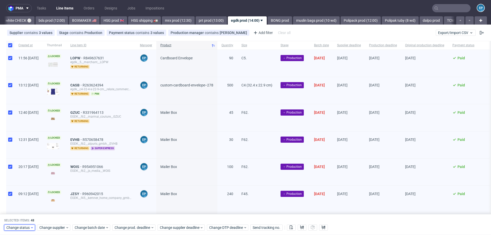
click at [22, 226] on span "Change status" at bounding box center [18, 227] width 24 height 5
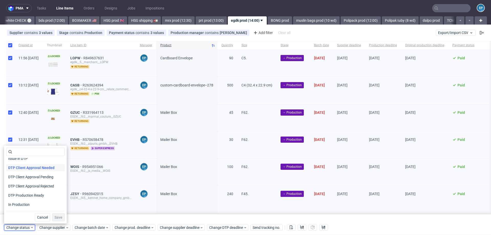
scroll to position [33, 0]
click at [27, 202] on span "In Production" at bounding box center [19, 203] width 26 height 7
click at [55, 216] on span "Save" at bounding box center [59, 218] width 8 height 4
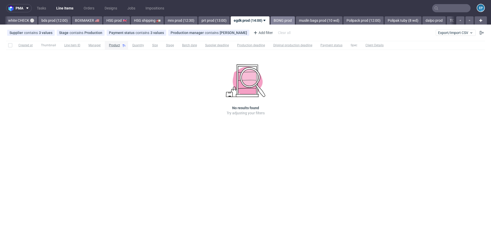
click at [271, 17] on link "BONG prod" at bounding box center [283, 20] width 24 height 8
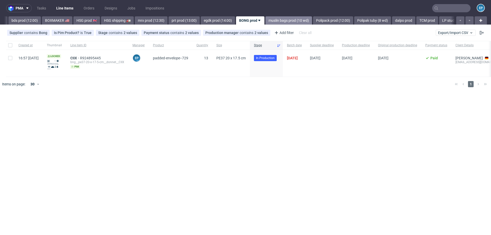
click at [266, 19] on link "muslin bags prod (10 wd)" at bounding box center [289, 20] width 47 height 8
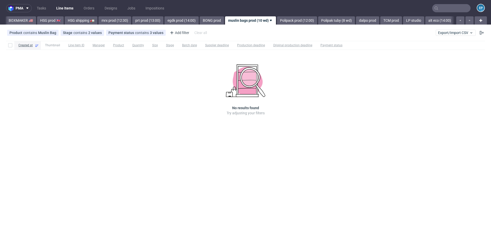
click at [277, 19] on link "Polipack prod (12:00)" at bounding box center [297, 20] width 40 height 8
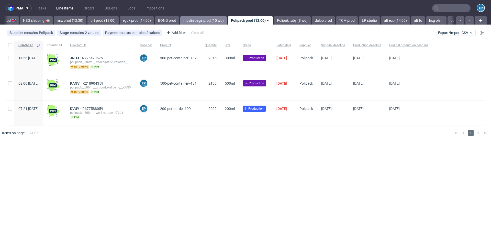
click at [274, 19] on link "Polipak tuby (8 wd)" at bounding box center [292, 20] width 37 height 8
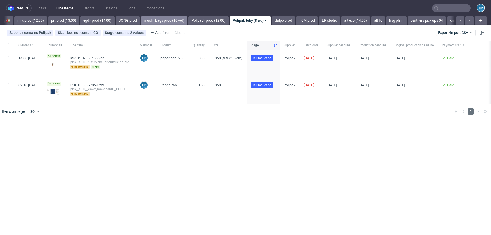
click at [272, 19] on link "dalpo prod" at bounding box center [283, 20] width 23 height 8
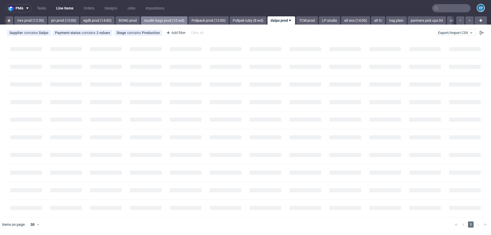
scroll to position [0, 608]
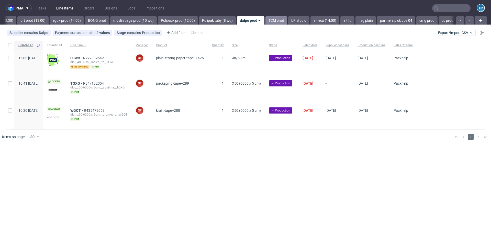
click at [266, 19] on link "TCM prod" at bounding box center [277, 20] width 22 height 8
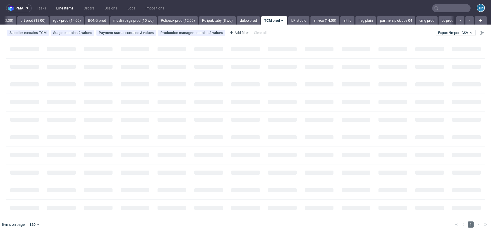
scroll to position [0, 631]
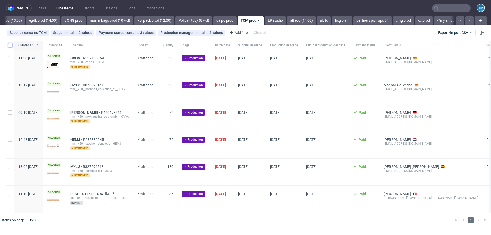
click at [11, 45] on input "checkbox" at bounding box center [10, 45] width 4 height 4
checkbox input "true"
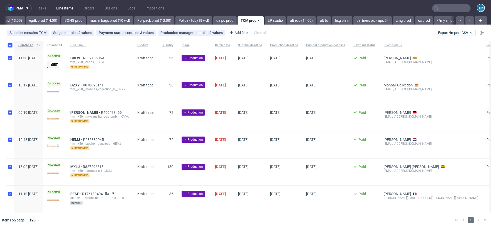
checkbox input "true"
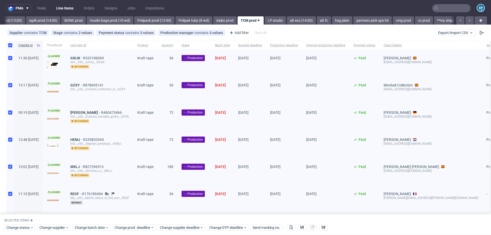
click at [9, 47] on div at bounding box center [10, 45] width 8 height 9
checkbox input "false"
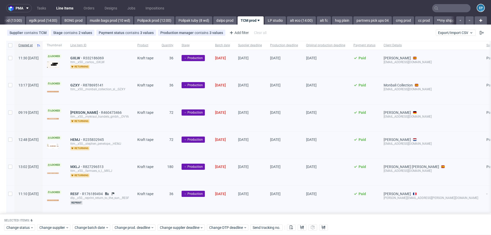
checkbox input "false"
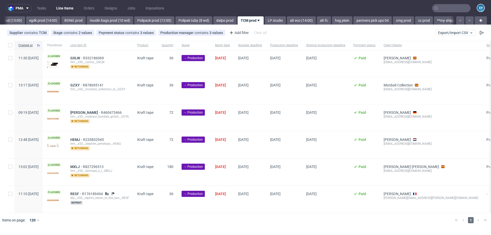
click at [12, 199] on div at bounding box center [10, 199] width 8 height 27
checkbox input "true"
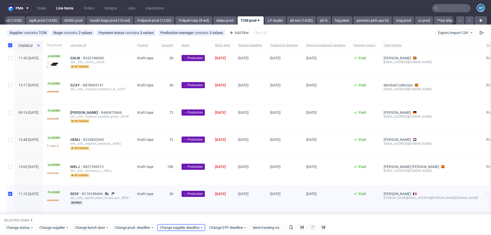
click at [189, 228] on span "Change supplier deadline" at bounding box center [180, 227] width 40 height 5
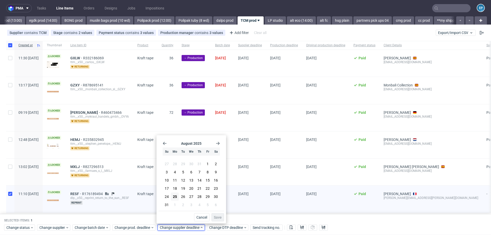
click at [219, 142] on use "Go forward 1 month" at bounding box center [218, 143] width 4 height 3
click at [176, 169] on button "8" at bounding box center [175, 173] width 8 height 8
click at [224, 217] on button "Save" at bounding box center [218, 217] width 13 height 8
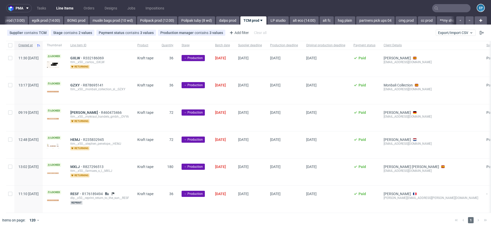
scroll to position [0, 631]
click at [8, 46] on div at bounding box center [10, 45] width 8 height 9
checkbox input "true"
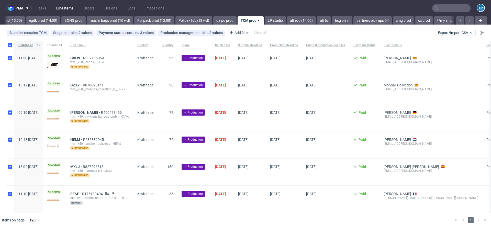
checkbox input "true"
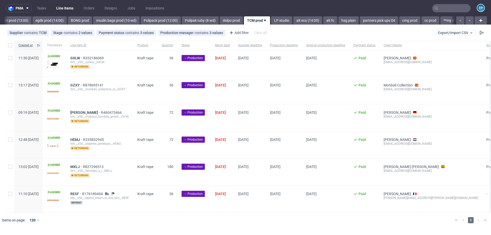
scroll to position [0, 631]
click at [9, 45] on input "checkbox" at bounding box center [10, 45] width 4 height 4
checkbox input "true"
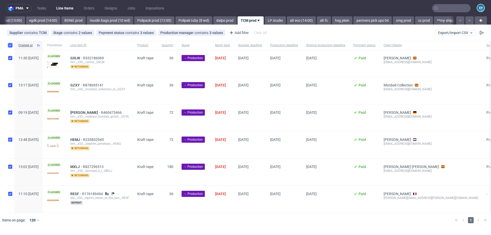
checkbox input "true"
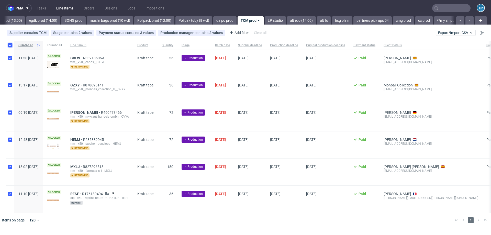
checkbox input "true"
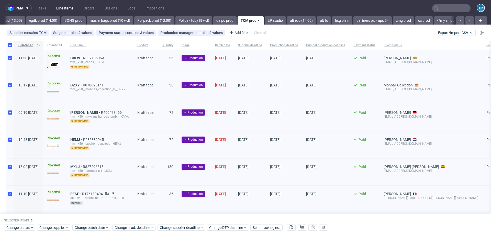
click at [296, 228] on div "Change status Change supplier Change batch date Change prod. deadline Change su…" at bounding box center [245, 227] width 483 height 7
click at [294, 228] on button at bounding box center [291, 228] width 9 height 6
click at [306, 228] on div "Change status Change supplier Change batch date Change prod. deadline Change su…" at bounding box center [245, 227] width 483 height 7
click at [302, 228] on use at bounding box center [303, 228] width 4 height 4
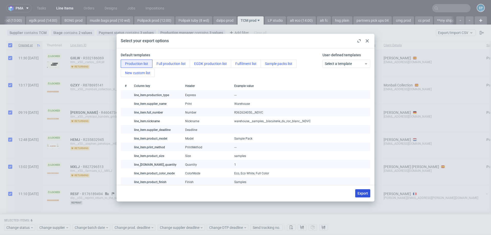
click at [366, 193] on span "Export" at bounding box center [363, 194] width 10 height 4
checkbox input "false"
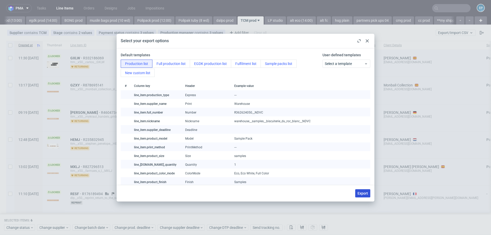
checkbox input "false"
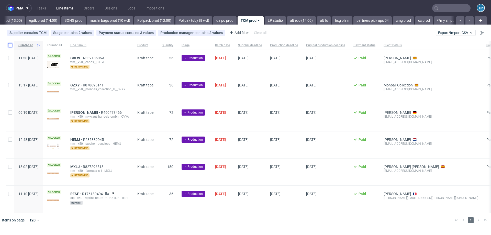
click at [10, 45] on input "checkbox" at bounding box center [10, 45] width 4 height 4
checkbox input "true"
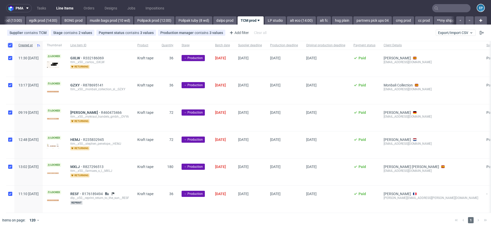
checkbox input "true"
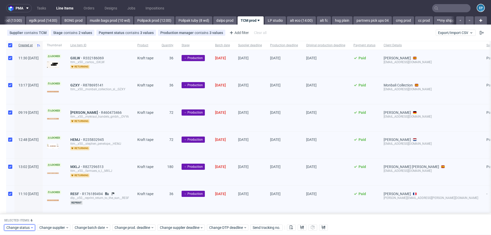
click at [18, 228] on span "Change status" at bounding box center [18, 227] width 24 height 5
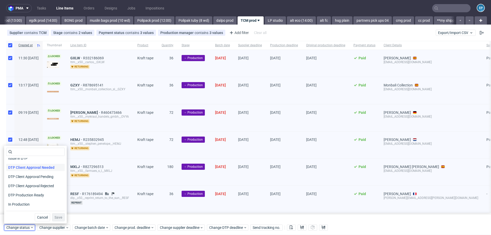
scroll to position [34, 0]
click at [20, 202] on span "In Production" at bounding box center [19, 202] width 26 height 7
click at [55, 218] on span "Save" at bounding box center [59, 218] width 8 height 4
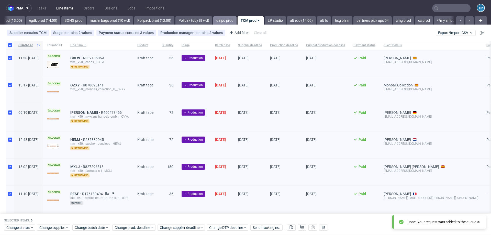
click at [213, 17] on link "dalpo prod" at bounding box center [224, 20] width 23 height 8
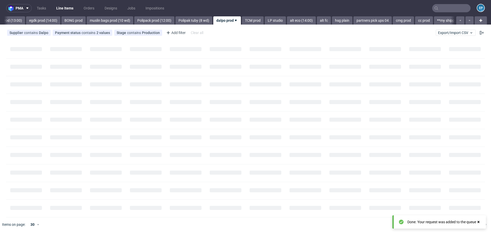
scroll to position [0, 608]
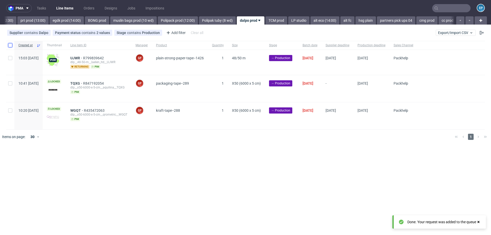
click at [10, 46] on input "checkbox" at bounding box center [10, 45] width 4 height 4
checkbox input "true"
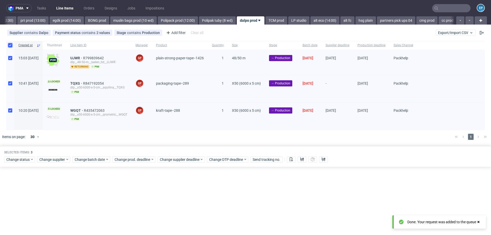
click at [9, 46] on input "checkbox" at bounding box center [10, 45] width 4 height 4
checkbox input "false"
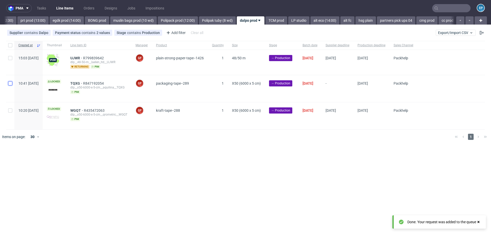
click at [9, 82] on input "checkbox" at bounding box center [10, 83] width 4 height 4
checkbox input "true"
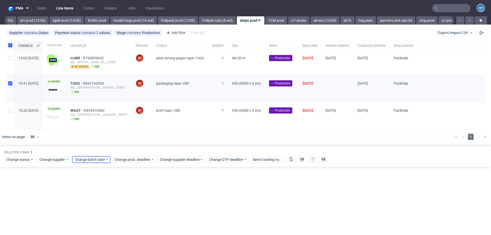
click at [102, 158] on span "Change batch date" at bounding box center [90, 159] width 31 height 5
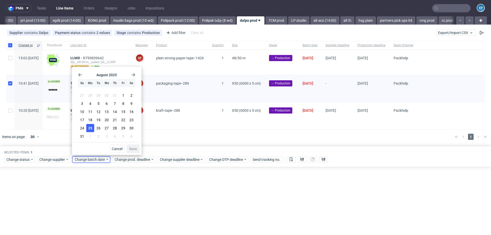
click at [90, 130] on span "25" at bounding box center [90, 128] width 4 height 5
click at [133, 147] on span "Save" at bounding box center [133, 149] width 8 height 4
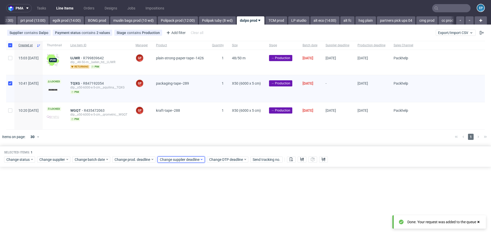
click at [173, 159] on span "Change supplier deadline" at bounding box center [180, 159] width 40 height 5
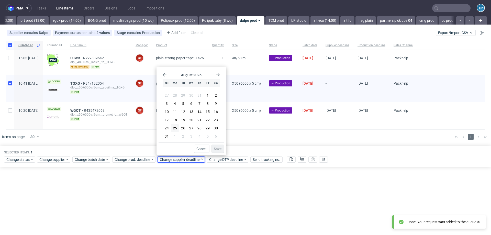
click at [217, 76] on icon "Go forward 1 month" at bounding box center [218, 75] width 4 height 4
click at [170, 104] on button "7" at bounding box center [167, 104] width 8 height 8
click at [173, 106] on button "8" at bounding box center [175, 104] width 8 height 8
click at [217, 146] on button "Save" at bounding box center [218, 149] width 13 height 8
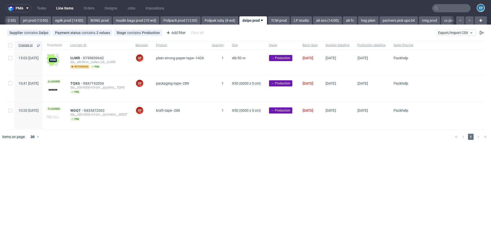
scroll to position [0, 608]
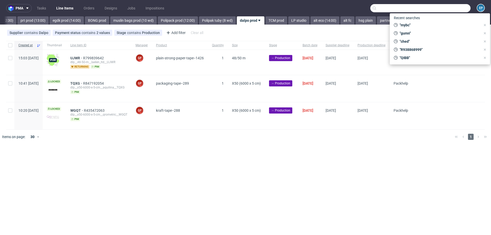
click at [444, 11] on input "text" at bounding box center [421, 8] width 100 height 8
paste input "1Z5A15806892548748"
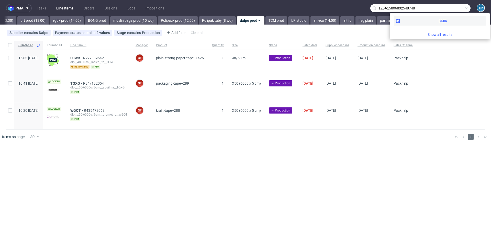
type input "1Z5A15806892548748"
click at [430, 21] on div "CMIK" at bounding box center [440, 20] width 92 height 9
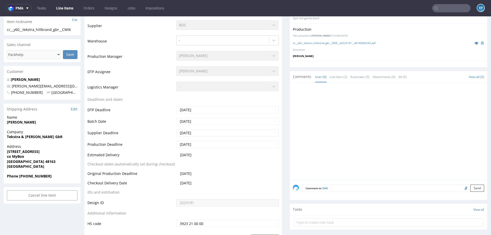
scroll to position [158, 0]
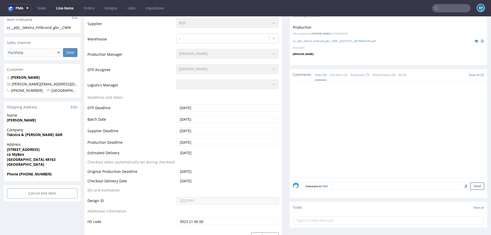
click at [61, 8] on link "Line Items" at bounding box center [64, 8] width 23 height 8
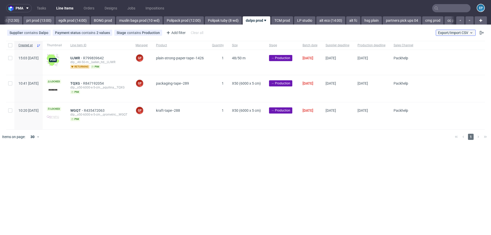
scroll to position [0, 608]
click at [461, 33] on span "Export/Import CSV" at bounding box center [455, 33] width 35 height 4
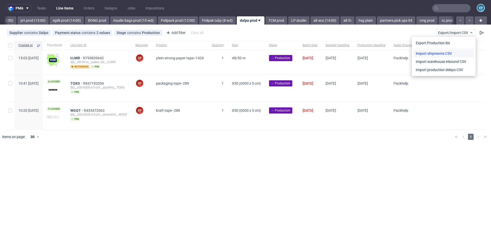
click at [437, 55] on link "Import shipments CSV" at bounding box center [444, 53] width 60 height 8
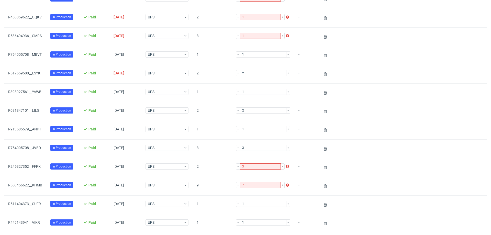
scroll to position [222, 0]
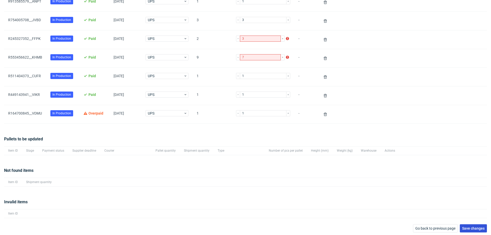
click at [470, 227] on span "Save changes" at bounding box center [474, 229] width 23 height 4
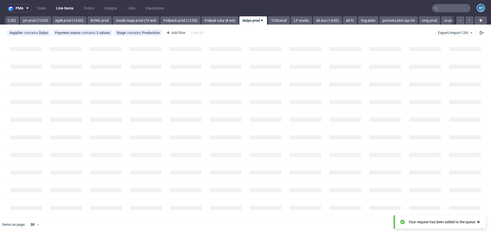
scroll to position [0, 608]
